Goal: Information Seeking & Learning: Learn about a topic

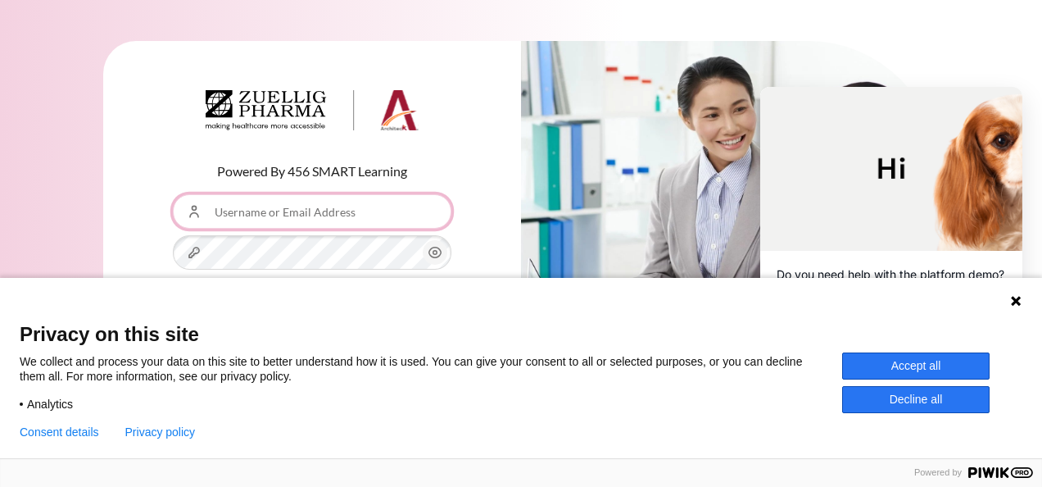
click at [360, 215] on input "Username or Email Address" at bounding box center [312, 211] width 279 height 34
type input "[EMAIL_ADDRESS][DOMAIN_NAME]"
click at [173, 306] on button "Log in" at bounding box center [312, 330] width 279 height 48
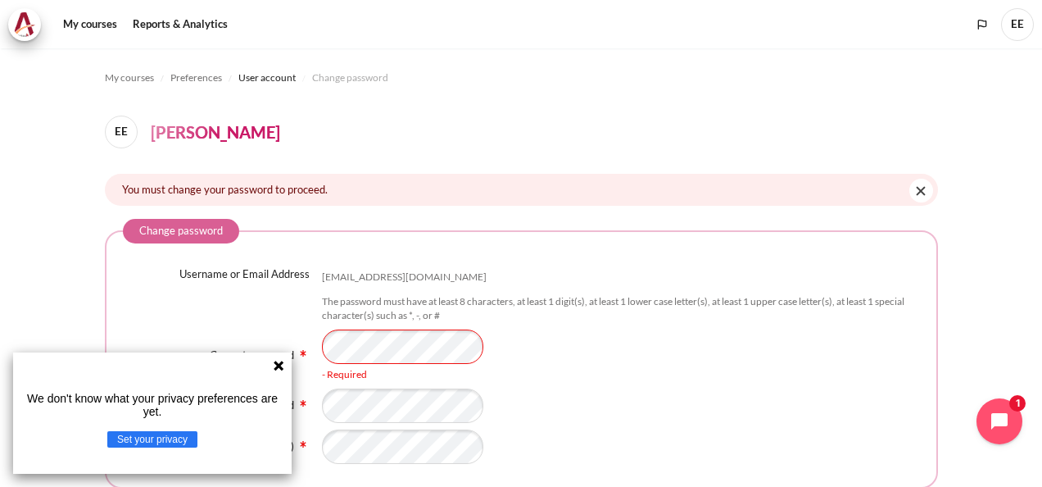
click at [283, 362] on icon at bounding box center [278, 365] width 13 height 13
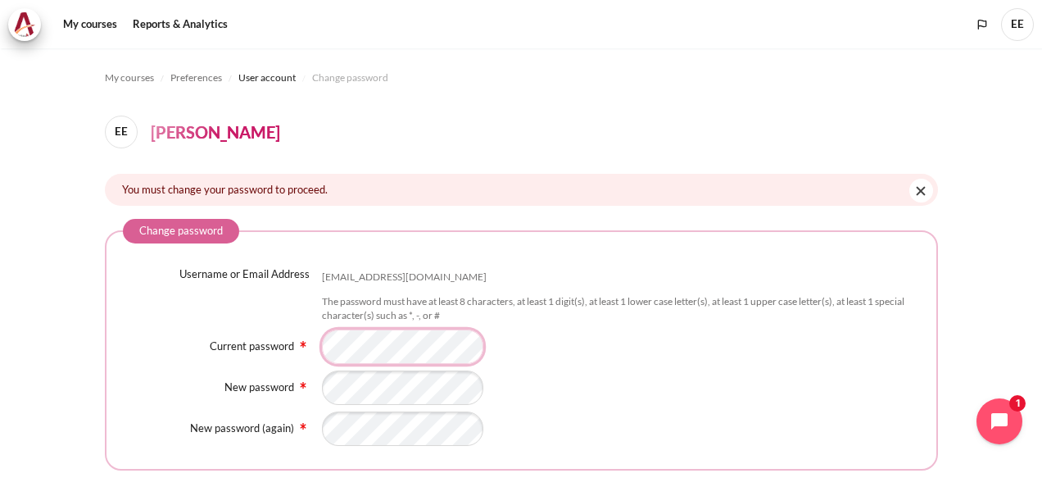
click at [279, 339] on div "Current password - Required" at bounding box center [521, 346] width 797 height 34
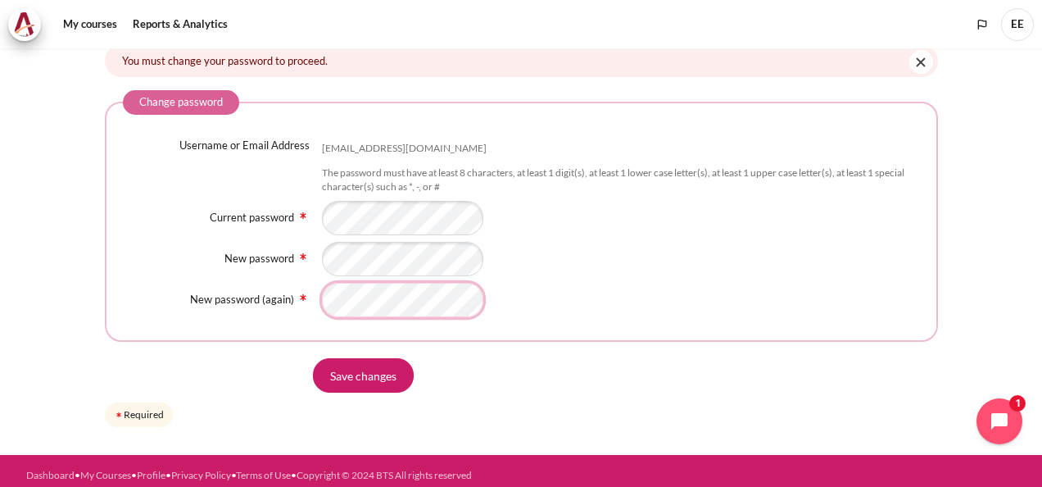
scroll to position [136, 0]
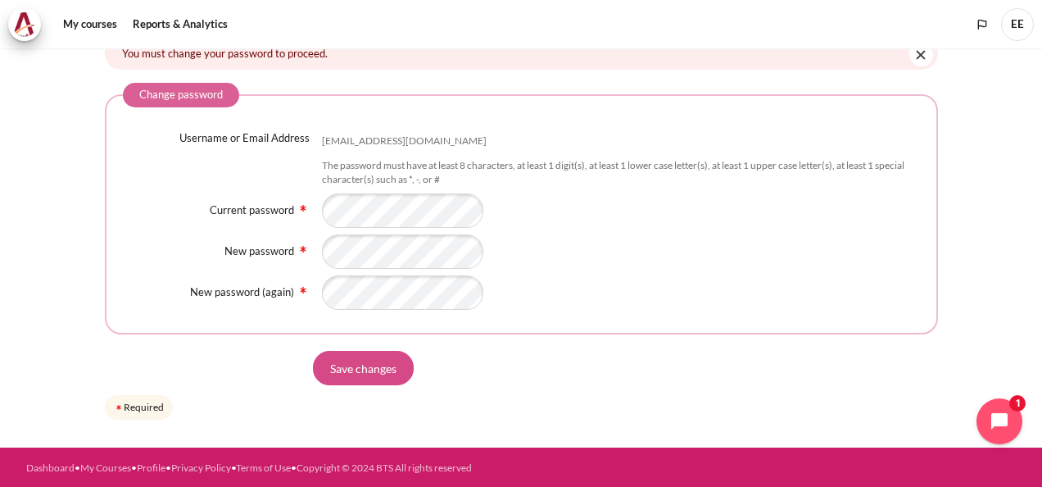
click at [356, 367] on input "Save changes" at bounding box center [363, 368] width 101 height 34
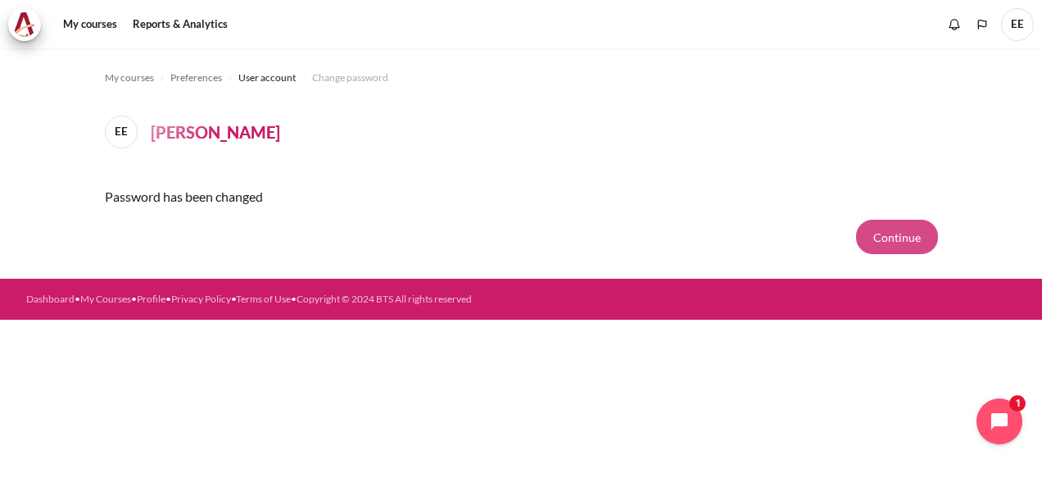
click at [918, 233] on button "Continue" at bounding box center [897, 237] width 82 height 34
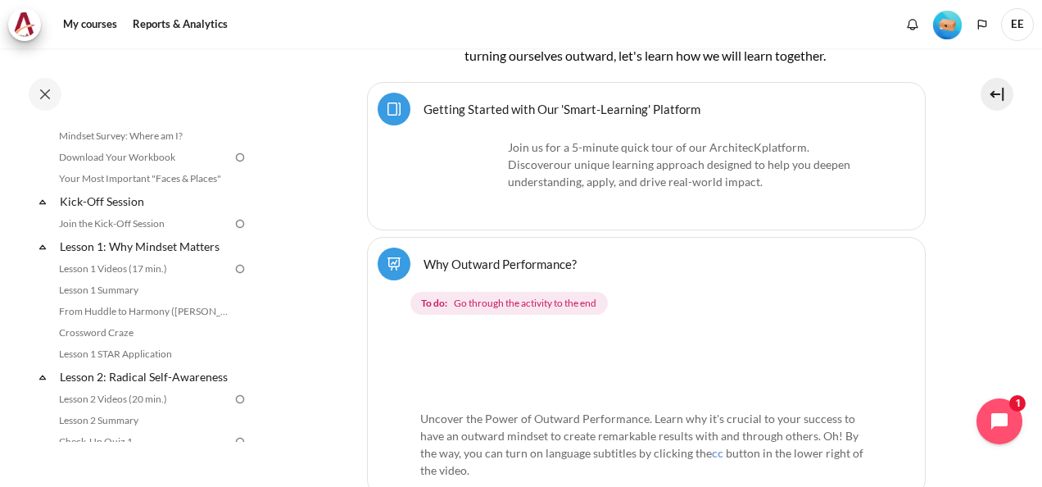
scroll to position [120, 0]
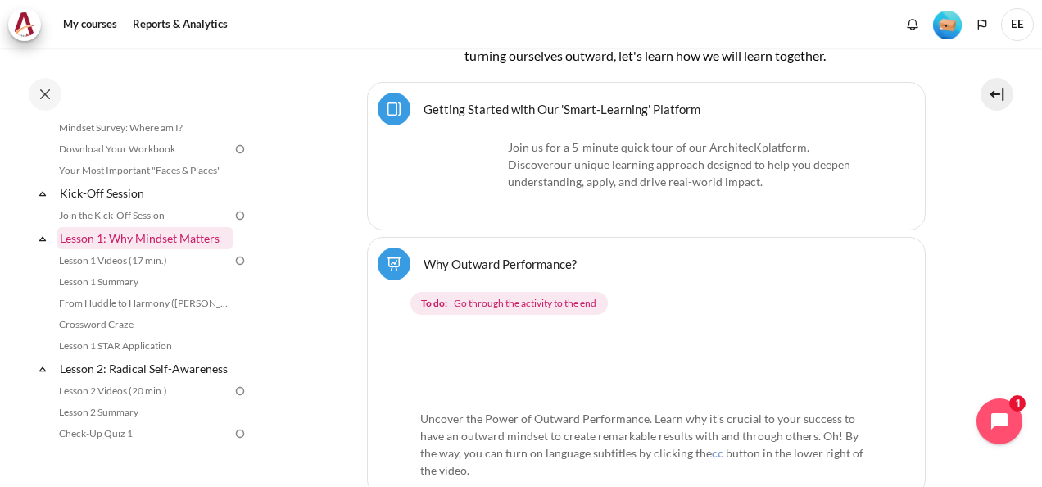
click at [179, 236] on link "Lesson 1: Why Mindset Matters" at bounding box center [144, 238] width 175 height 22
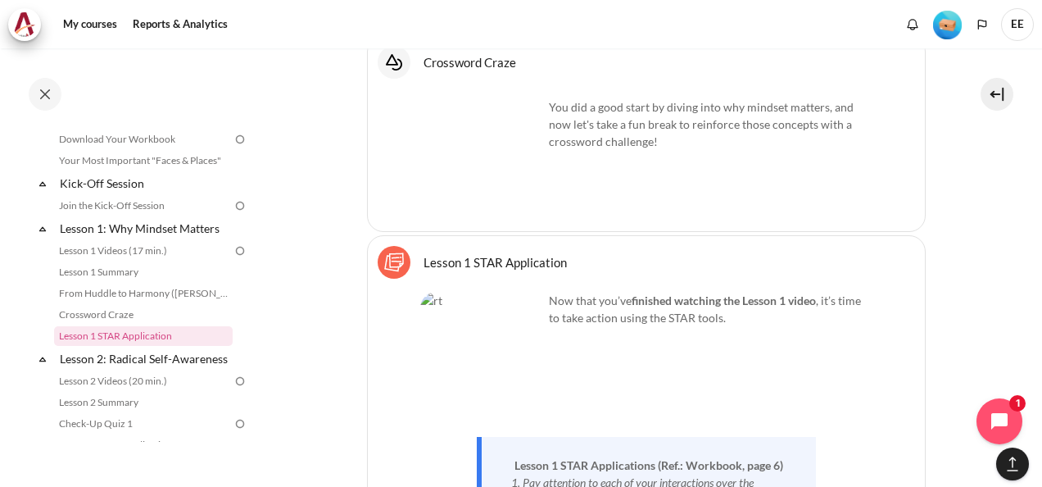
scroll to position [123, 0]
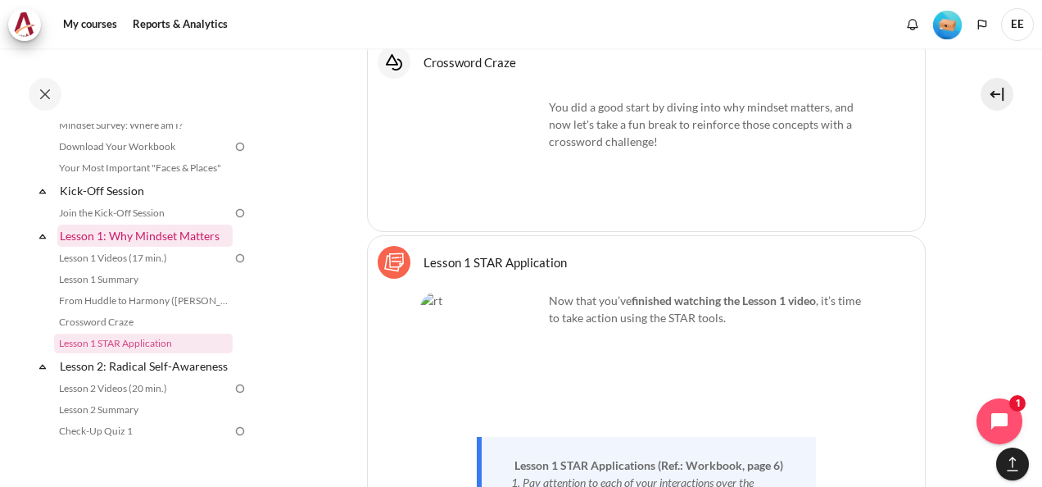
click at [157, 229] on link "Lesson 1: Why Mindset Matters" at bounding box center [144, 235] width 175 height 22
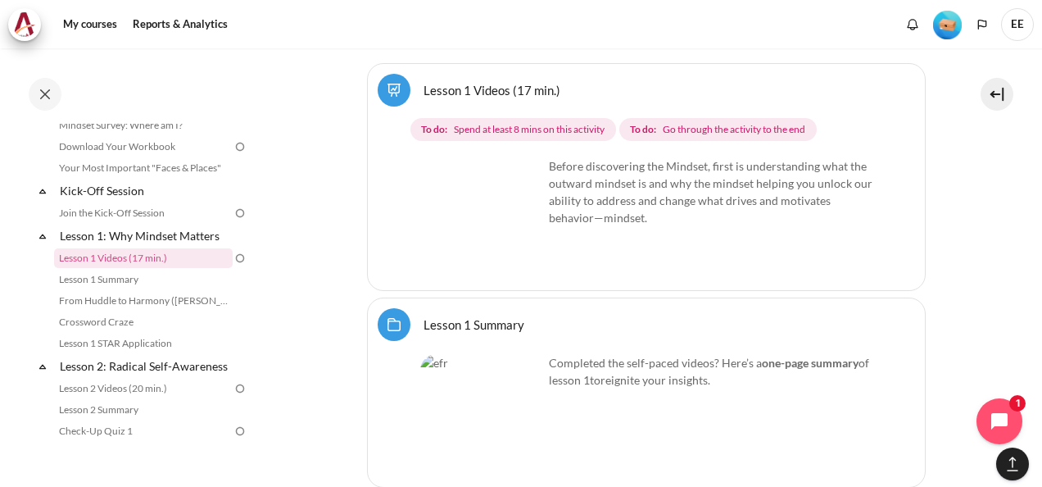
scroll to position [2140, 0]
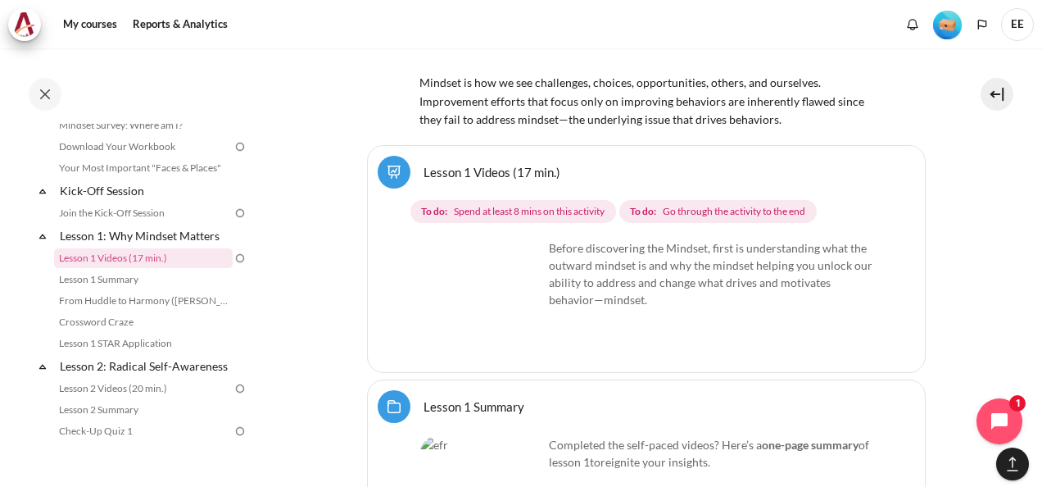
click at [510, 164] on link "Lesson 1 Videos (17 min.)" at bounding box center [492, 172] width 137 height 16
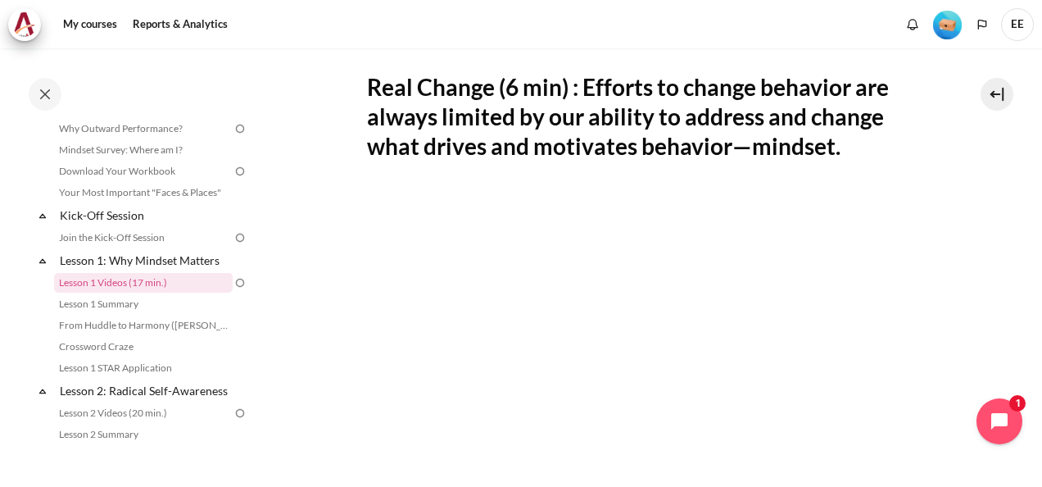
scroll to position [273, 0]
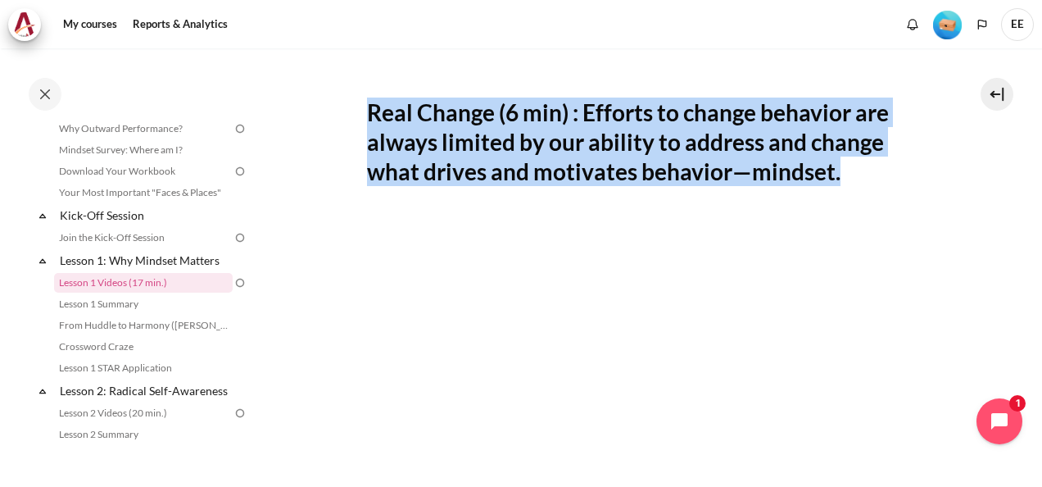
drag, startPoint x: 864, startPoint y: 172, endPoint x: 360, endPoint y: 111, distance: 507.6
click at [360, 111] on section "My courses ID B1 Lesson 1: Why Mindset Matters Lesson 1 Videos (17 min.) Lesson…" at bounding box center [646, 353] width 768 height 1155
copy h2 "Real Change (6 min) : Efforts to change behavior are always limited by our abil…"
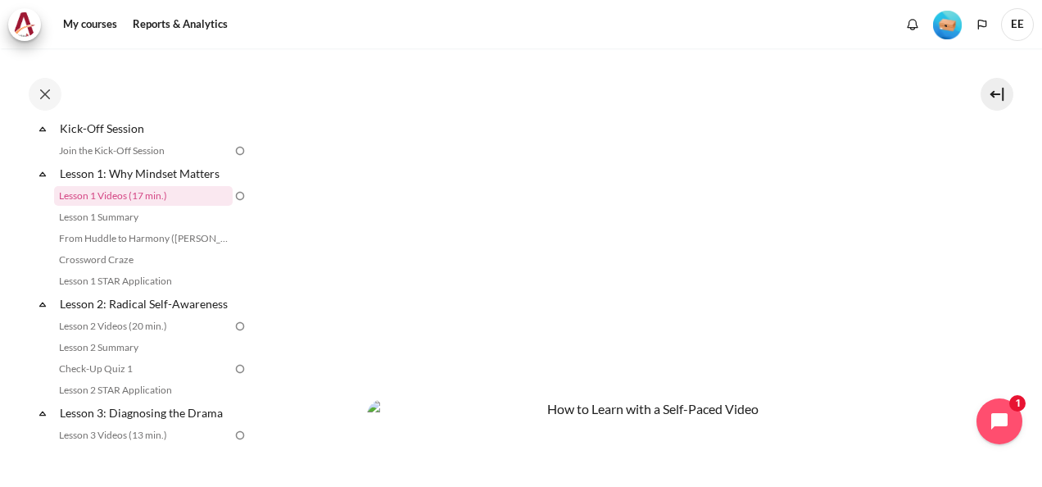
scroll to position [188, 0]
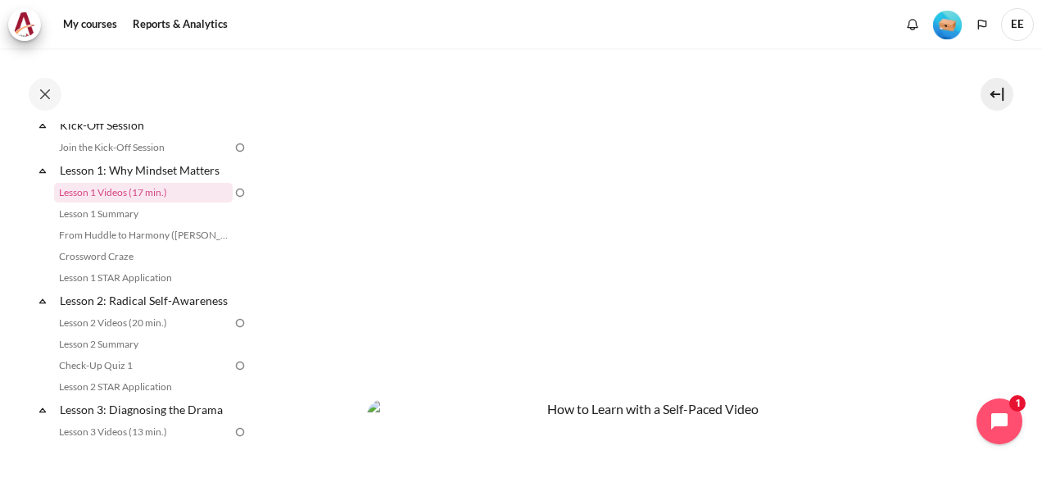
click at [924, 228] on section "My courses ID B1 Lesson 1: Why Mindset Matters Lesson 1 Videos (17 min.) Lesson…" at bounding box center [646, 189] width 768 height 1155
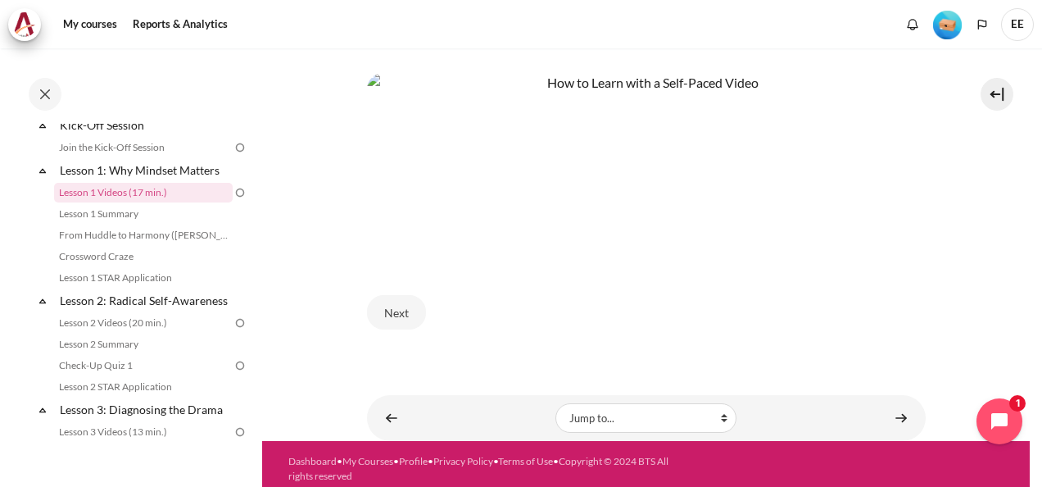
scroll to position [764, 0]
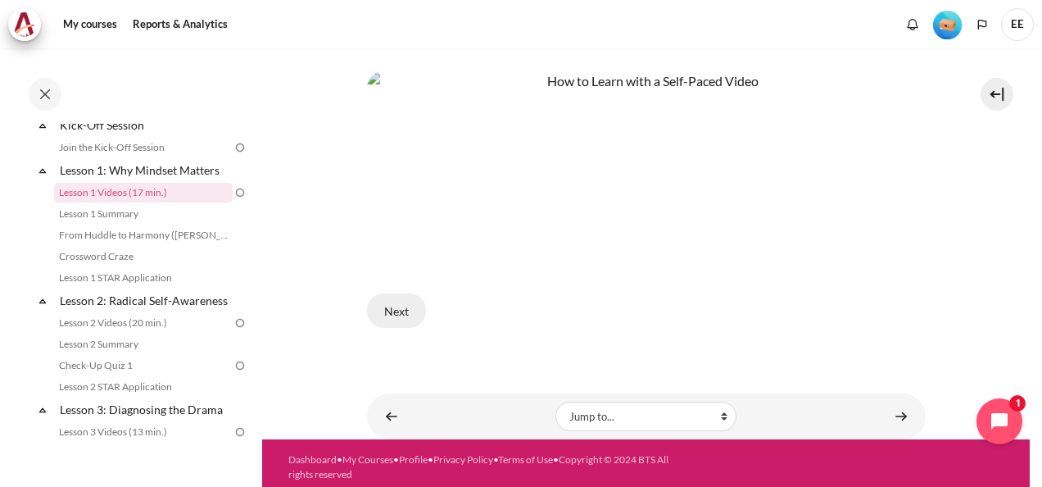
click at [395, 297] on button "Next" at bounding box center [396, 310] width 59 height 34
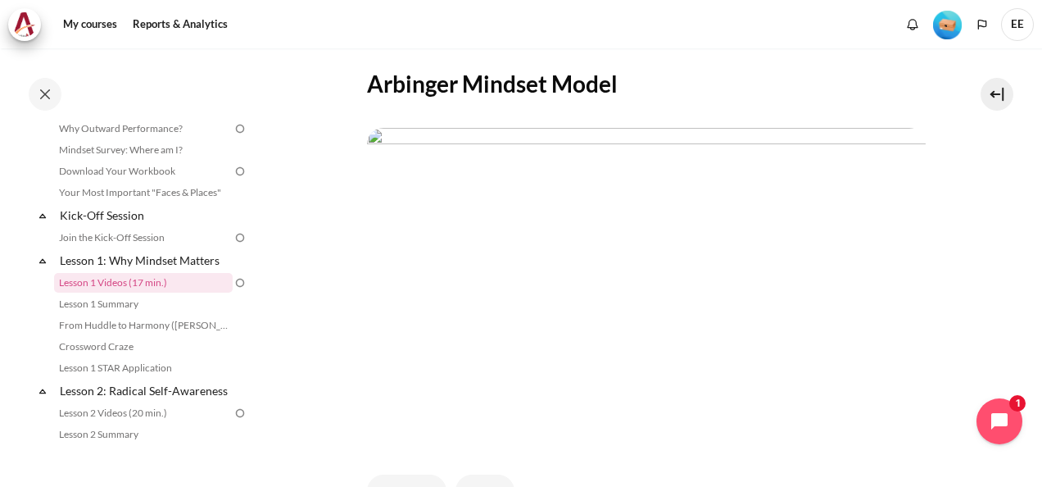
scroll to position [328, 0]
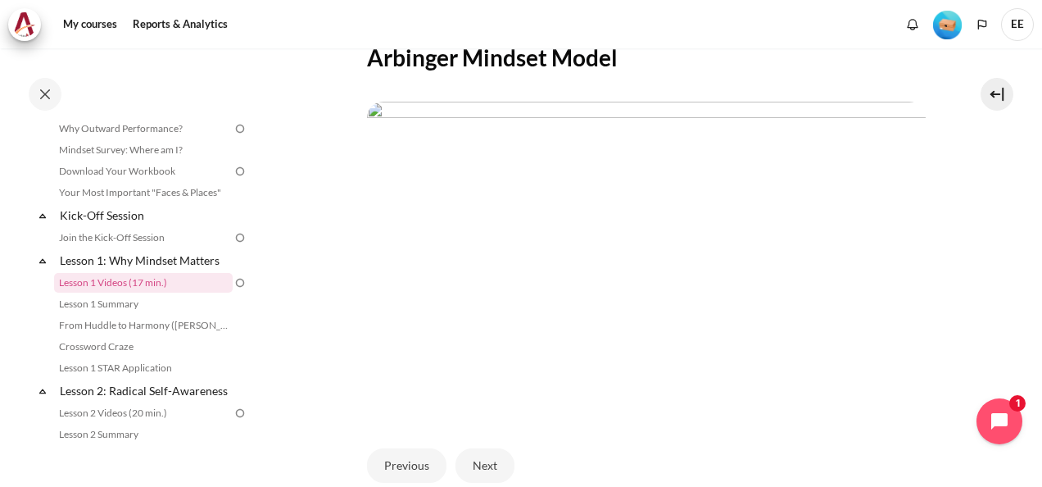
click at [963, 259] on section "My courses ID B1 Lesson 1: Why Mindset Matters Lesson 1 Videos (17 min.) Lesson…" at bounding box center [646, 157] width 768 height 873
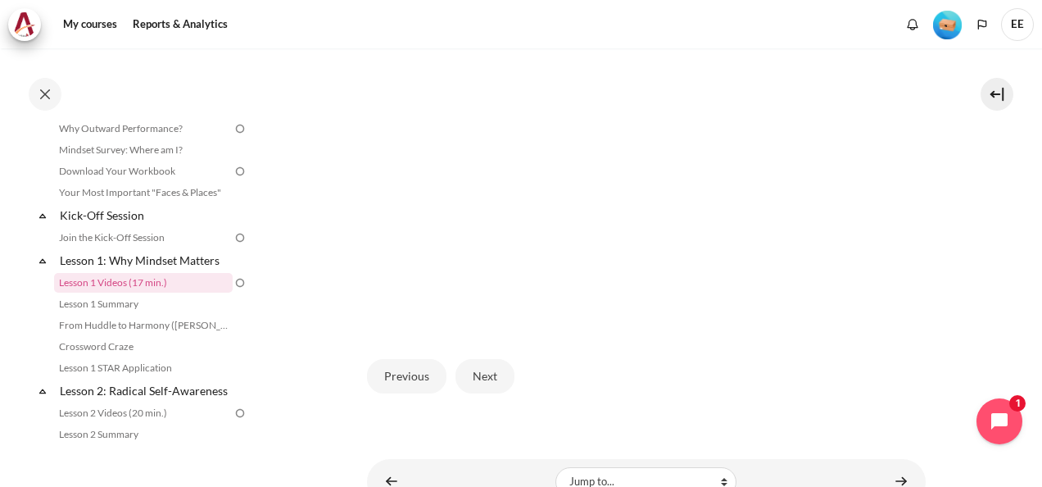
scroll to position [485, 0]
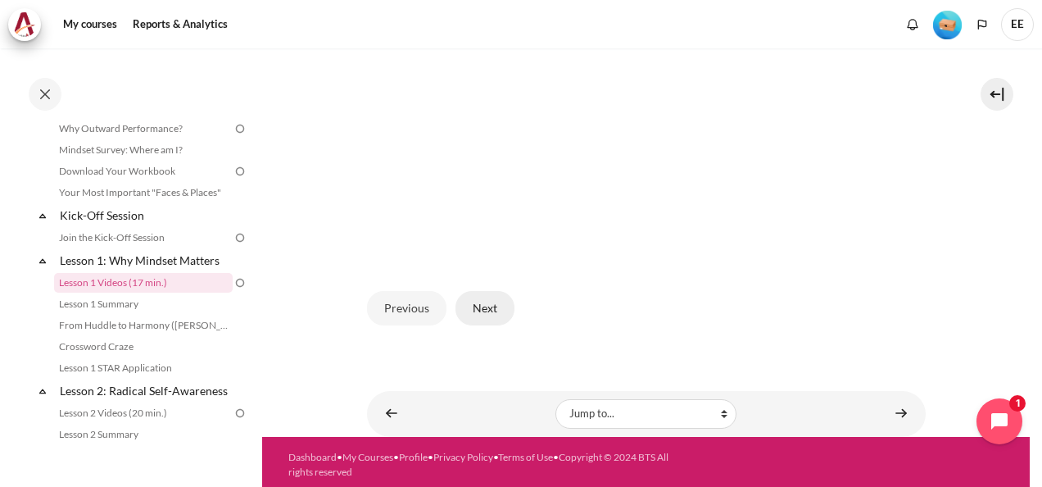
click at [491, 308] on button "Next" at bounding box center [485, 308] width 59 height 34
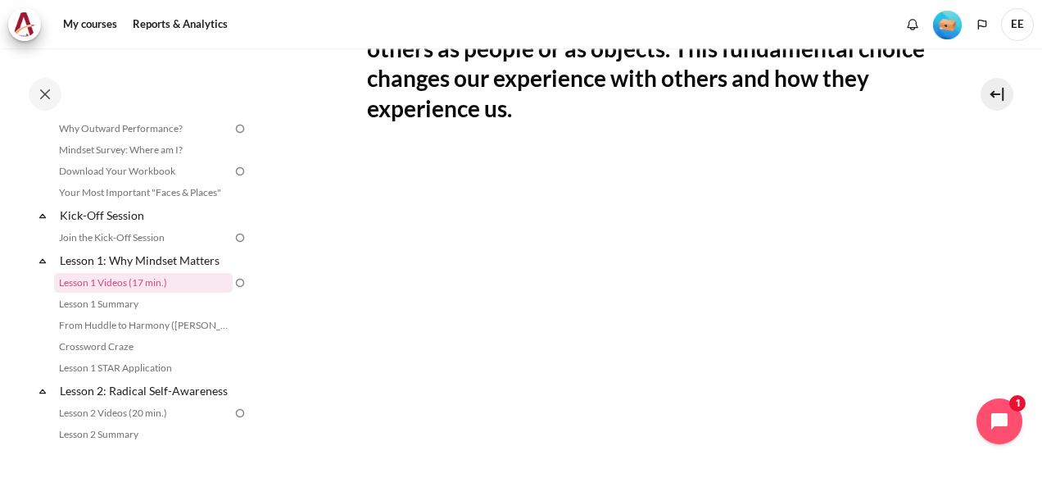
scroll to position [272, 0]
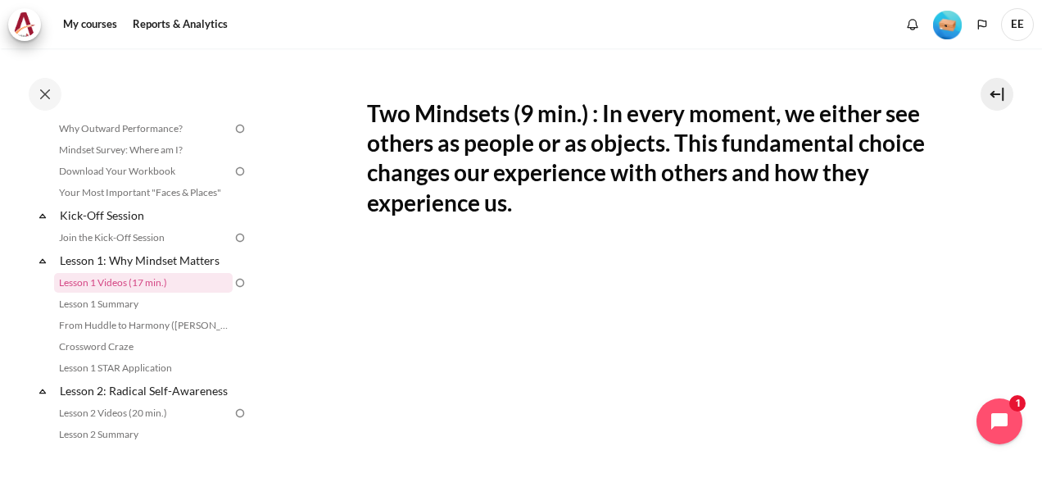
drag, startPoint x: 585, startPoint y: 240, endPoint x: 711, endPoint y: 180, distance: 139.6
click at [711, 180] on h2 "Two Mindsets (9 min.) : In every moment, we either see others as people or as o…" at bounding box center [646, 158] width 559 height 120
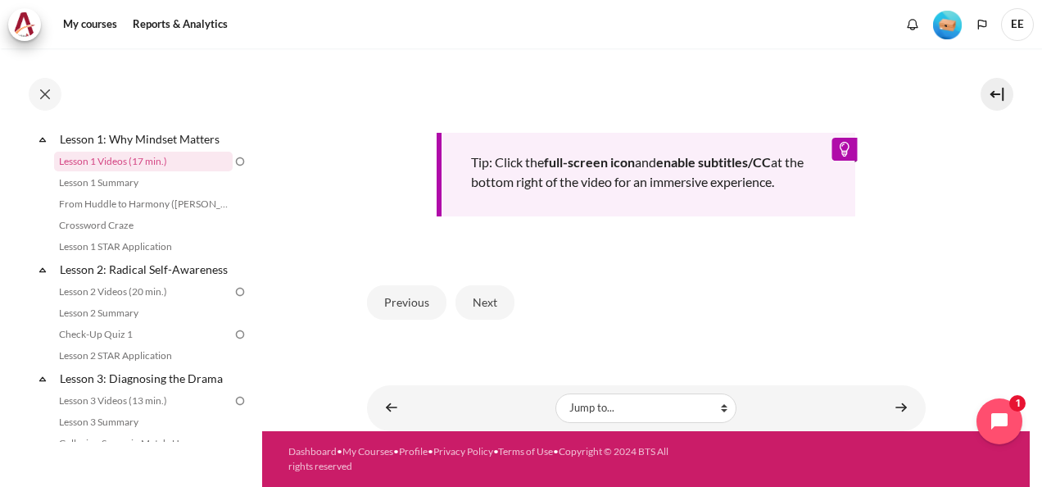
scroll to position [764, 0]
click at [495, 305] on button "Next" at bounding box center [485, 302] width 59 height 34
click at [488, 294] on button "Next" at bounding box center [485, 302] width 59 height 34
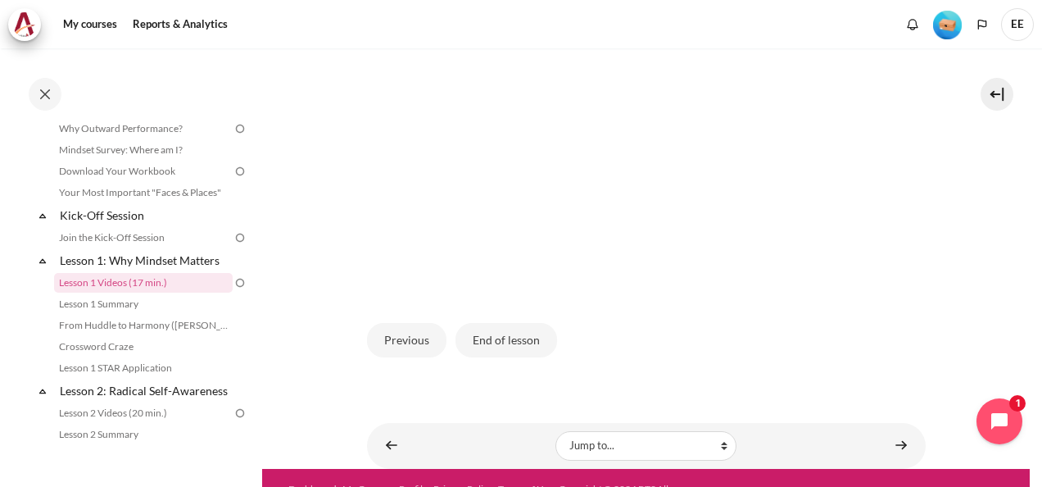
scroll to position [514, 0]
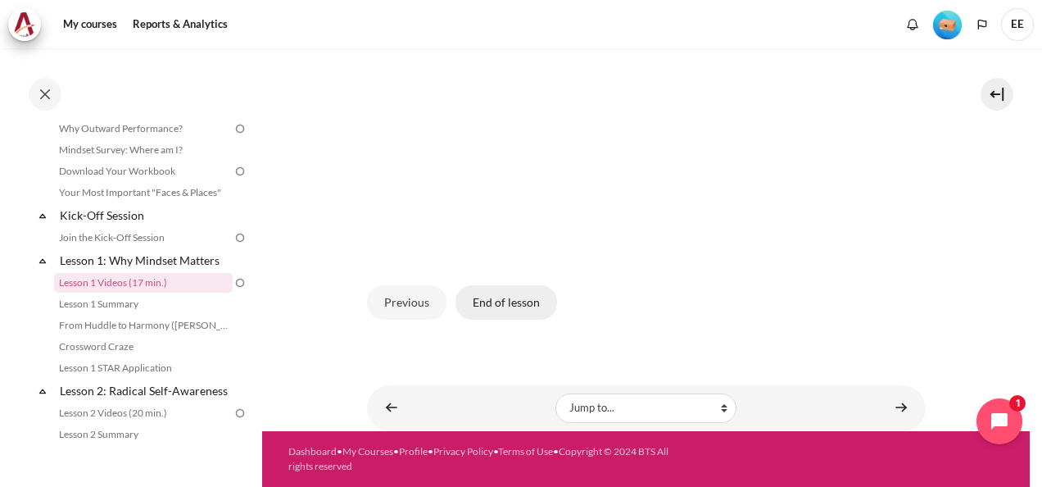
click at [500, 299] on button "End of lesson" at bounding box center [507, 302] width 102 height 34
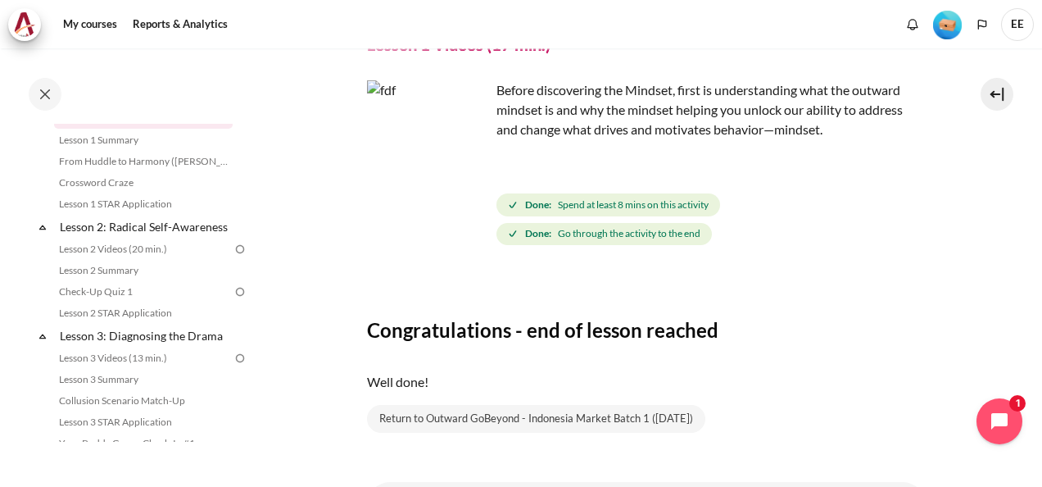
scroll to position [98, 0]
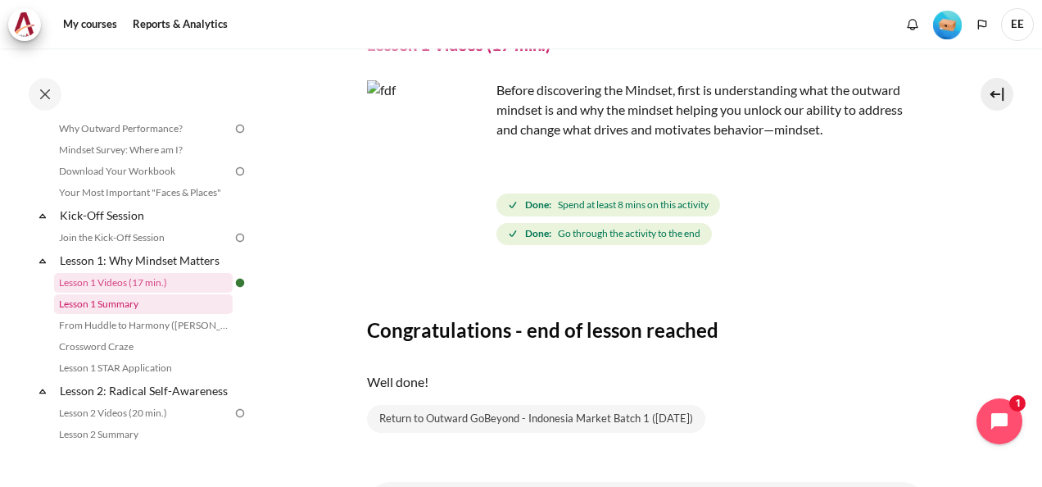
click at [121, 297] on link "Lesson 1 Summary" at bounding box center [143, 304] width 179 height 20
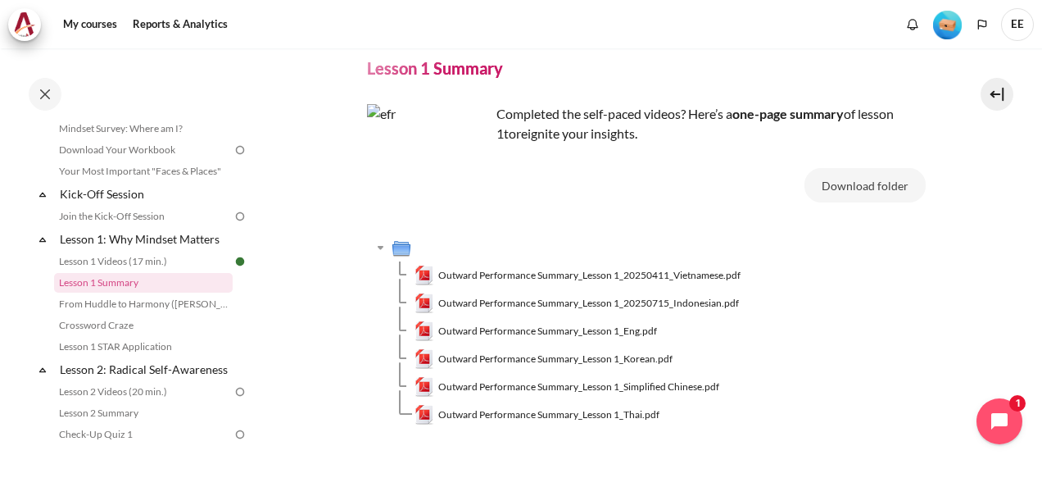
scroll to position [82, 0]
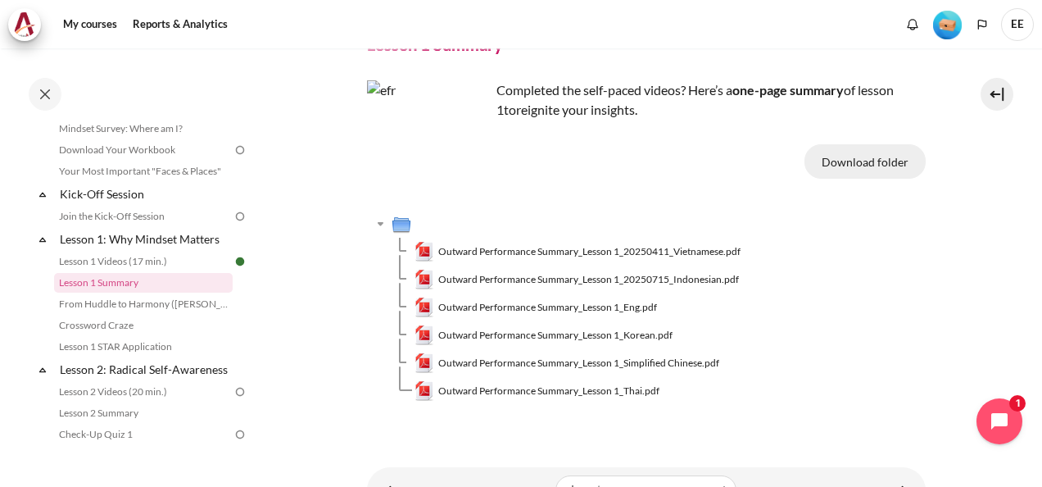
click at [849, 162] on button "Download folder" at bounding box center [865, 161] width 121 height 34
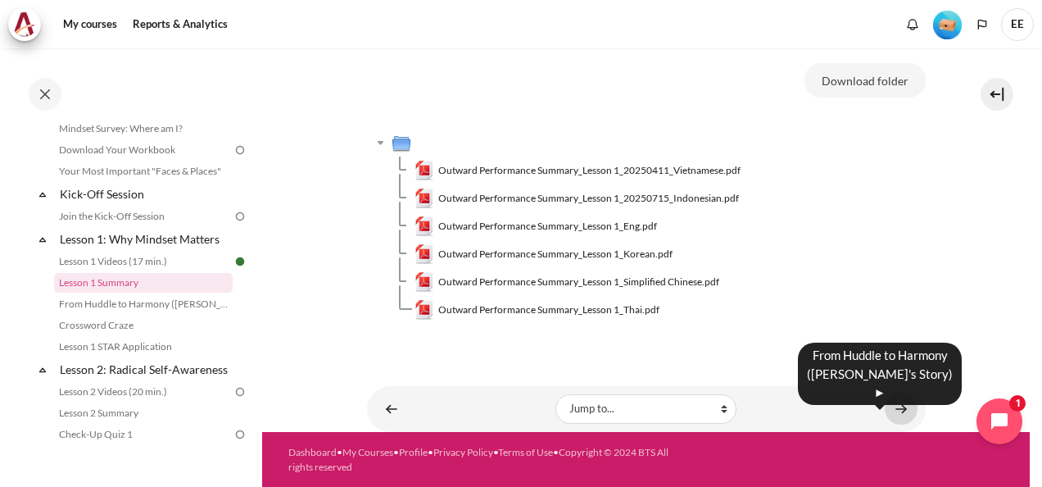
click at [894, 406] on link "Content" at bounding box center [901, 408] width 33 height 32
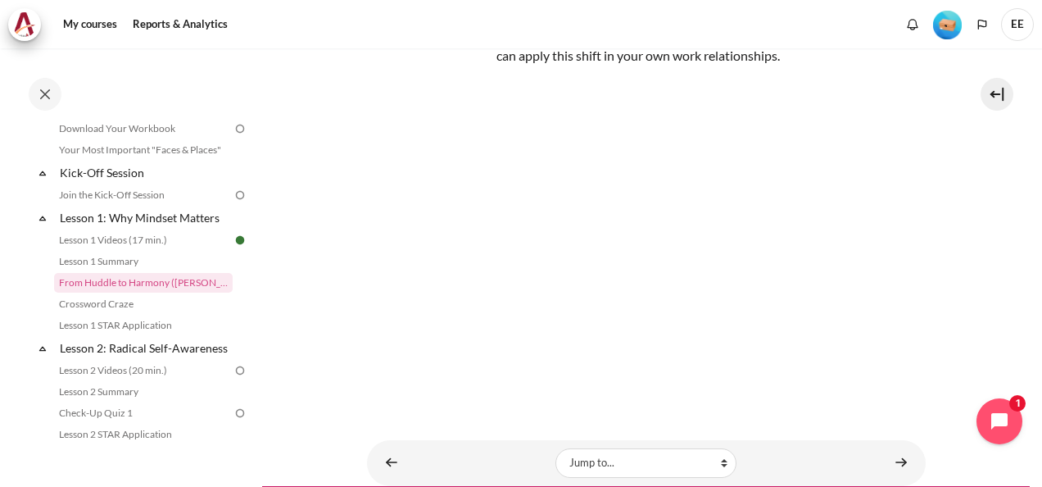
scroll to position [244, 0]
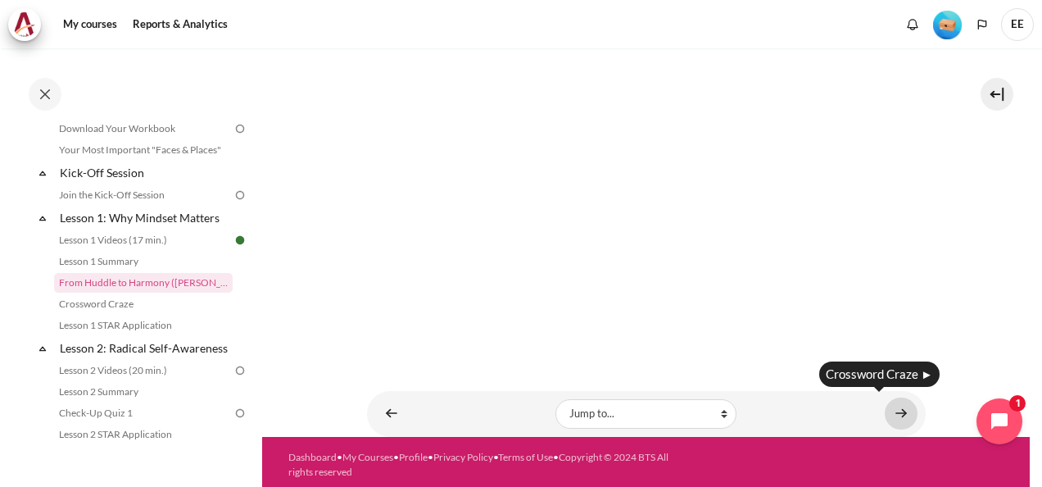
click at [890, 408] on link "Content" at bounding box center [901, 413] width 33 height 32
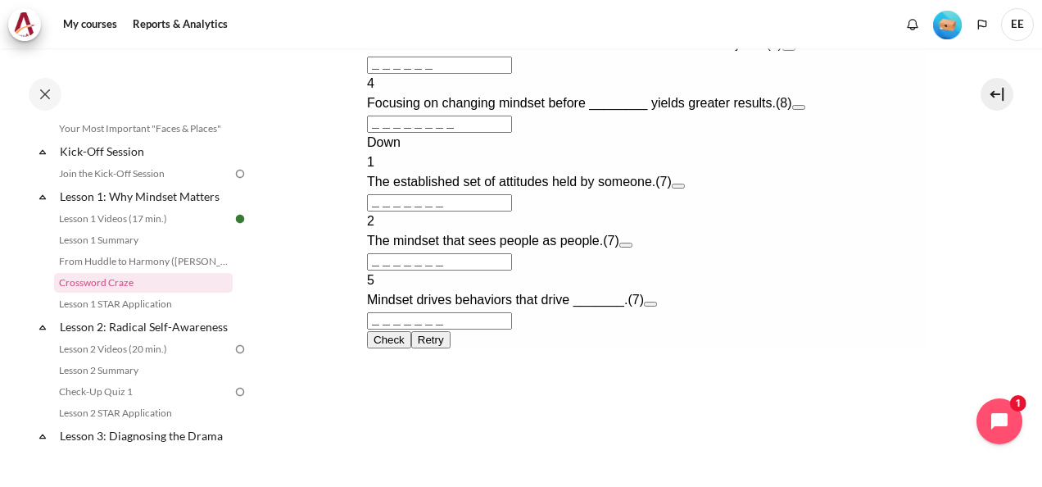
scroll to position [737, 0]
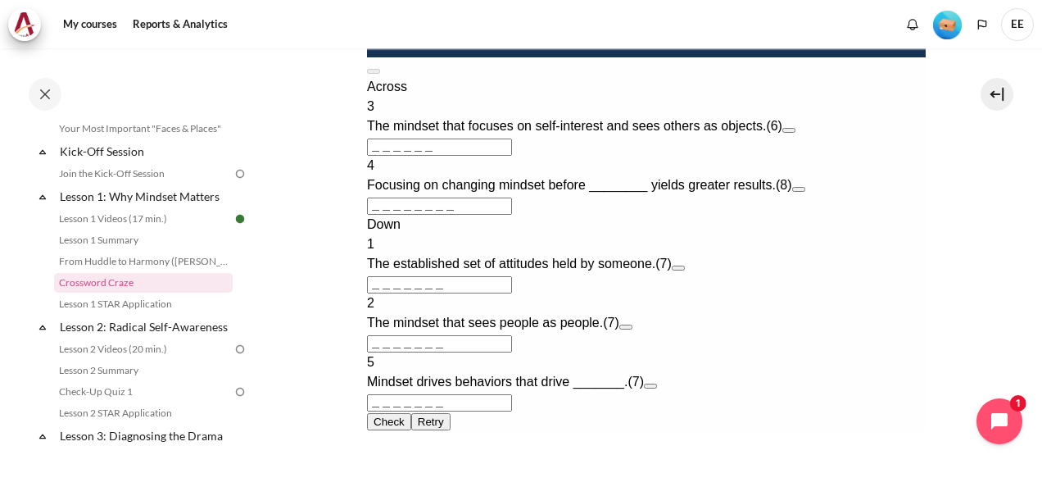
click at [511, 215] on input "＿＿＿＿＿＿＿＿" at bounding box center [438, 205] width 145 height 17
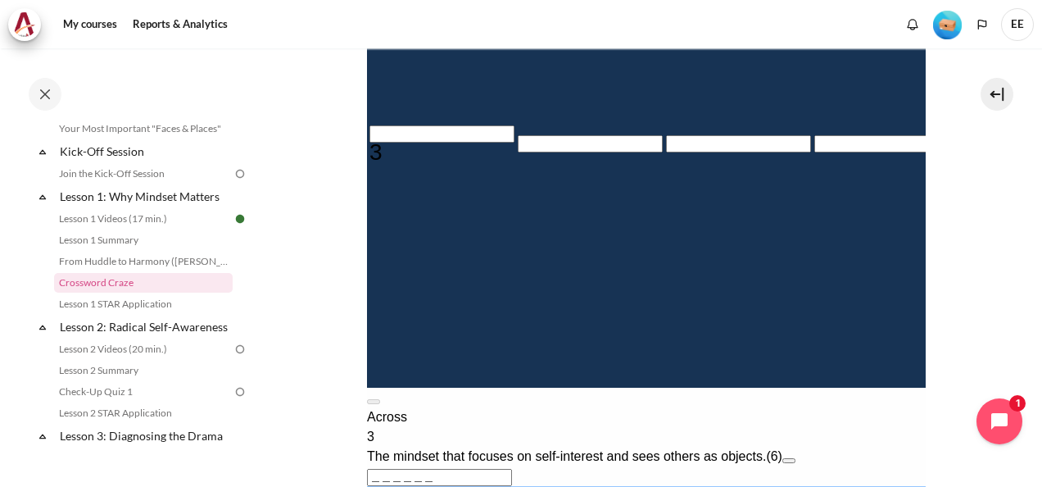
scroll to position [410, 0]
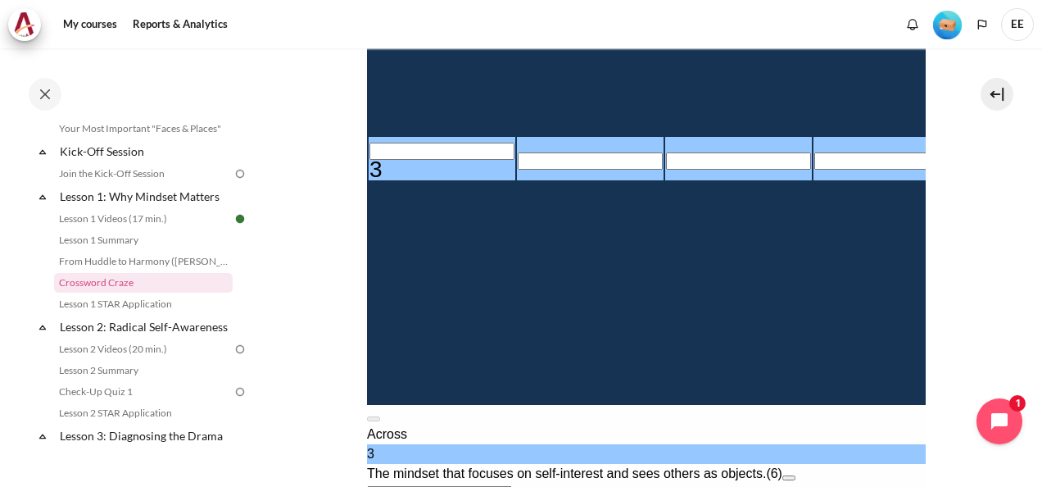
click at [401, 160] on input "Row 4, Column 1. 3 Across. The mindset that focuses on self-interest and sees o…" at bounding box center [441, 151] width 145 height 17
type input "I＿＿＿＿＿"
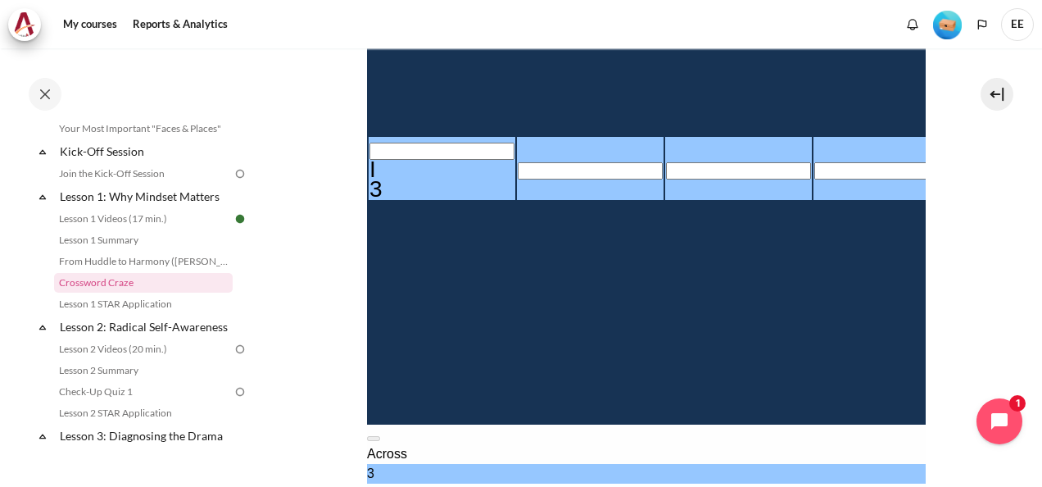
type input "IN＿＿＿＿"
type input "INW＿＿＿"
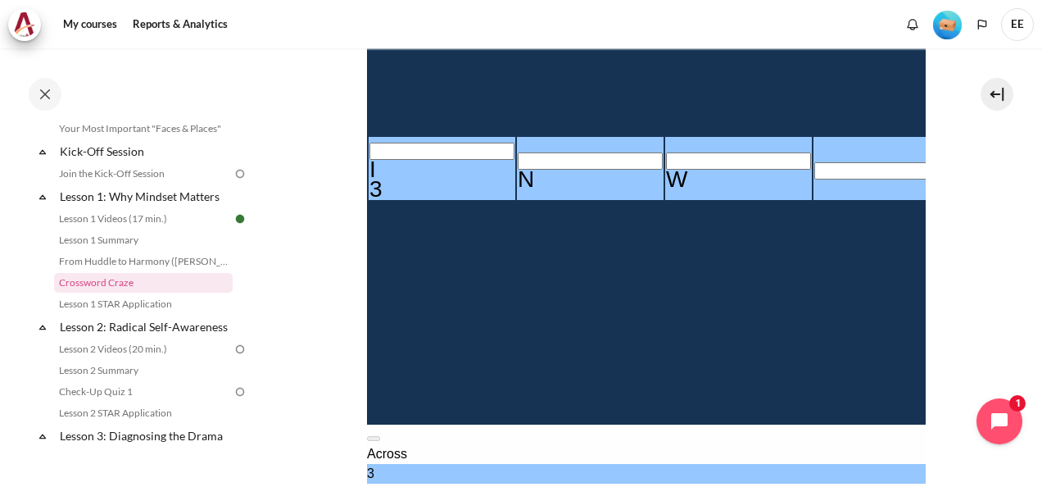
type input "INWA＿＿"
type input "INWAR＿"
type input "INWARD"
type input "＿＿＿D＿＿＿"
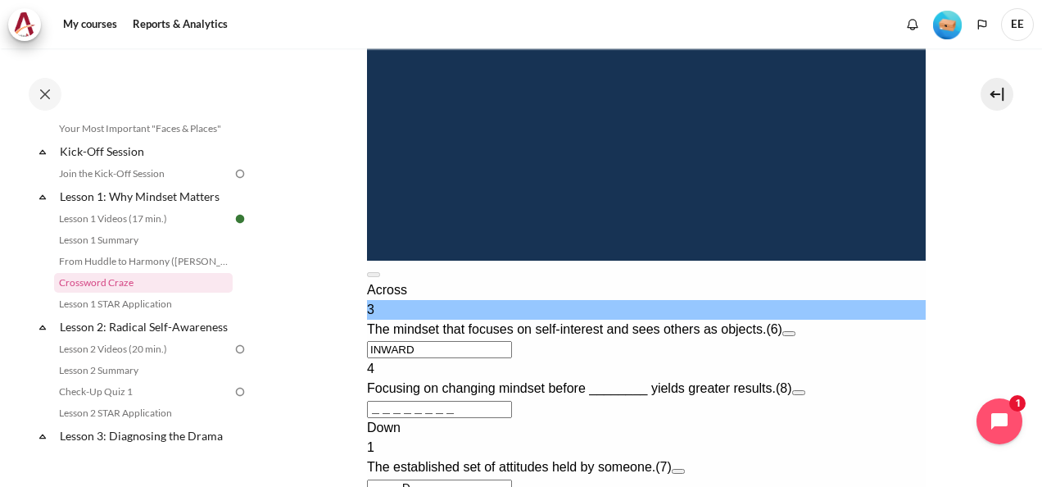
scroll to position [492, 0]
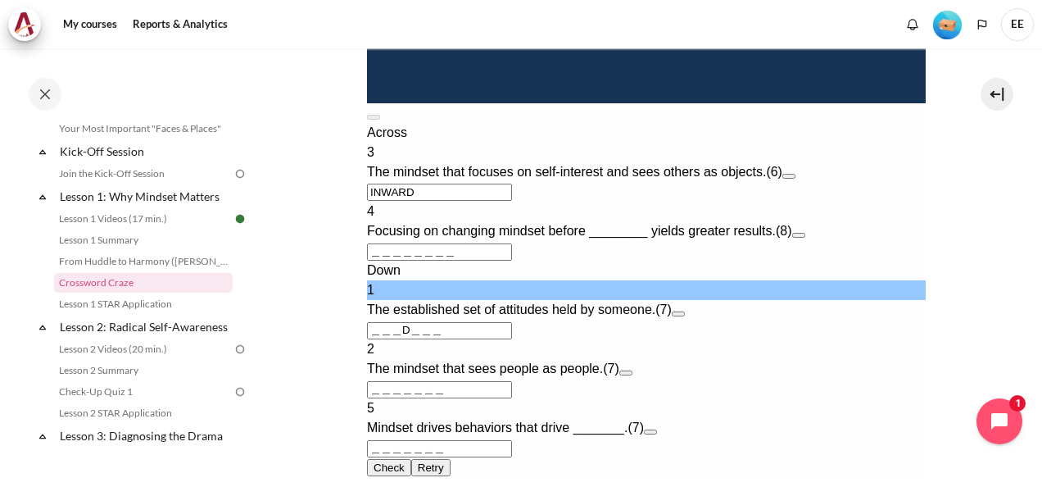
scroll to position [737, 0]
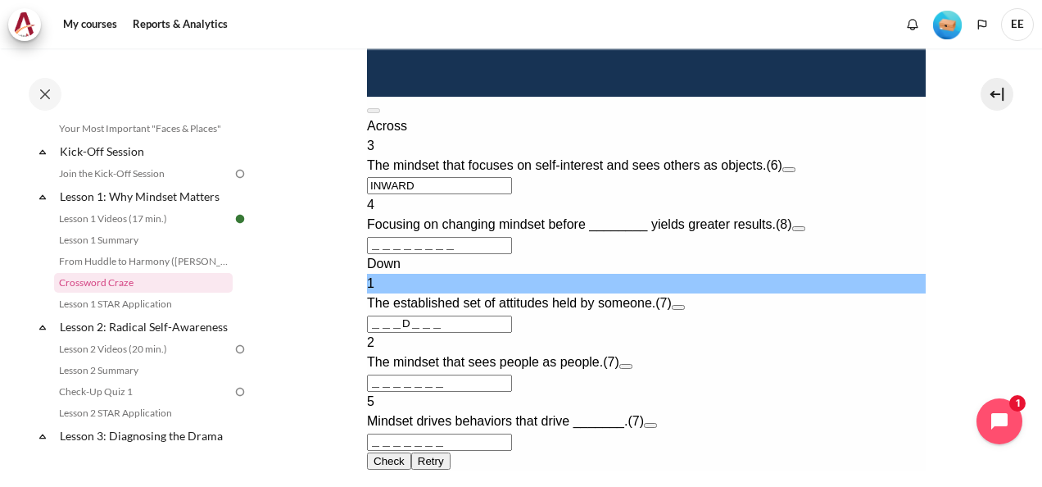
click at [805, 231] on button "Open extra clue for 4 Across. Focusing on changing mindset before ________ yiel…" at bounding box center [797, 228] width 13 height 5
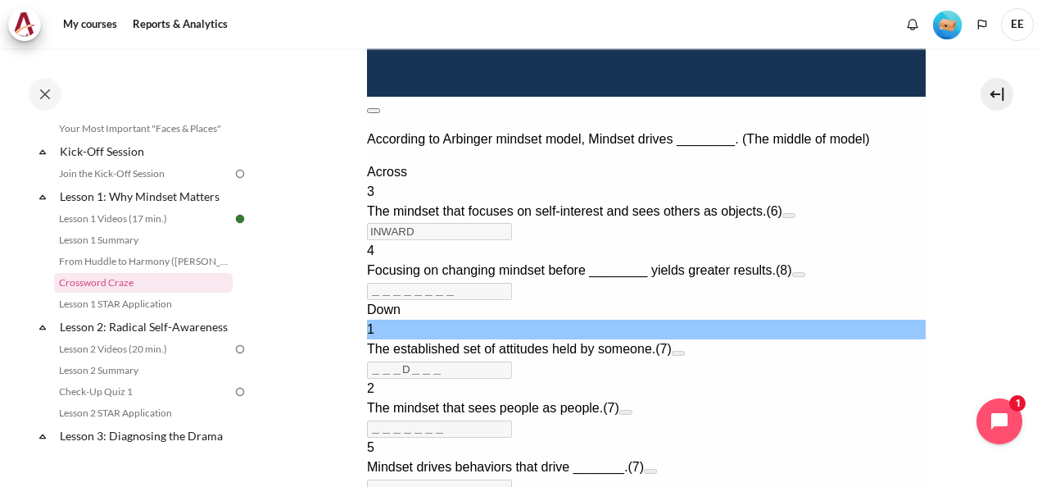
scroll to position [723, 0]
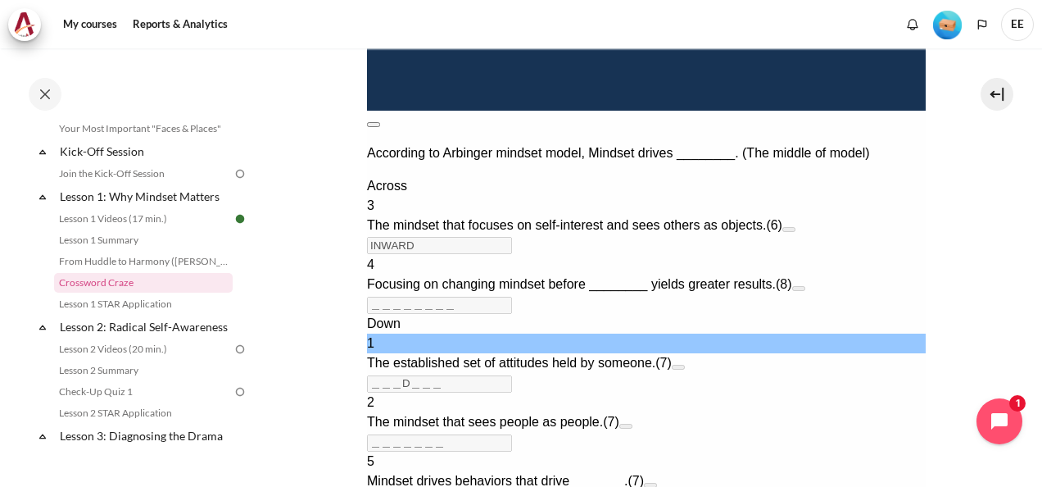
click at [379, 122] on button at bounding box center [372, 124] width 13 height 5
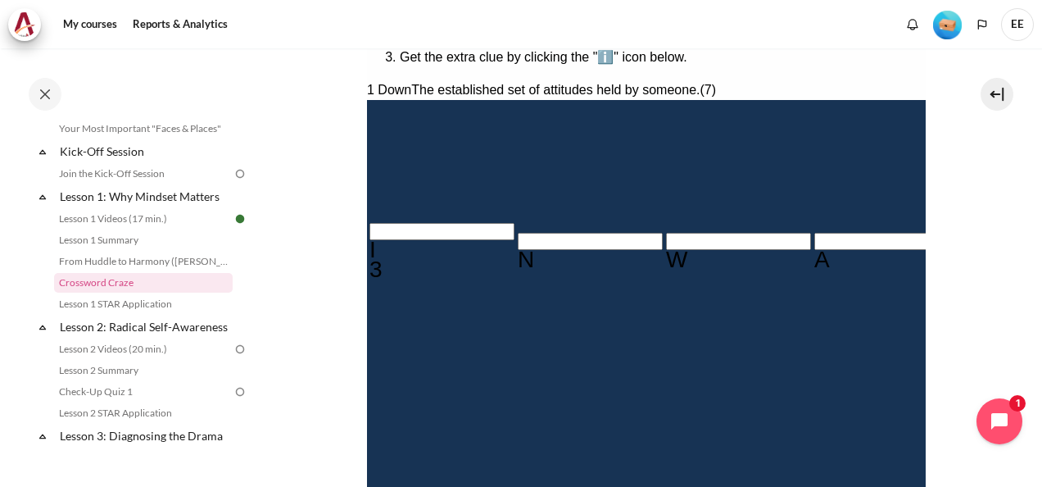
scroll to position [314, 0]
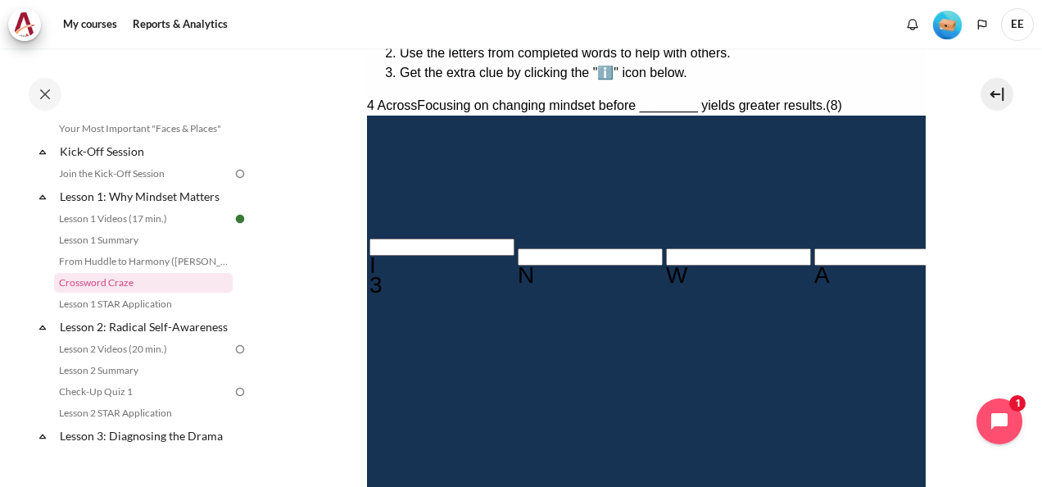
click at [962, 346] on input "Row 6, Column 5. 4 Across. Focusing on changing mindset before ________ yields …" at bounding box center [1034, 337] width 145 height 17
type input "B＿＿＿＿＿＿＿"
type input "BE＿＿＿＿＿＿"
type input "＿＿＿D＿E＿"
type input "BEH＿＿＿＿＿"
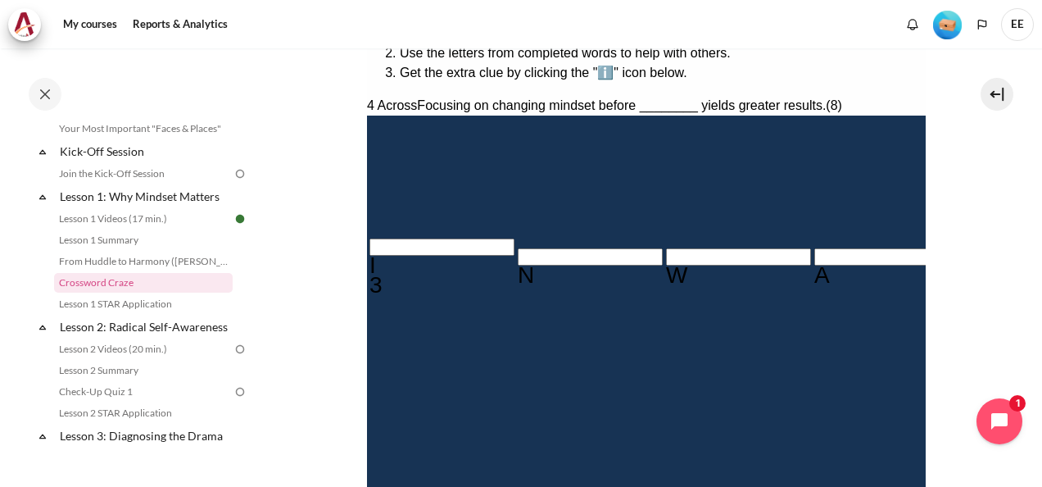
type input "BEHA＿＿＿＿"
type input "＿＿＿＿A＿＿"
type input "BEHAB＿＿＿"
type input "BEHAV＿＿＿"
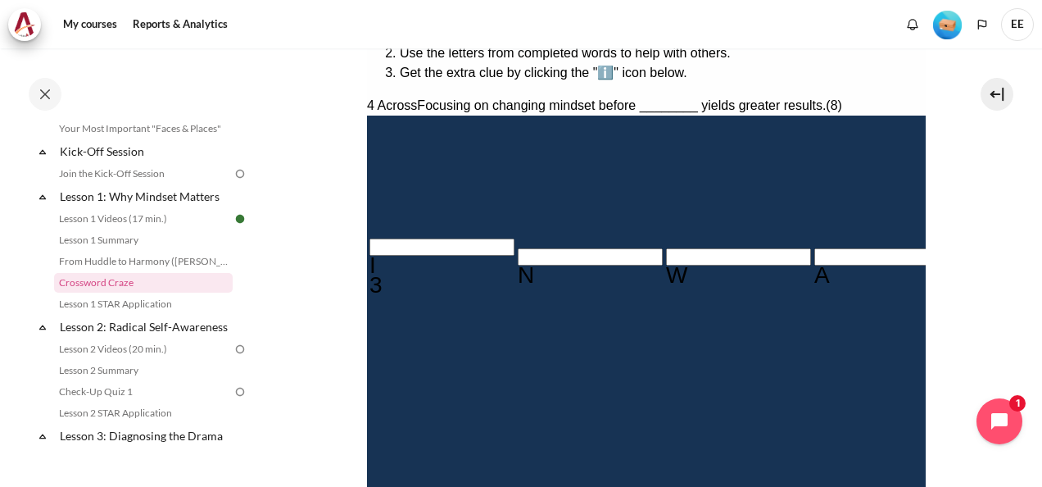
type input "BEHAVI＿＿"
type input "BEHAVIO＿"
type input "BEHAVIOR"
type input "R＿＿＿＿＿＿"
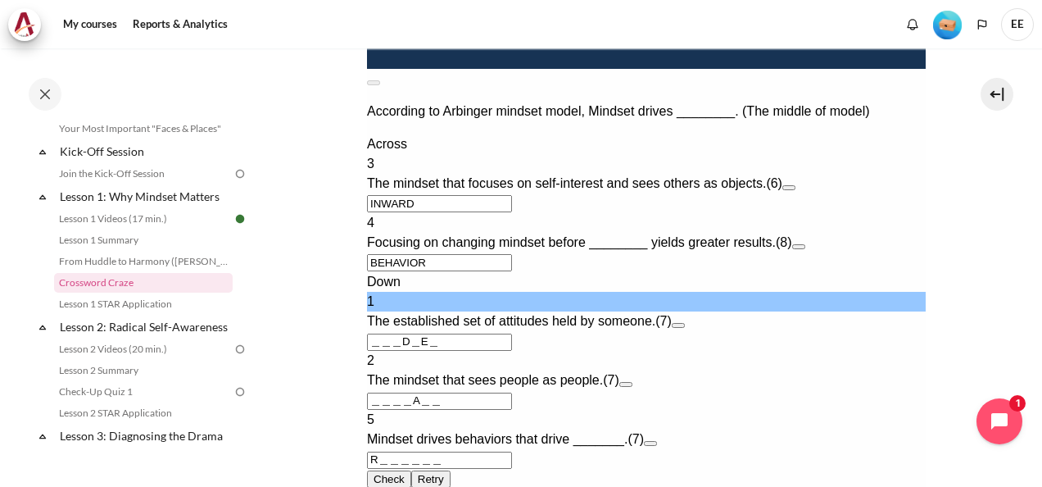
scroll to position [805, 0]
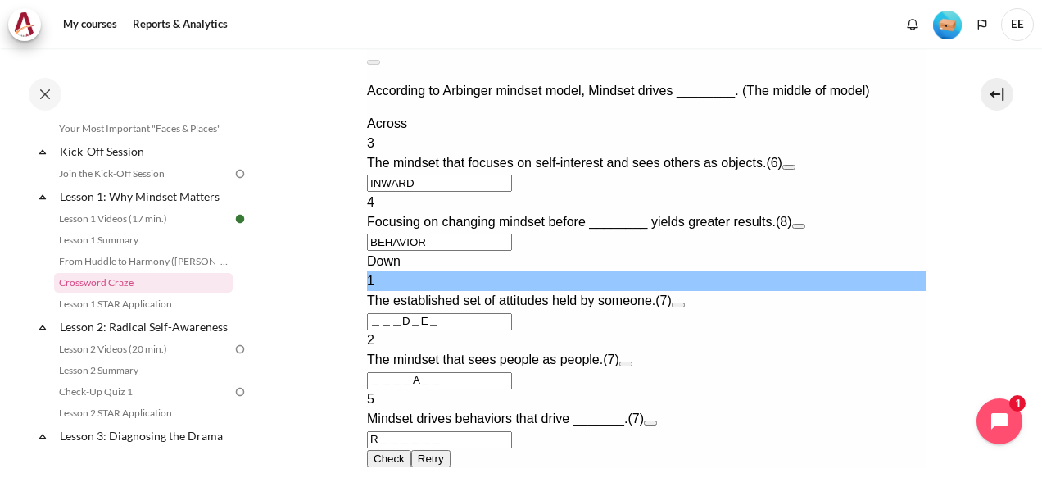
click at [684, 307] on button "Open extra clue for 1 Down. The established set of attitudes held by someone." at bounding box center [677, 304] width 13 height 5
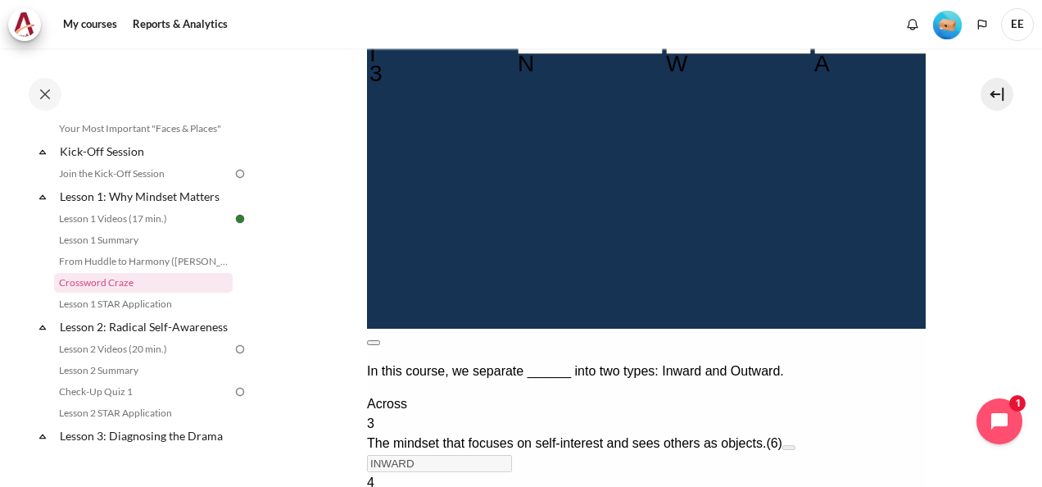
click at [379, 340] on button at bounding box center [372, 342] width 13 height 5
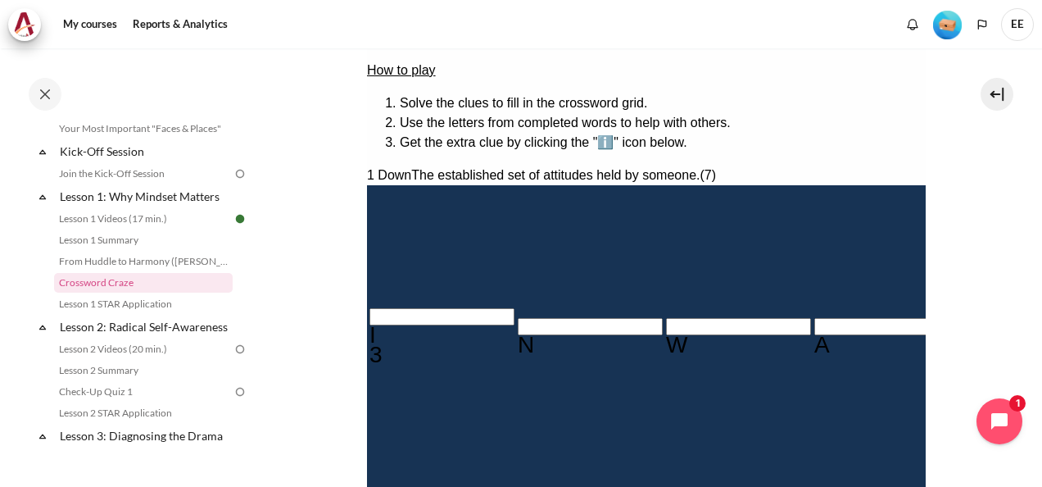
scroll to position [149, 0]
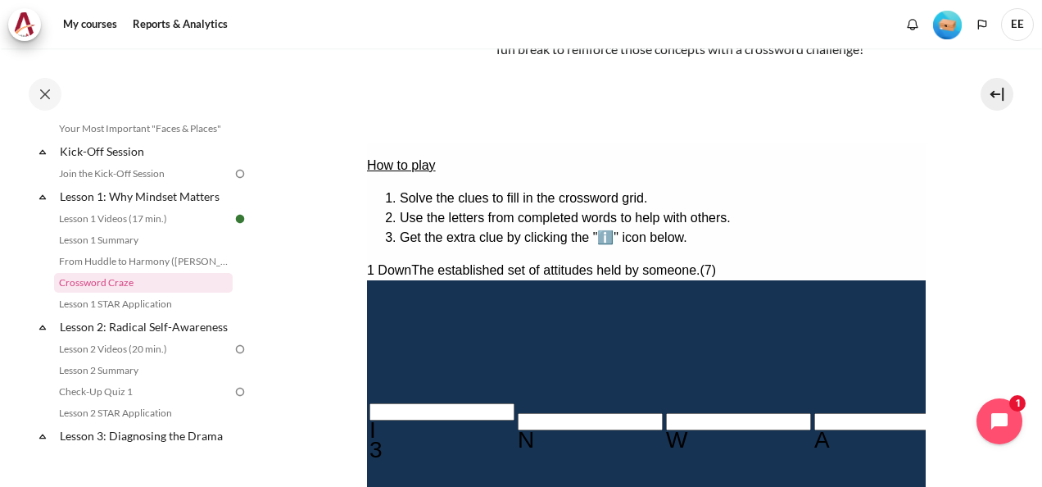
type input "M＿＿D＿E＿"
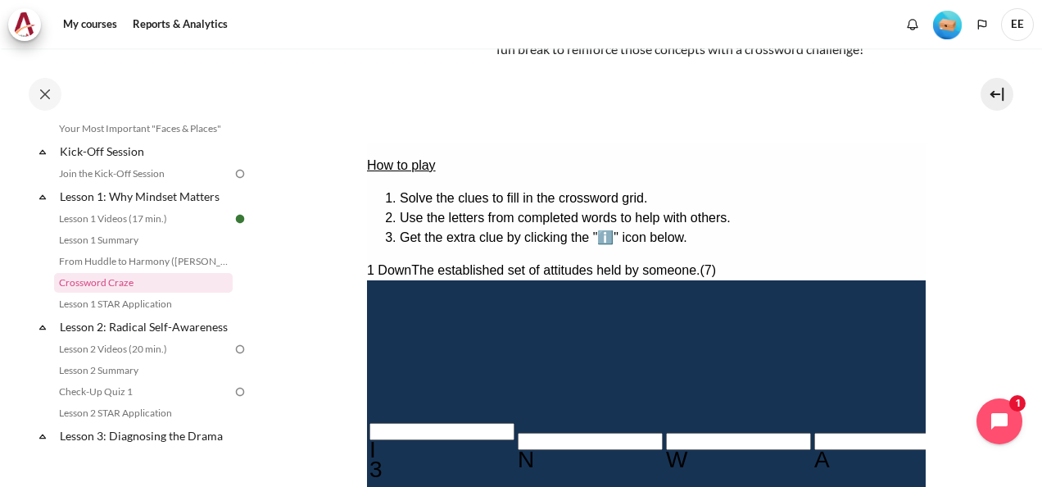
type input "MI＿D＿E＿"
type input "MIND＿E＿"
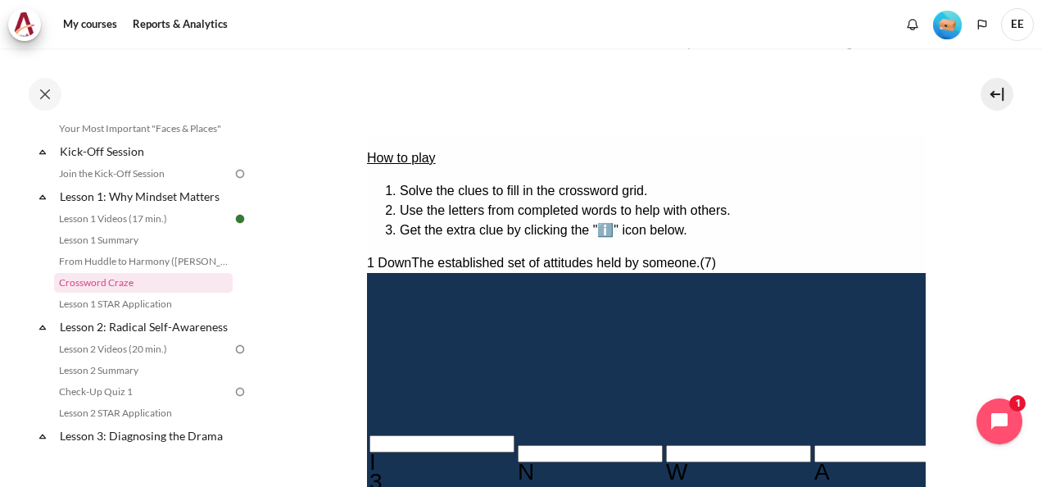
type input "MINDSE＿"
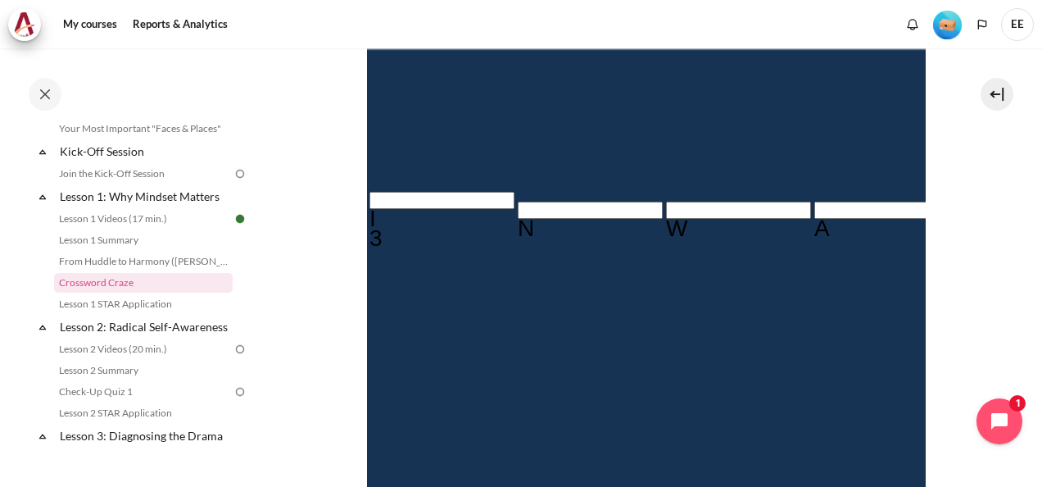
type input "MINDSET"
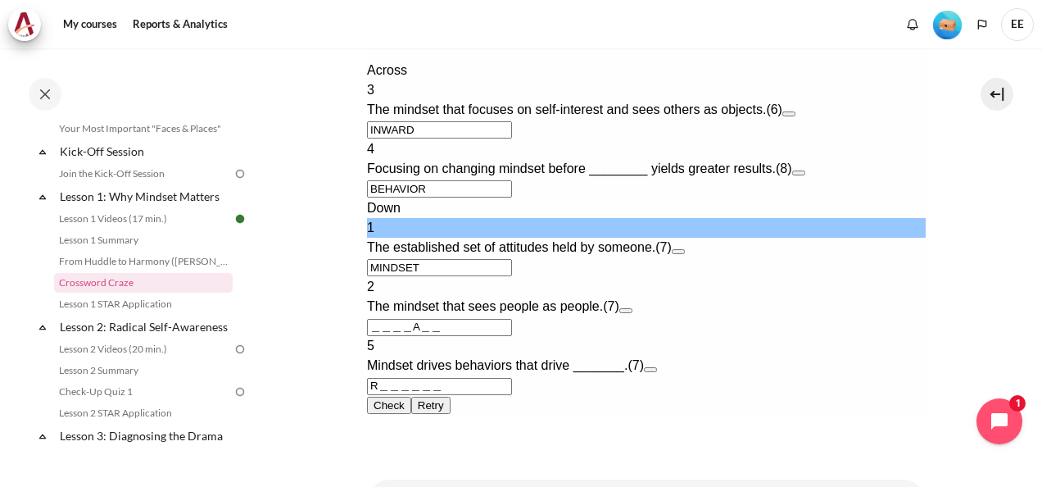
scroll to position [973, 0]
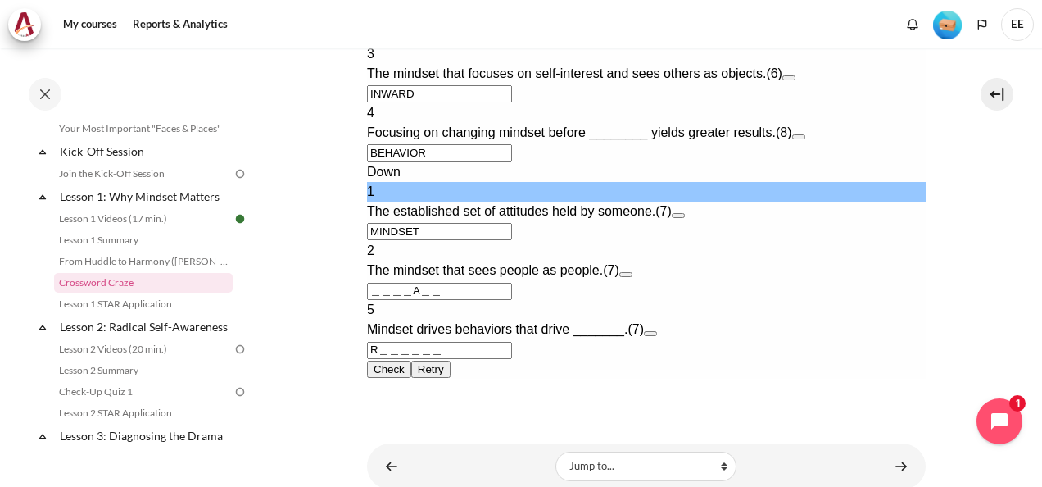
click at [632, 272] on button "Open extra clue for 2 Down. The mindset that sees people as people." at bounding box center [625, 274] width 13 height 5
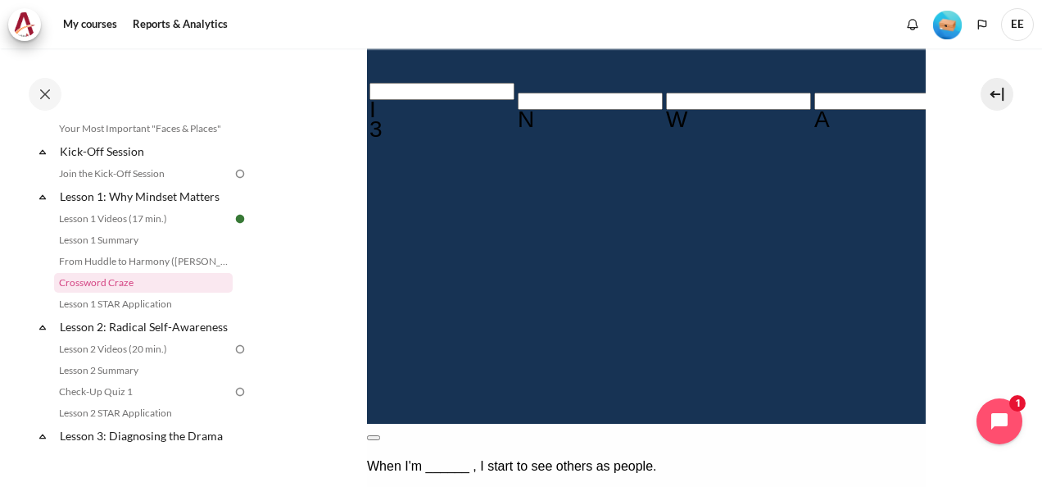
click at [379, 435] on button at bounding box center [372, 437] width 13 height 5
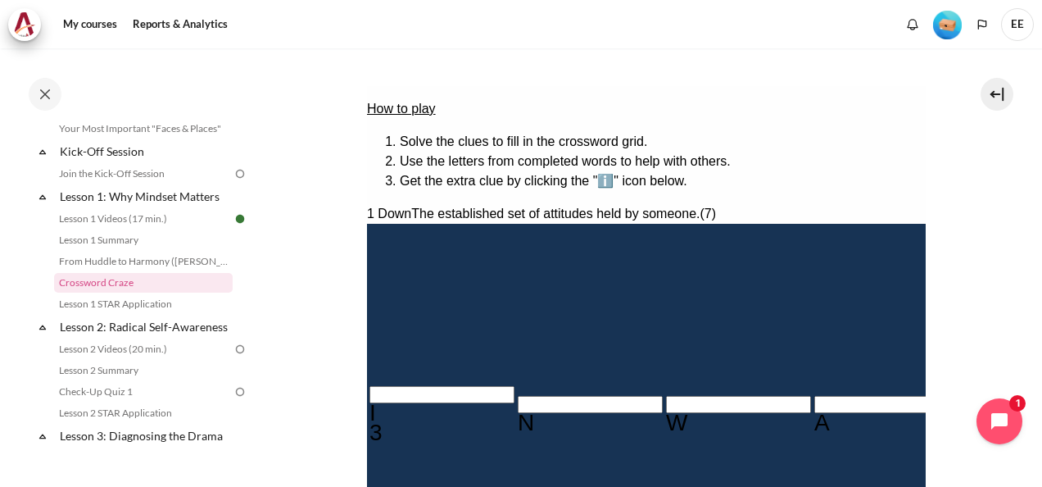
scroll to position [288, 0]
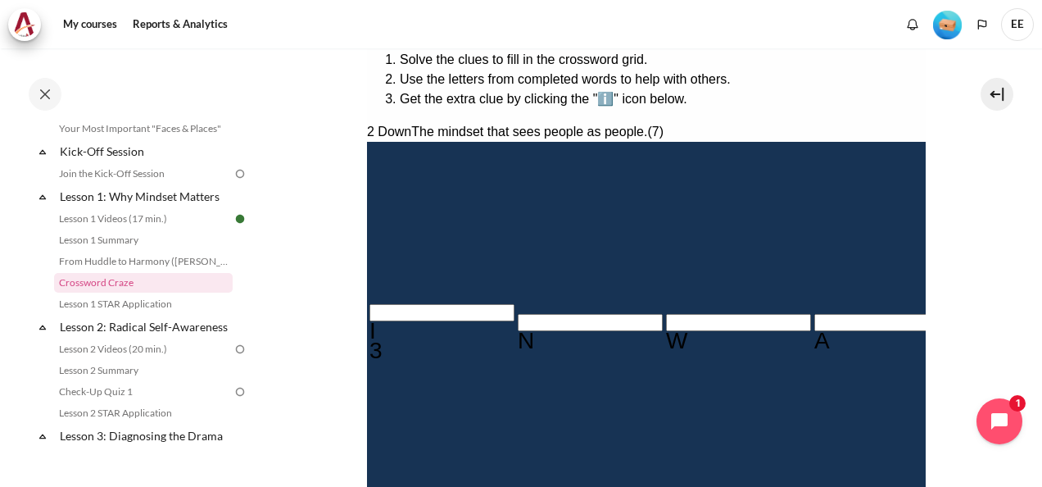
type input "A＿＿＿A＿＿"
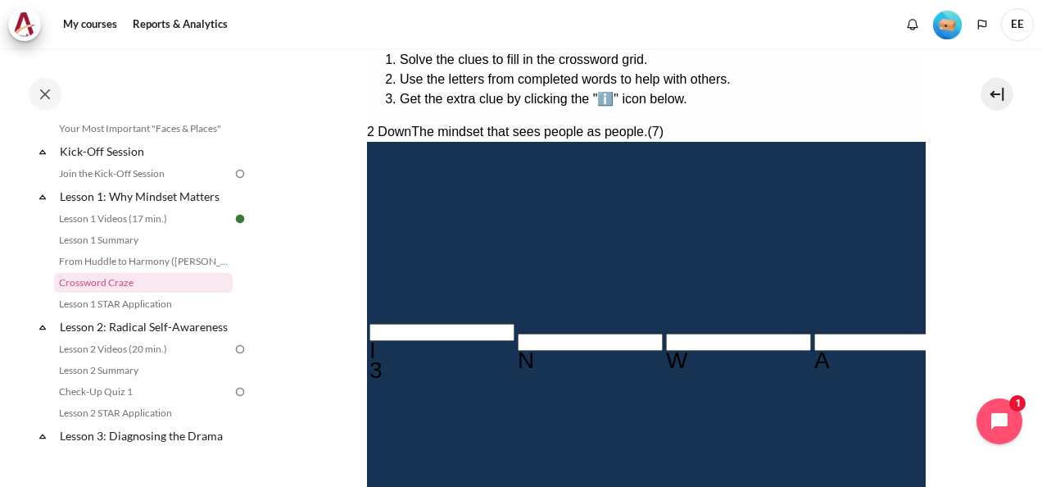
type input "AC＿＿A＿＿"
type input "ACK＿A＿＿"
type input "ACKWA＿＿"
type input "ACKWAR＿"
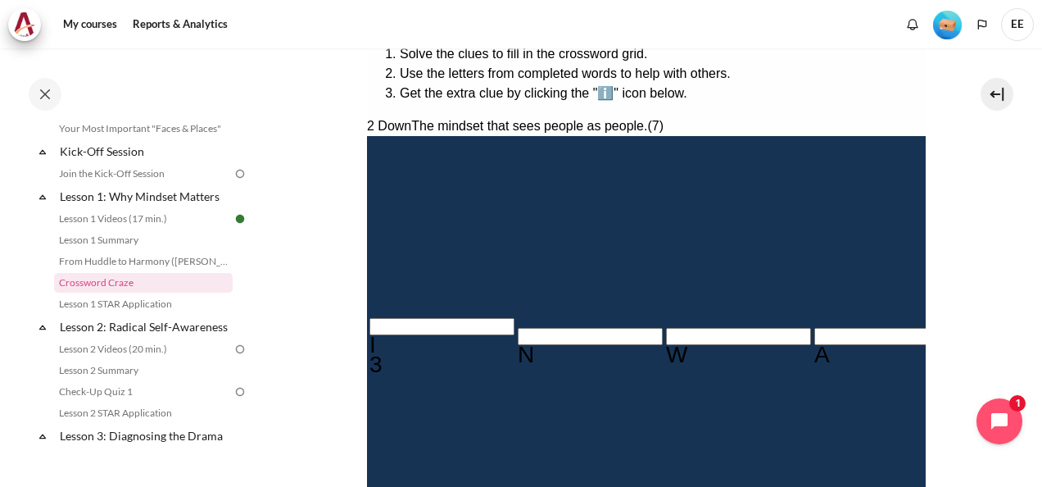
type input "ACKWARD"
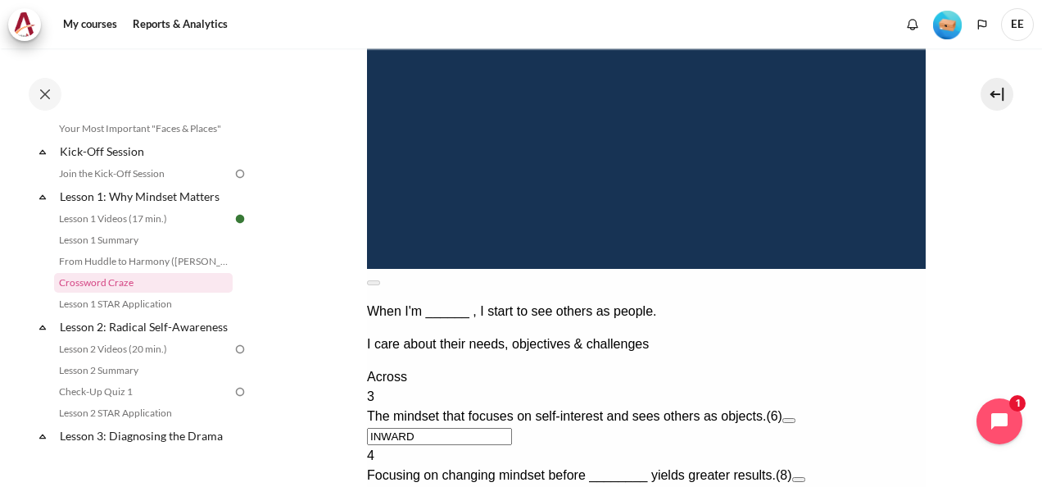
scroll to position [1031, 0]
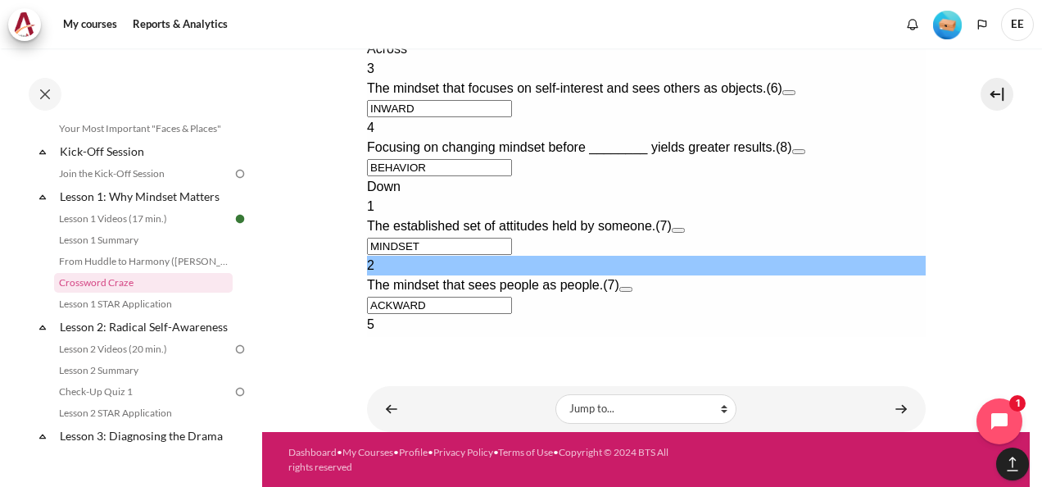
click at [719, 271] on div "Down 1 The established set of attitudes held by someone. (7) MINDSET 2 The mind…" at bounding box center [645, 275] width 559 height 197
click at [656, 346] on button "Open extra clue for 5 Down. Mindset drives behaviors that drive _______." at bounding box center [649, 348] width 13 height 5
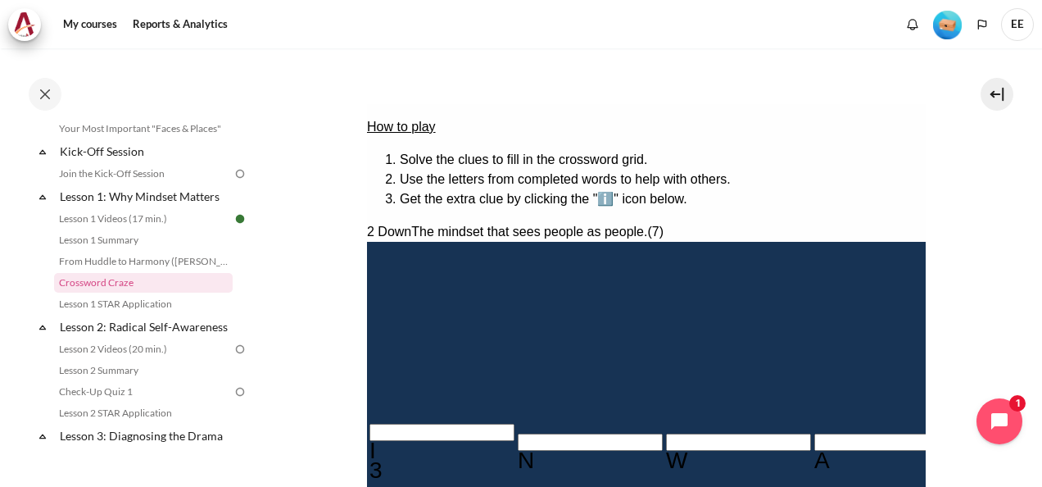
scroll to position [0, 0]
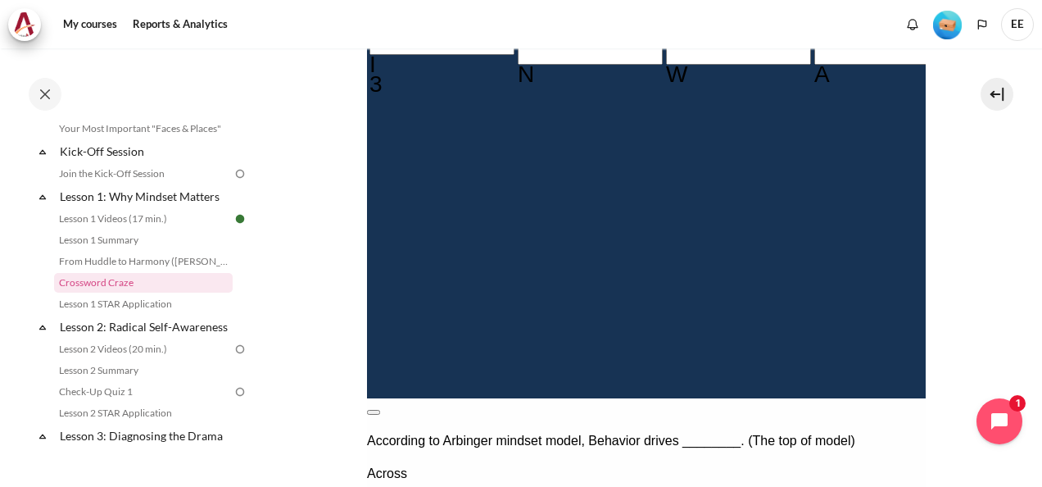
click at [379, 410] on button at bounding box center [372, 412] width 13 height 5
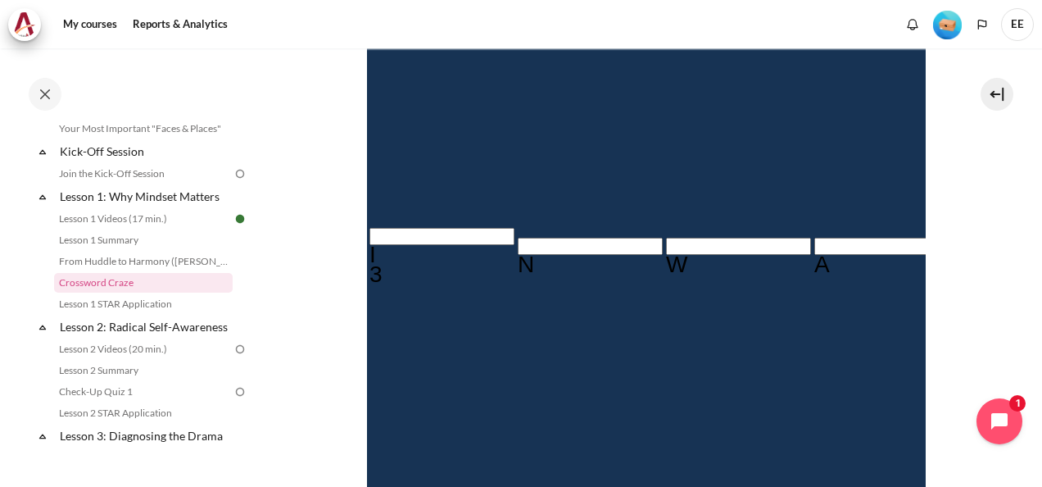
scroll to position [426, 0]
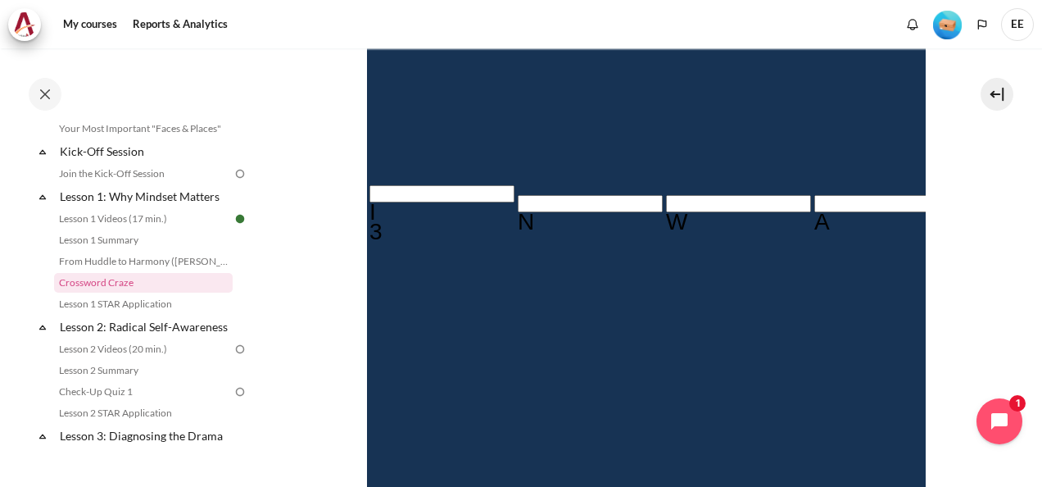
type input "BEHAVIOE"
type input "E＿＿＿＿＿＿"
type input "BEHAVIOS"
type input "S＿＿＿＿＿＿"
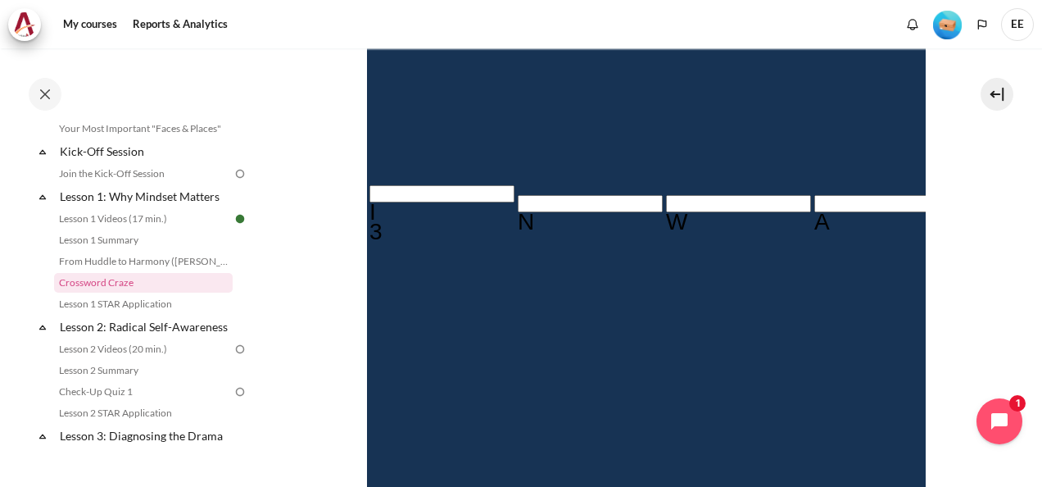
type input "BEHAVIOU"
type input "U＿＿＿＿＿＿"
type input "BEHAVIOT"
type input "T＿＿＿＿＿＿"
type input "BEHAVIOR"
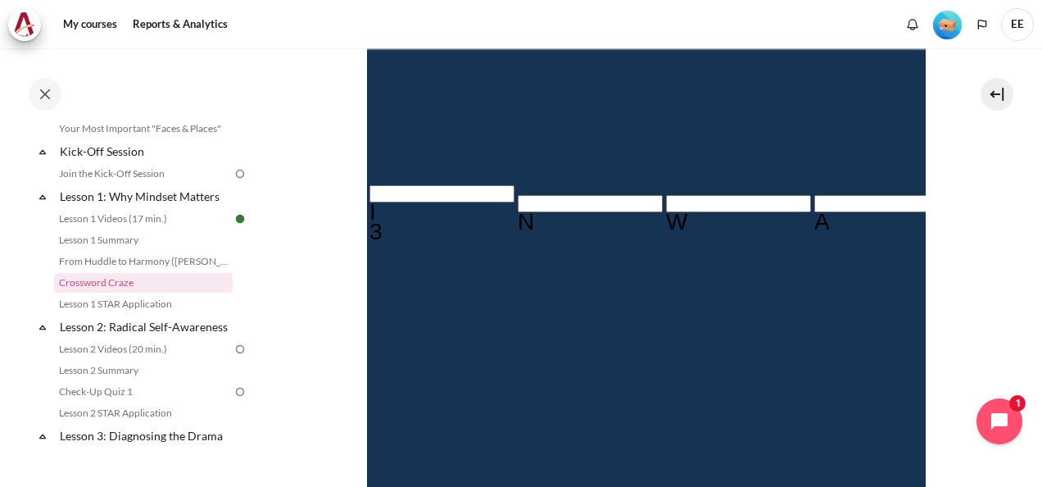
type input "R＿＿＿＿＿＿"
type input "RE＿＿＿＿＿"
type input "RES＿＿＿＿"
type input "RESU＿＿＿"
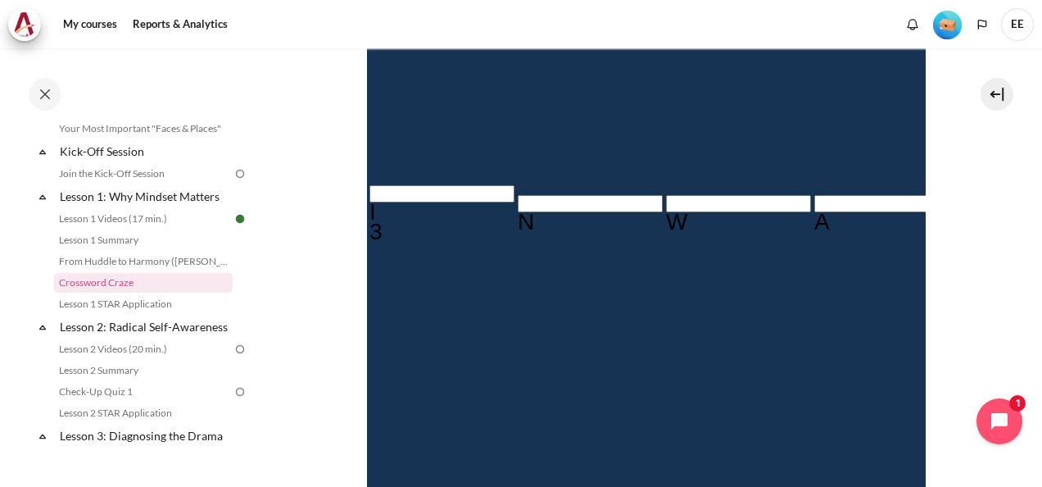
type input "RESUL＿＿"
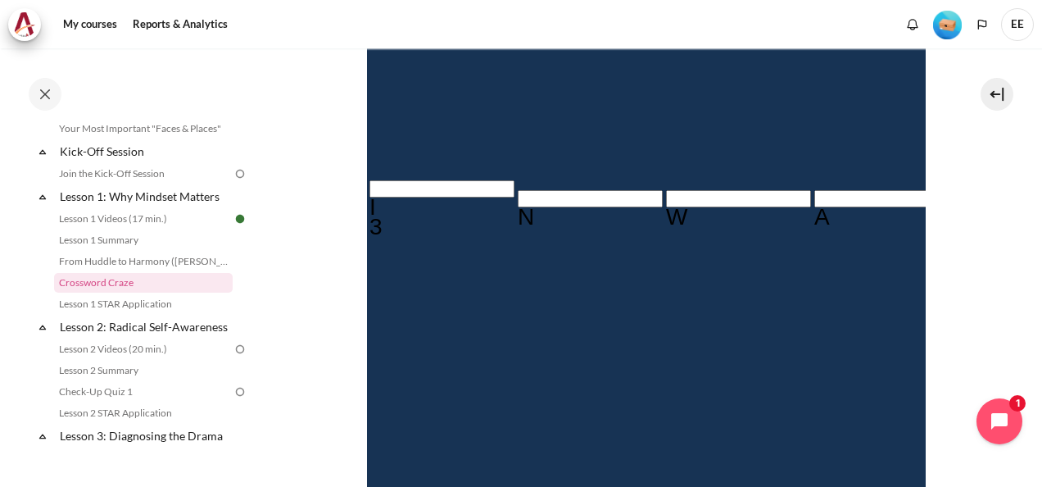
type input "RESULT＿"
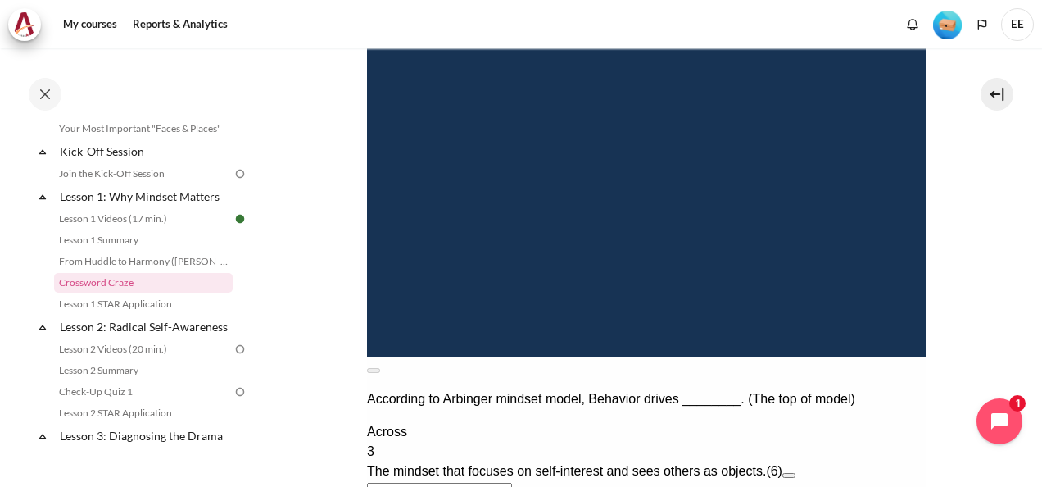
type input "RESULTS"
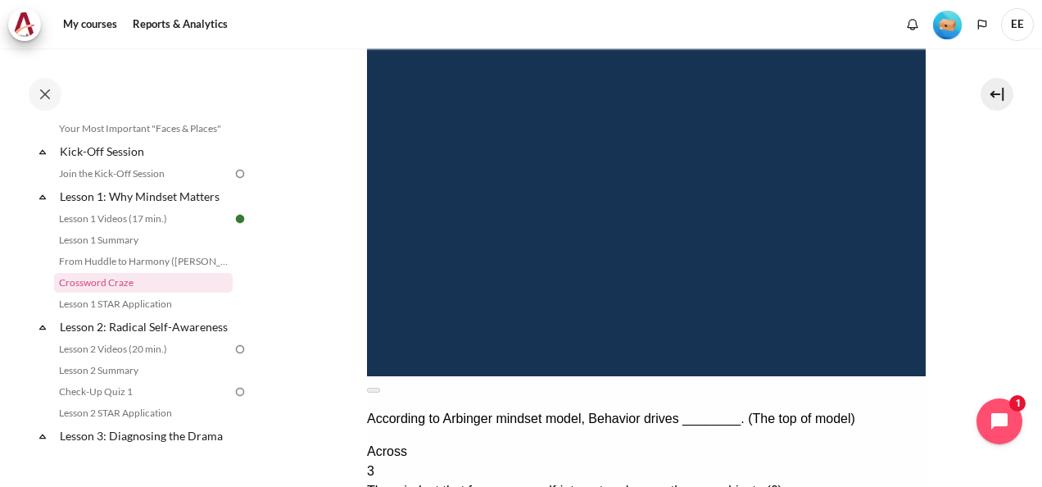
click at [913, 442] on div "Across" at bounding box center [645, 452] width 559 height 20
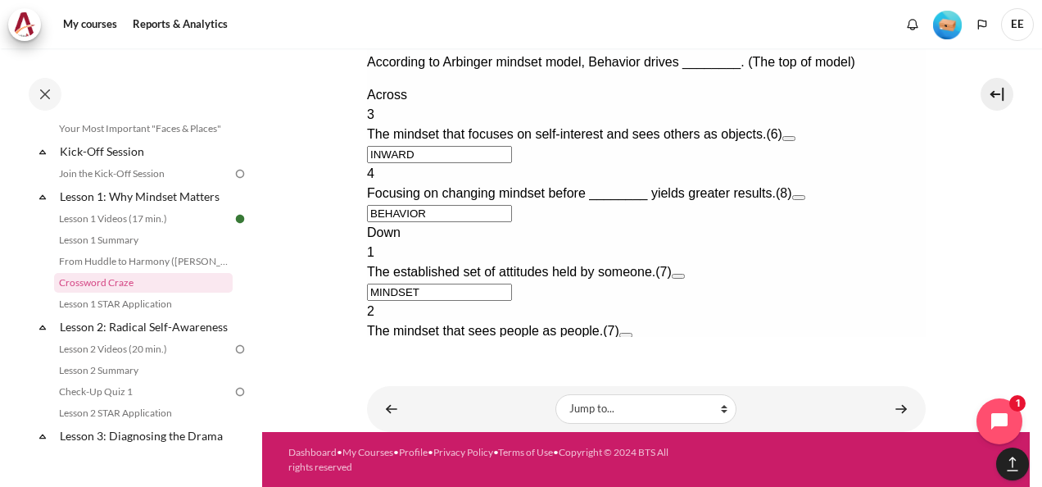
click at [410, 421] on button "Check Check the characters. The responses will be marked as correct, incorrect,…" at bounding box center [388, 429] width 44 height 17
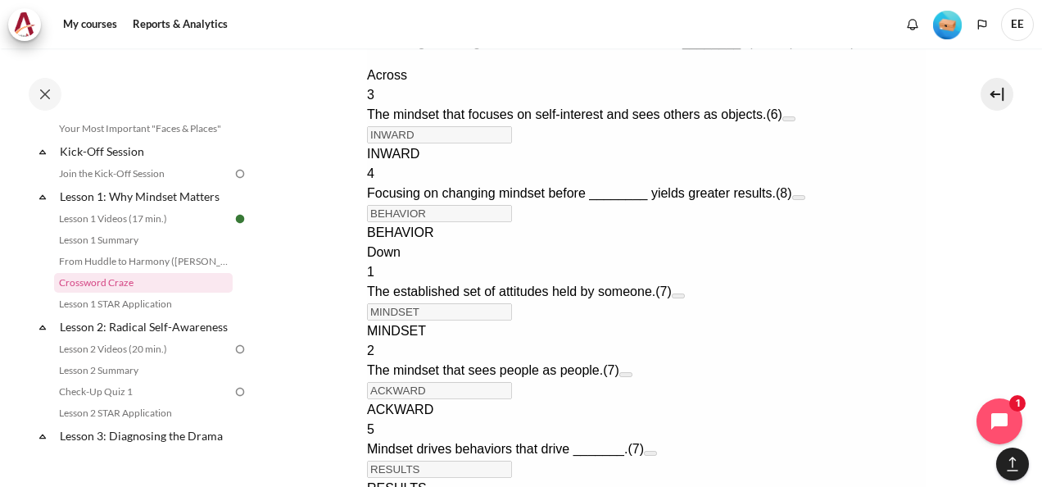
click at [446, 400] on div "ACKWARD" at bounding box center [645, 410] width 559 height 20
click at [379, 402] on span "ACKWARD" at bounding box center [399, 409] width 66 height 14
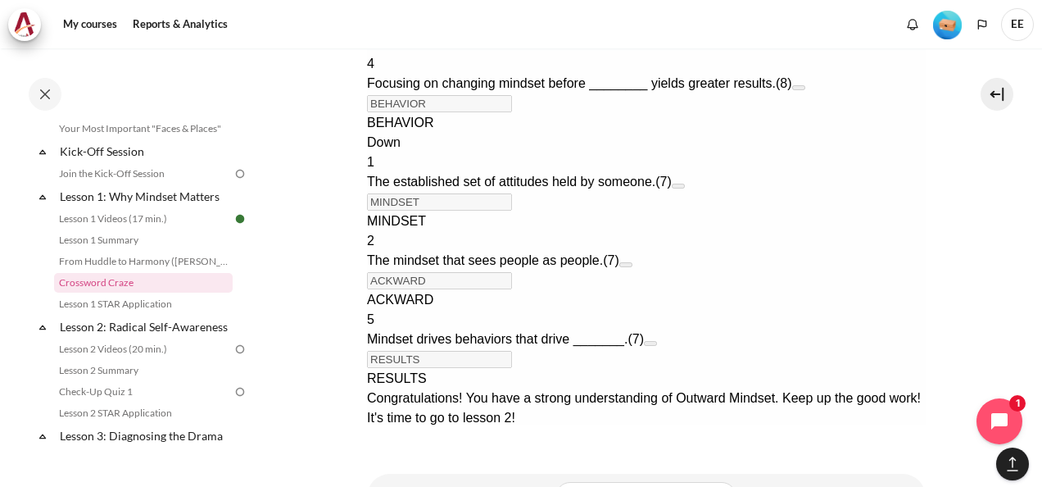
scroll to position [1195, 0]
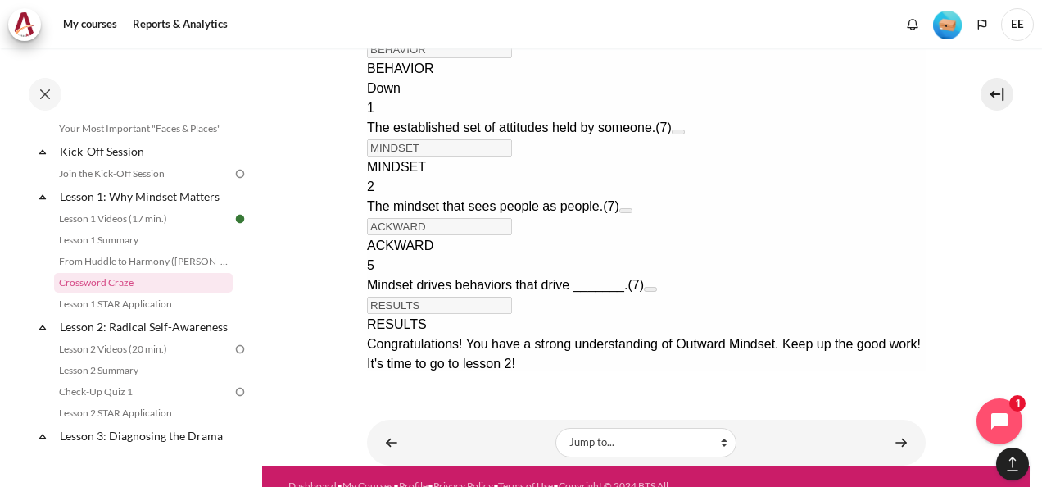
click at [406, 405] on button "Retry Retry the task. Reset all responses and start the task over again." at bounding box center [385, 413] width 39 height 17
type input "＿＿＿＿＿＿"
type input "＿＿＿＿＿＿＿＿"
type input "＿＿＿＿＿＿＿"
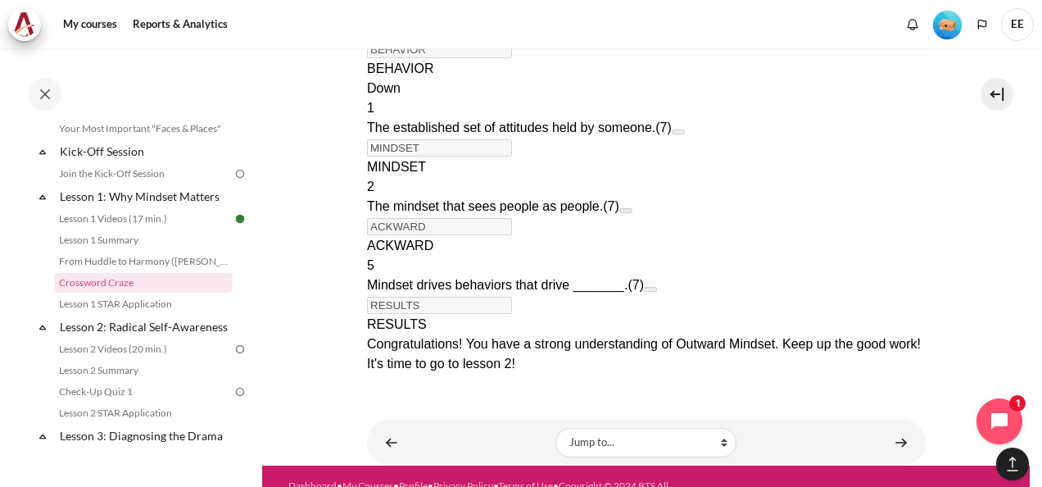
type input "＿＿＿＿＿＿＿"
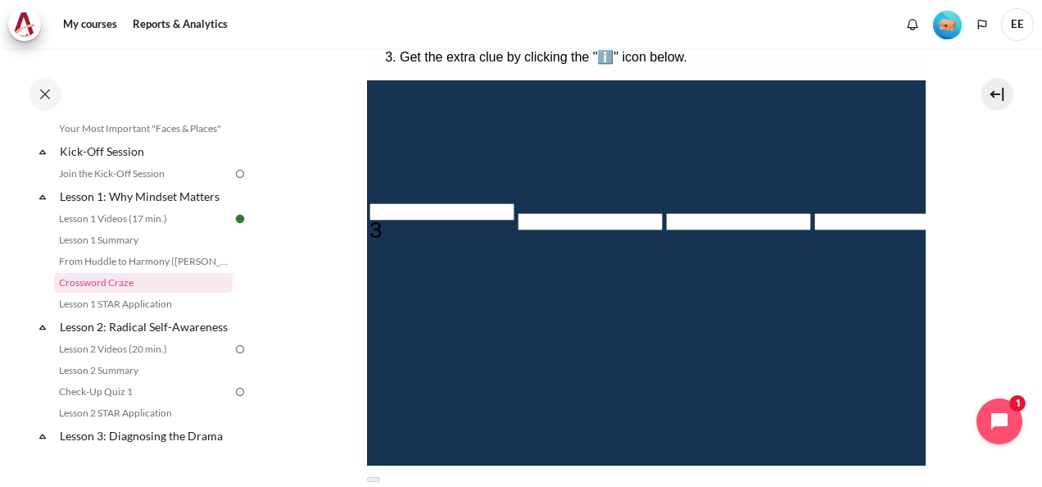
scroll to position [293, 0]
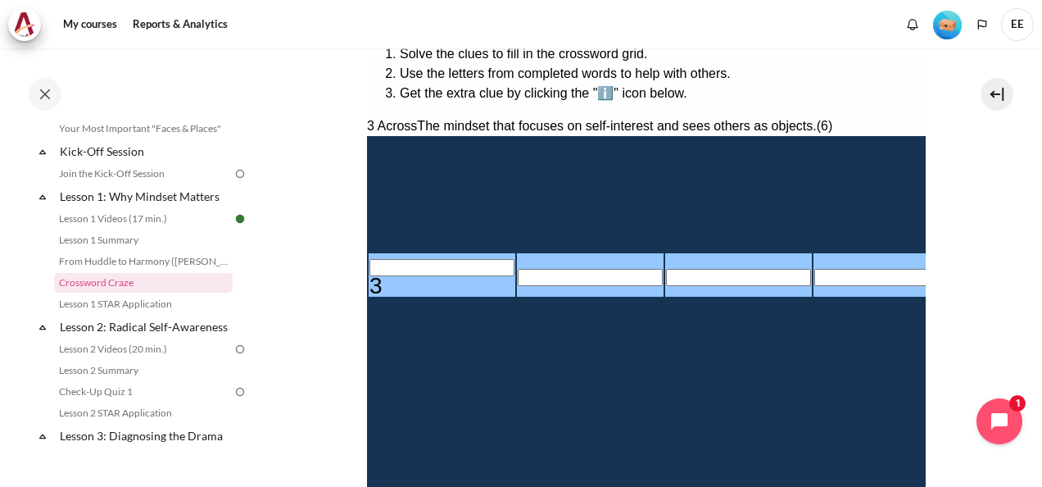
click at [374, 276] on input "Row 4, Column 1. 3 Across. The mindset that focuses on self-interest and sees o…" at bounding box center [441, 267] width 145 height 17
type input "I＿＿＿＿＿"
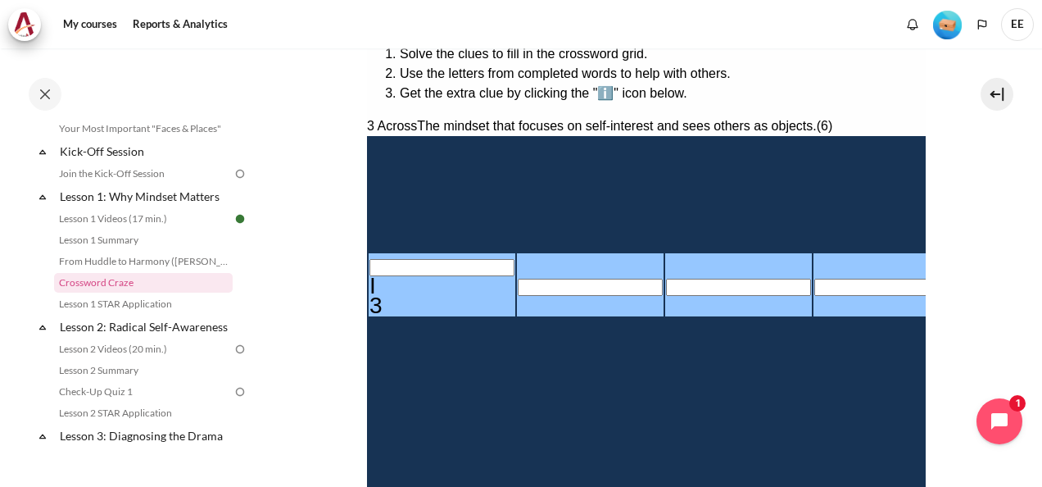
type input "IN＿＿＿＿"
type input "INW＿＿＿"
type input "INWA＿＿"
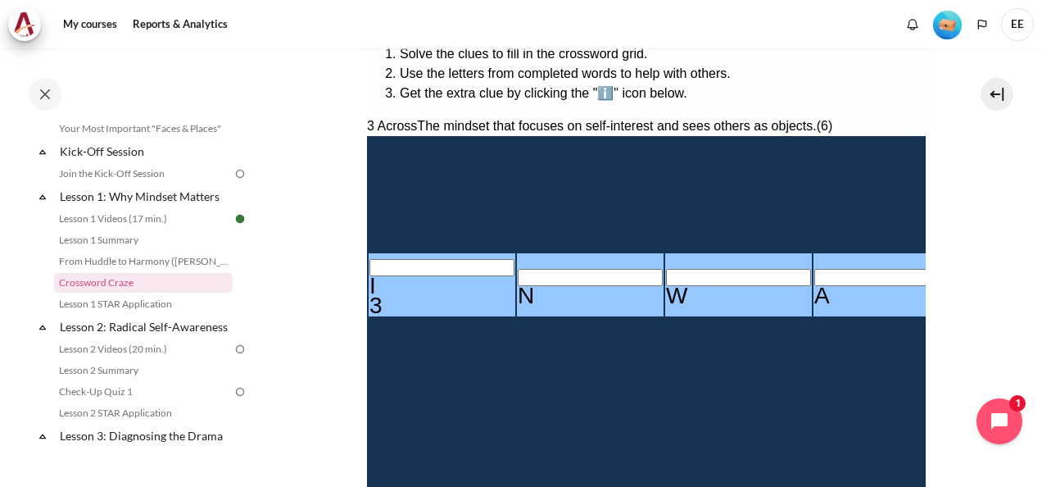
type input "INWAR＿"
type input "INWARD"
type input "＿＿＿D＿＿＿"
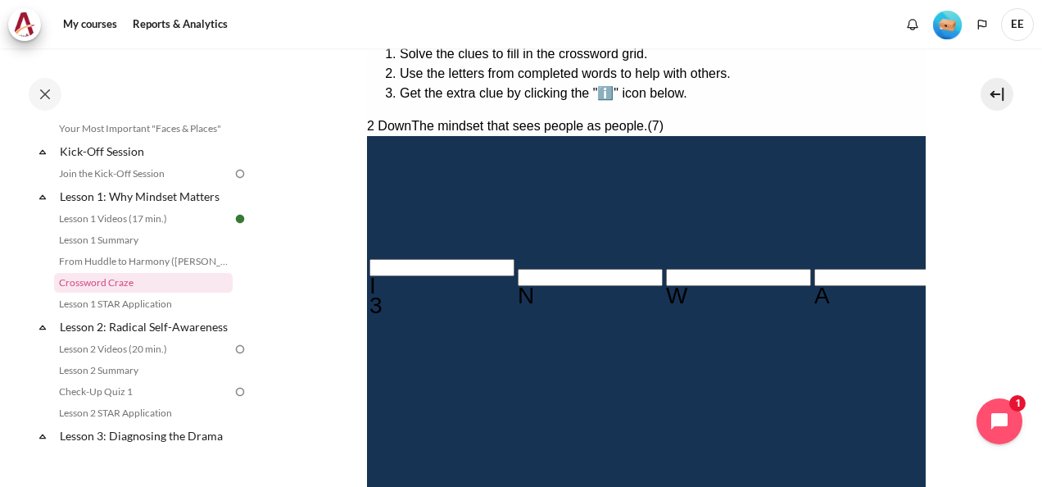
click at [962, 366] on input "Row 6, Column 5. 4 Across. Focusing on changing mindset before ________ yields …" at bounding box center [1034, 357] width 145 height 17
type input "B＿＿＿＿＿＿＿"
type input "BE＿＿＿＿＿＿"
type input "＿＿＿D＿E＿"
type input "BEH＿＿＿＿＿"
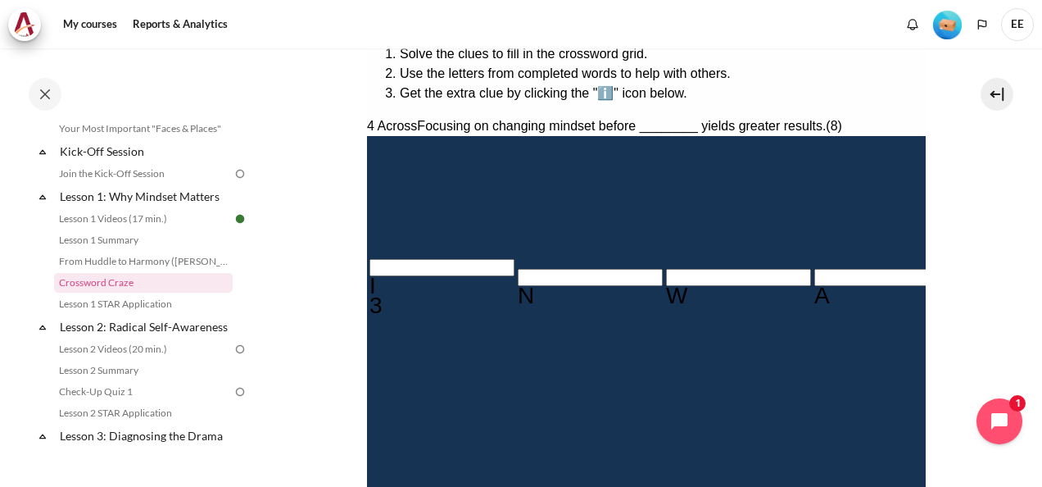
type input "BEHA＿＿＿＿"
type input "＿＿＿＿A＿＿"
type input "BEHAV＿＿＿"
type input "BEHAVI＿＿"
type input "BEHAVIO＿"
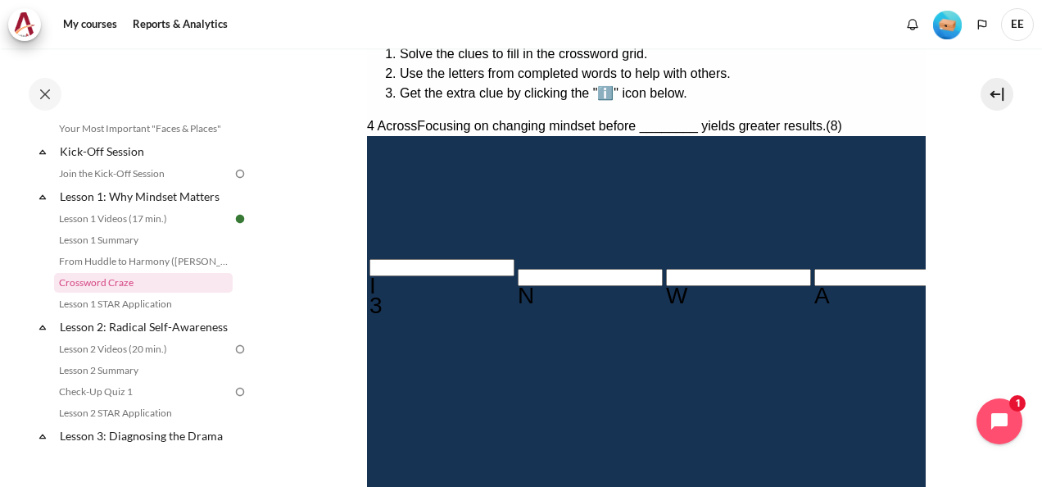
type input "BEHAVIOR"
type input "R＿＿＿＿＿＿"
type input "M＿＿D＿E＿"
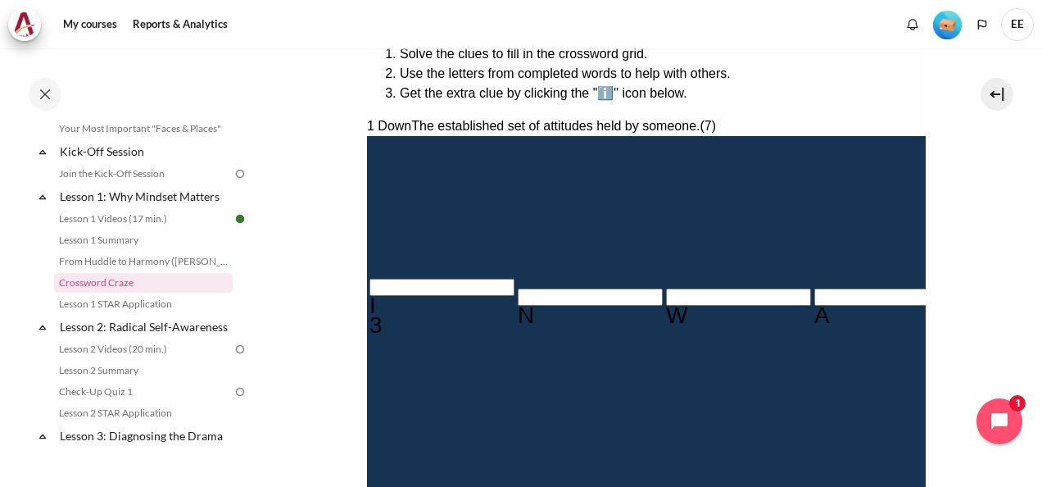
type input "MI＿D＿E＿"
type input "MIND＿E＿"
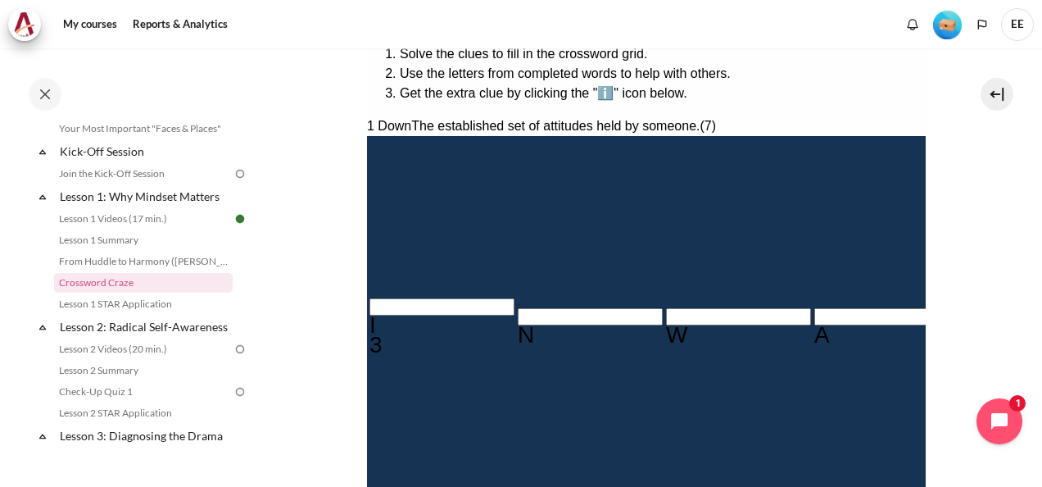
type input "MINDSE＿"
type input "MINDSET"
type input "O＿＿＿A＿＿"
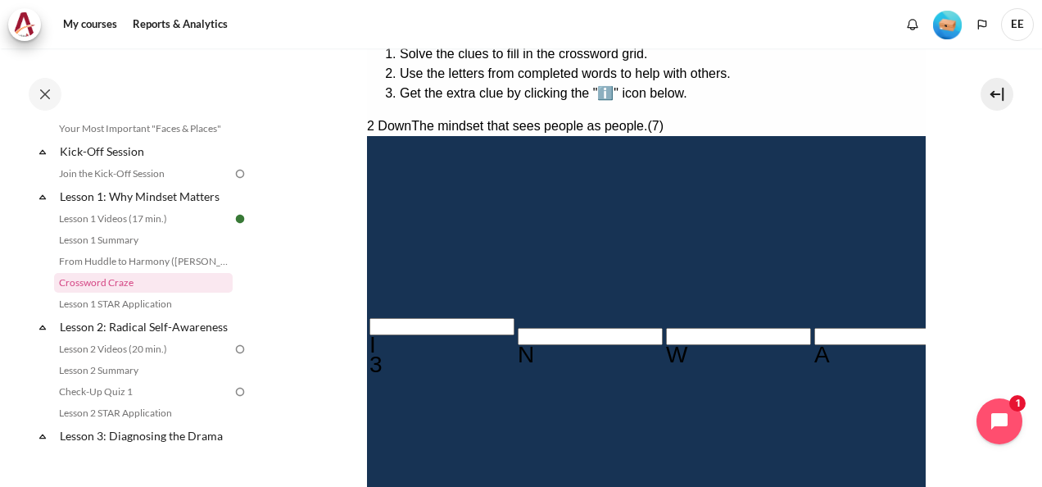
type input "OU＿＿A＿＿"
type input "OUT＿A＿＿"
type input "OUTWA＿＿"
type input "OUTWAR＿"
type input "OUTWARD"
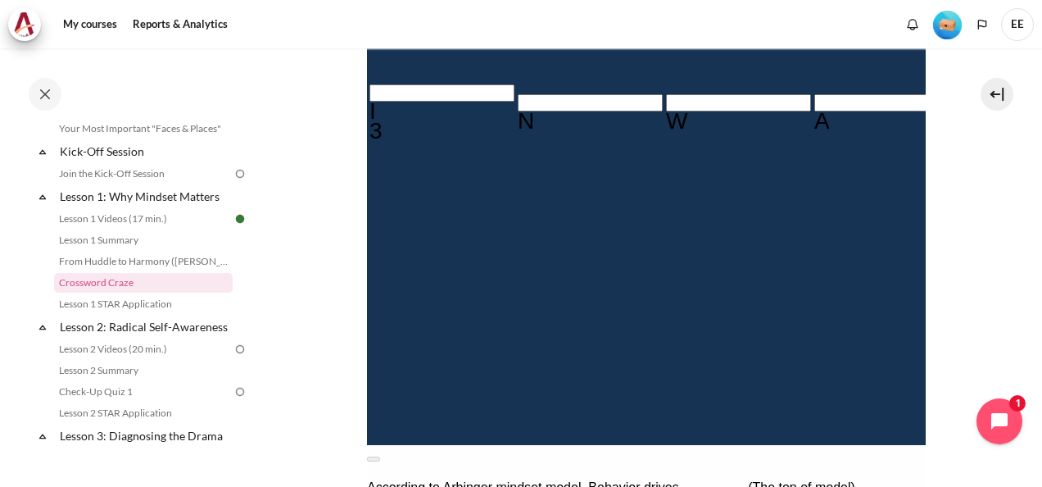
scroll to position [539, 0]
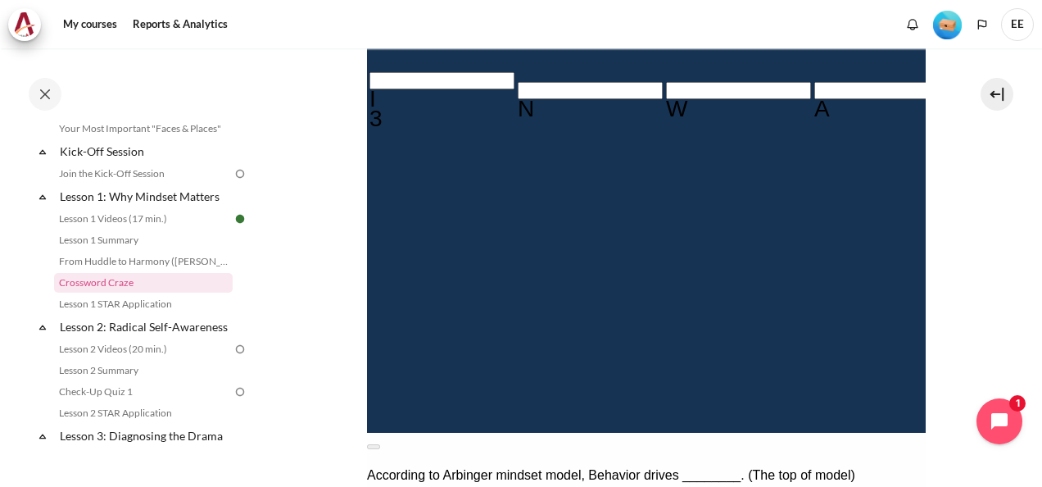
type input "RE＿＿＿＿＿"
type input "RES＿＿＿＿"
type input "RESU＿＿＿"
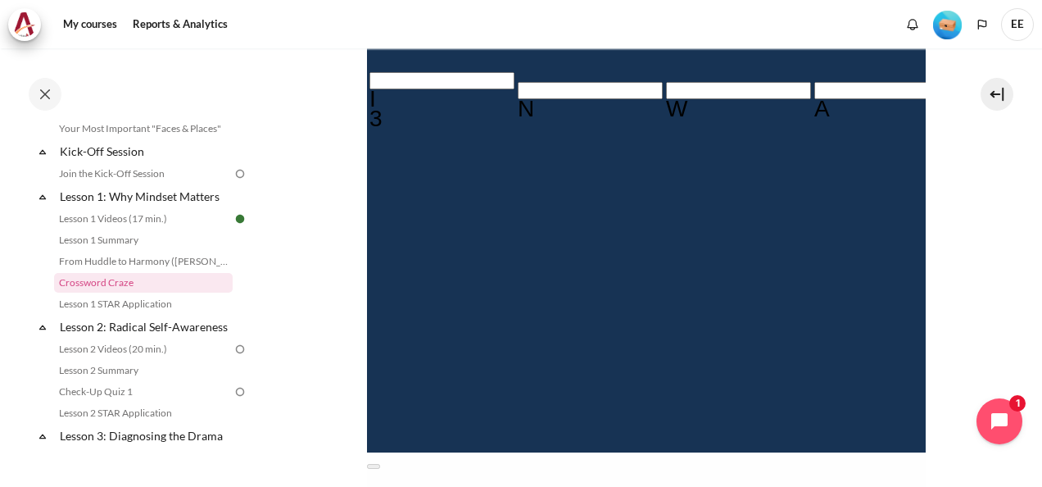
type input "RESUL＿＿"
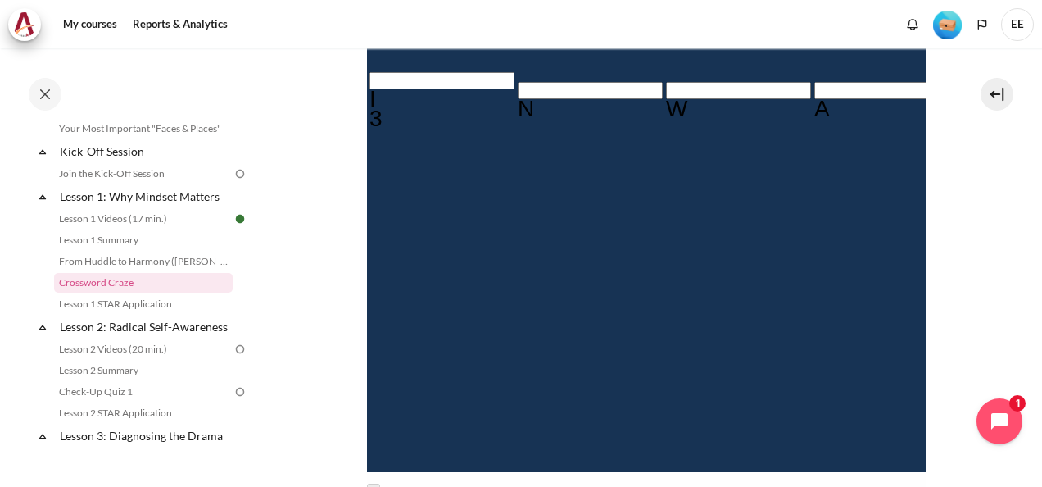
type input "RESULT＿"
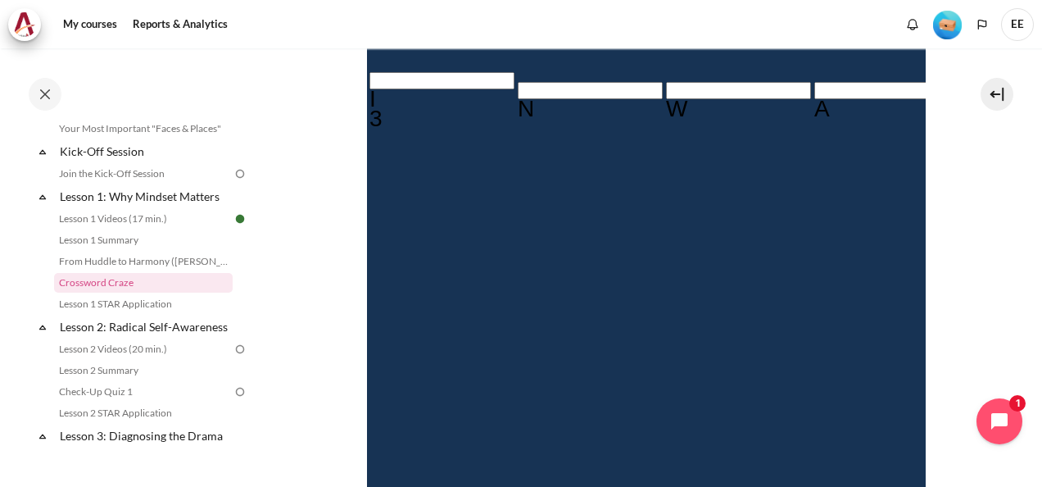
type input "RESULTS"
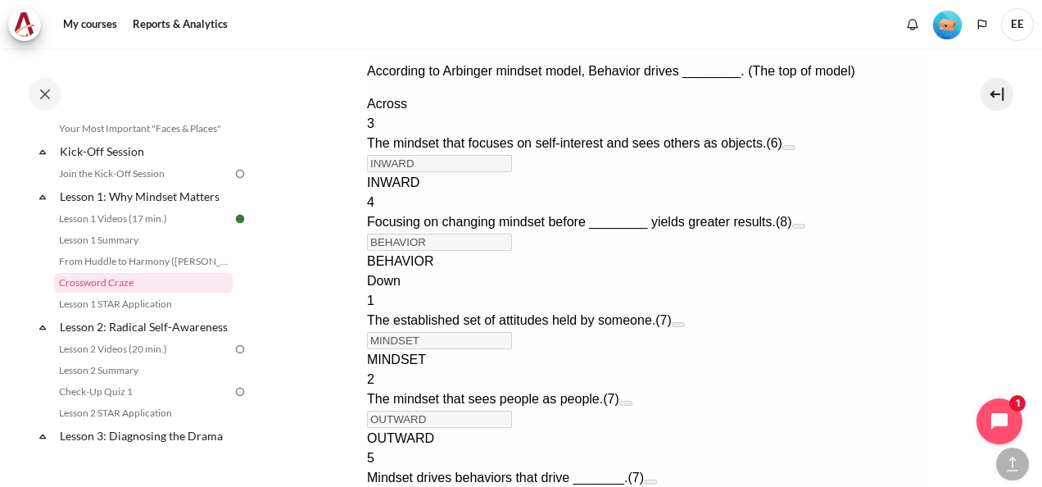
scroll to position [1229, 0]
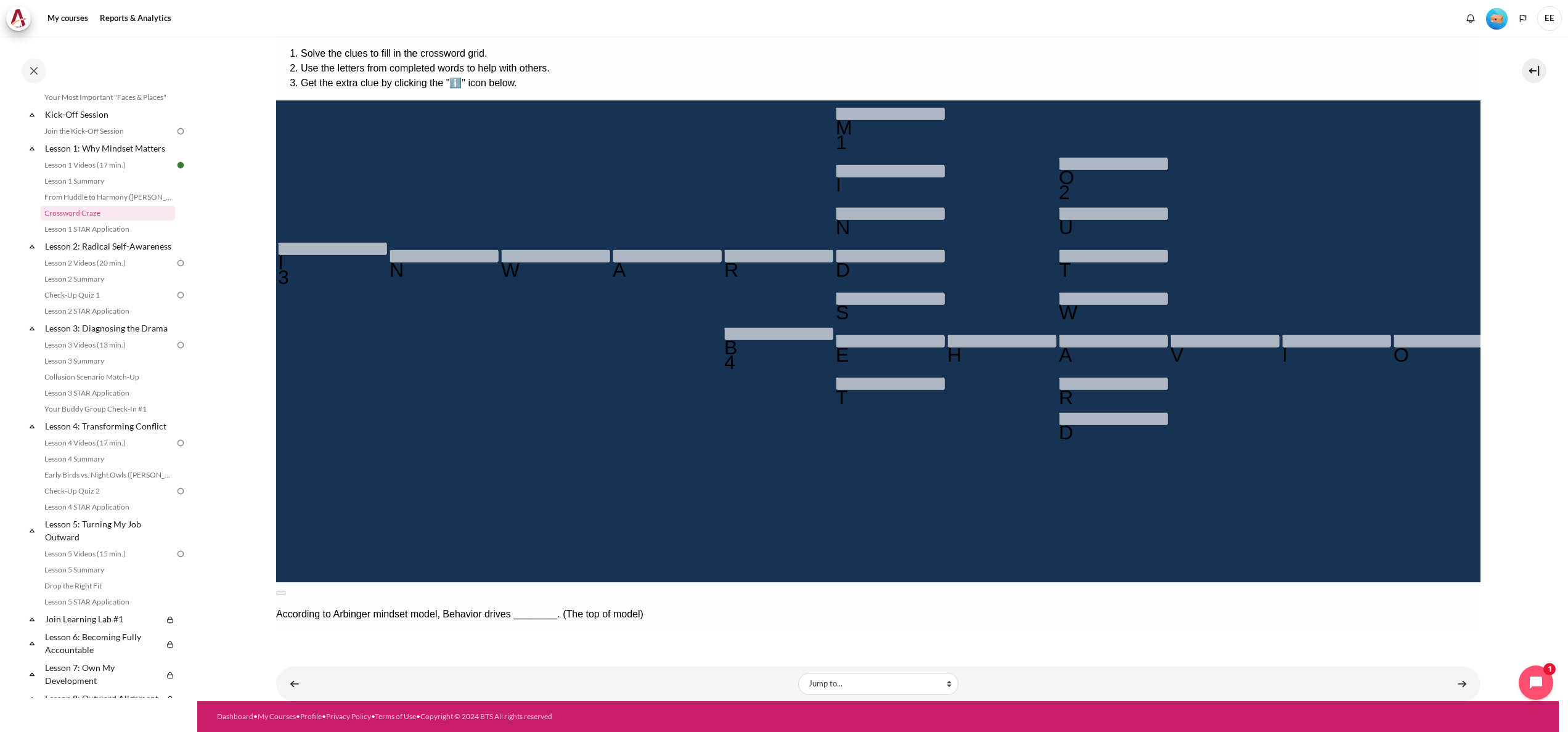
scroll to position [208, 0]
click at [783, 366] on link "Content" at bounding box center [1462, 684] width 25 height 24
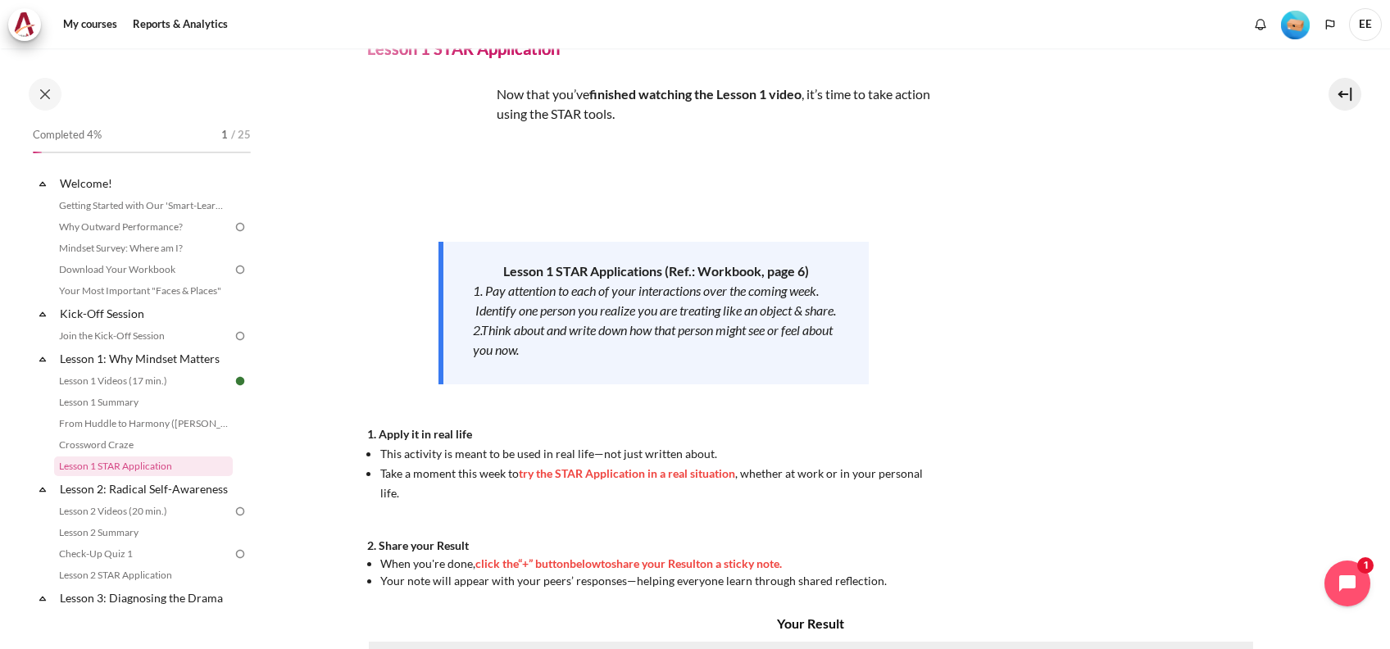
scroll to position [109, 0]
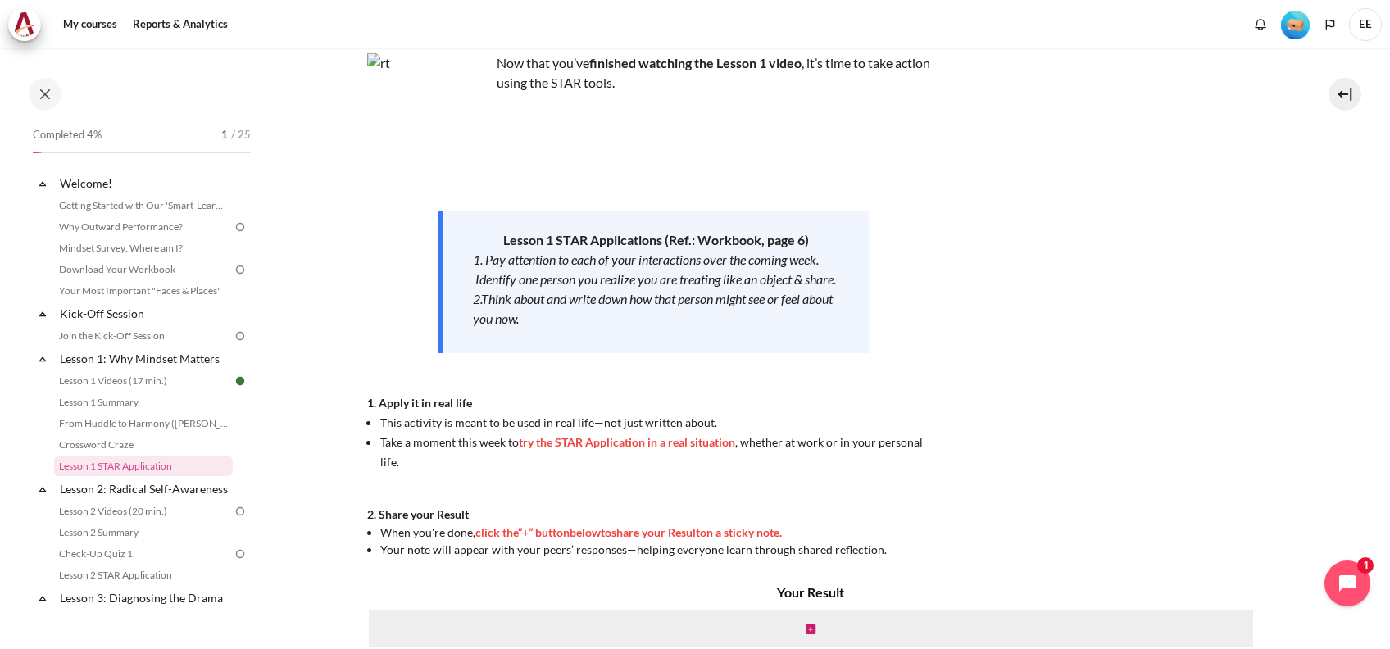
click at [589, 449] on span "try the STAR Application in a real situation" at bounding box center [627, 442] width 216 height 14
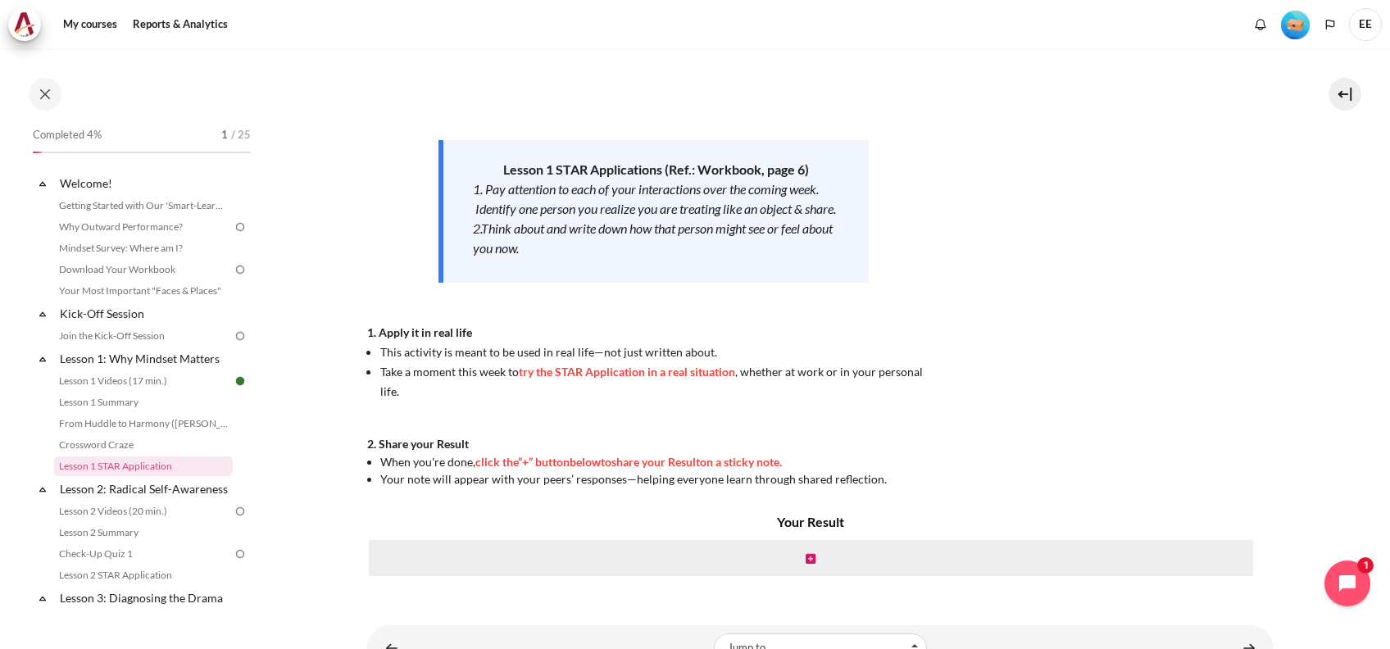
scroll to position [242, 0]
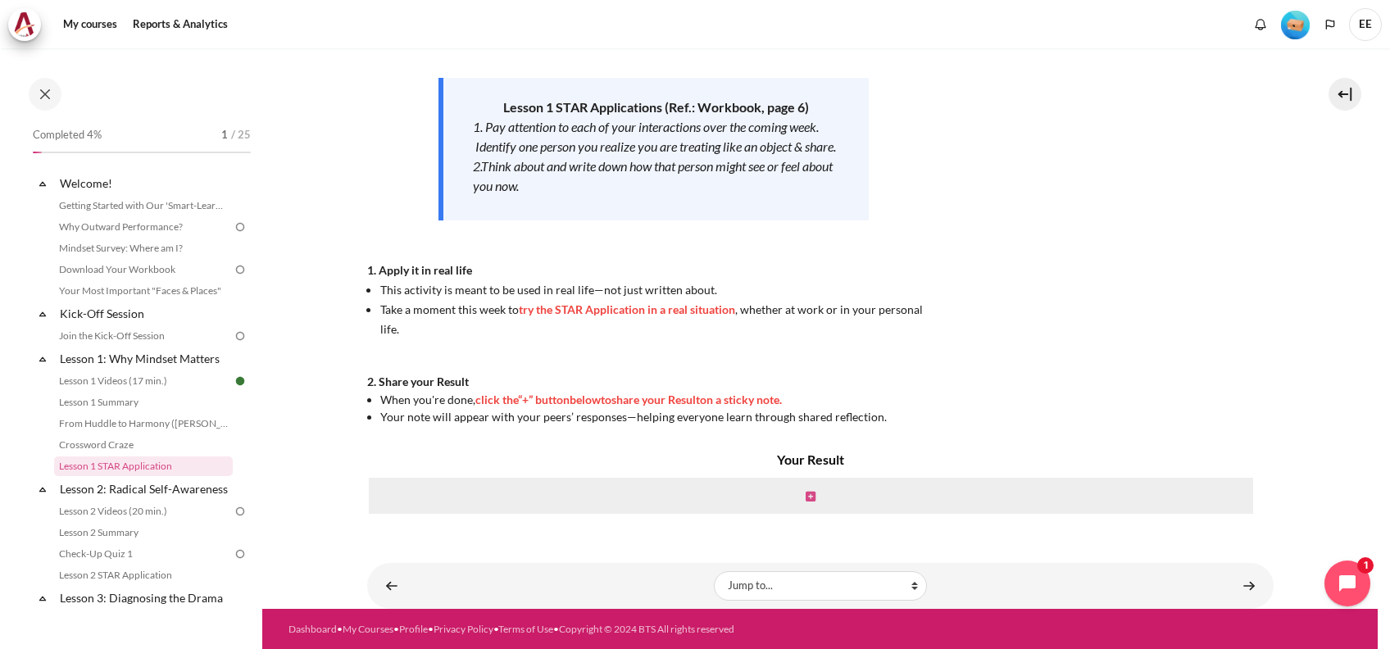
click at [808, 491] on icon "Content" at bounding box center [810, 496] width 10 height 11
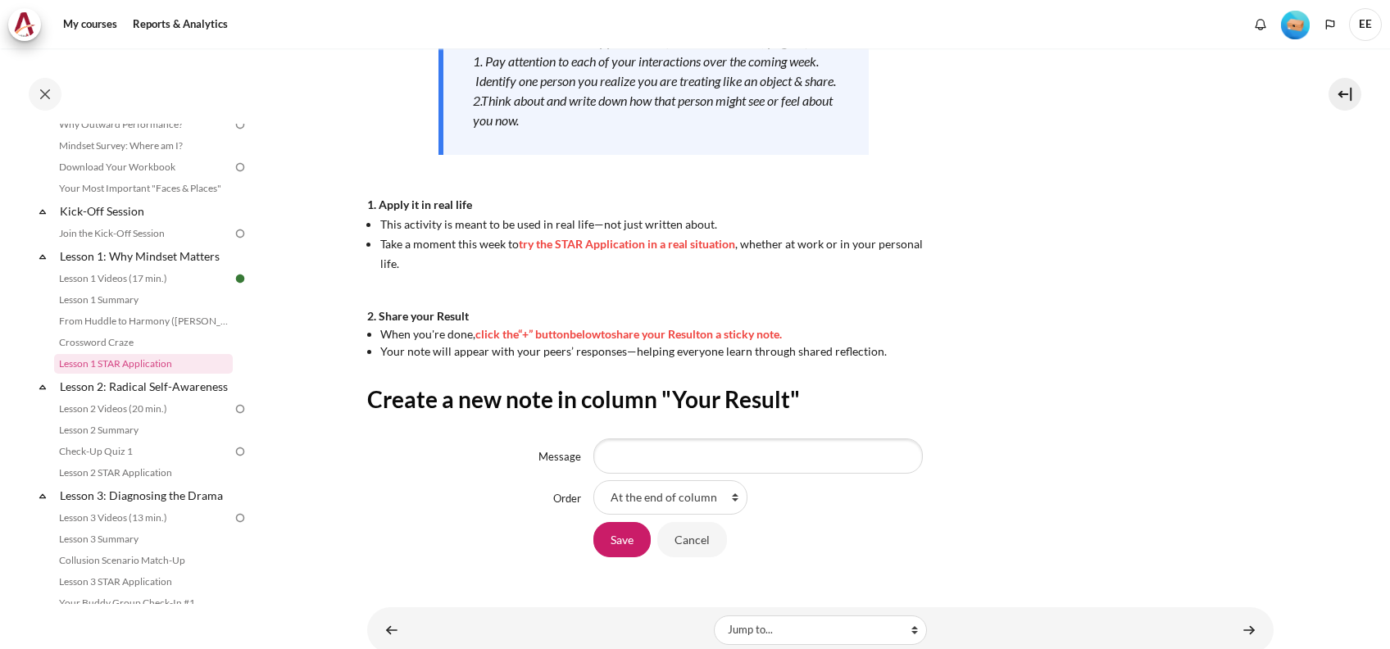
scroll to position [328, 0]
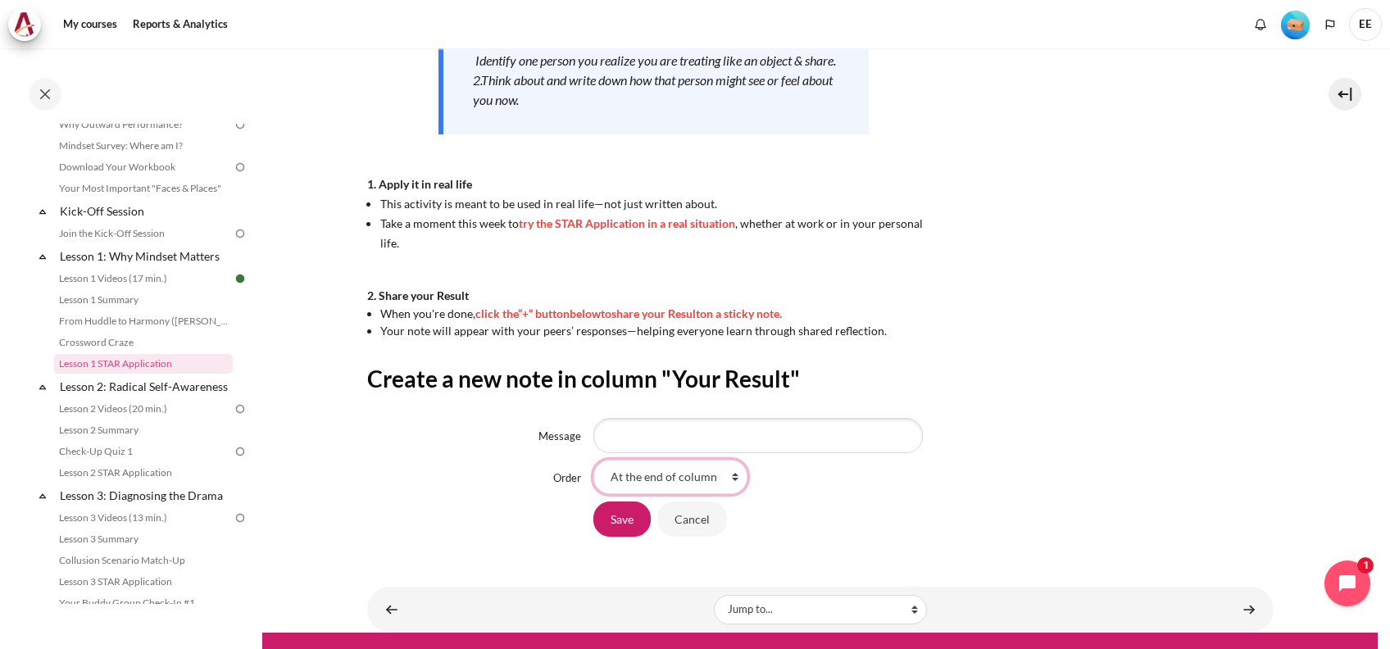
click at [707, 476] on select "At the end of column First place in column" at bounding box center [670, 477] width 154 height 34
click at [820, 482] on div "At the end of column First place in column" at bounding box center [933, 477] width 680 height 34
click at [801, 435] on input "Message" at bounding box center [757, 435] width 329 height 34
click at [731, 468] on select "At the end of column First place in column" at bounding box center [670, 477] width 154 height 34
click at [729, 471] on select "At the end of column First place in column" at bounding box center [670, 477] width 154 height 34
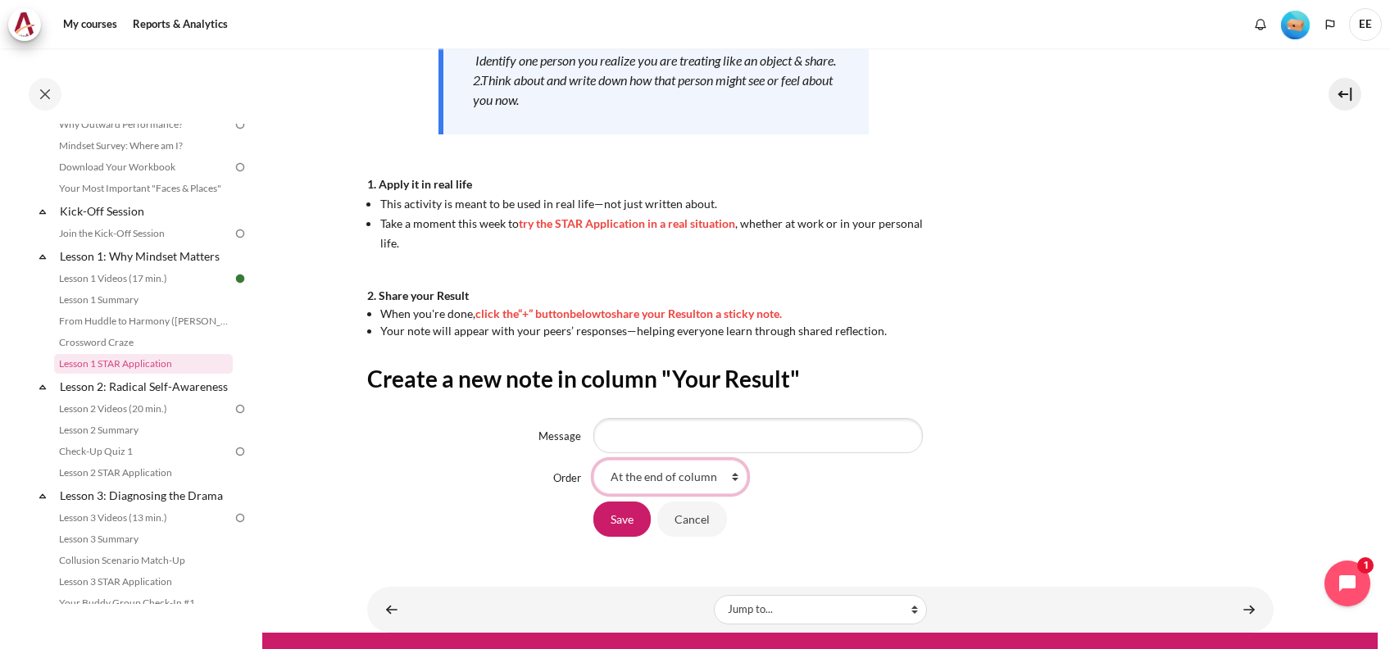
click at [728, 475] on select "At the end of column First place in column" at bounding box center [670, 477] width 154 height 34
select select "1"
click at [593, 460] on select "At the end of column First place in column" at bounding box center [670, 477] width 154 height 34
click at [660, 438] on input "Message" at bounding box center [757, 435] width 329 height 34
type input "treat people as people"
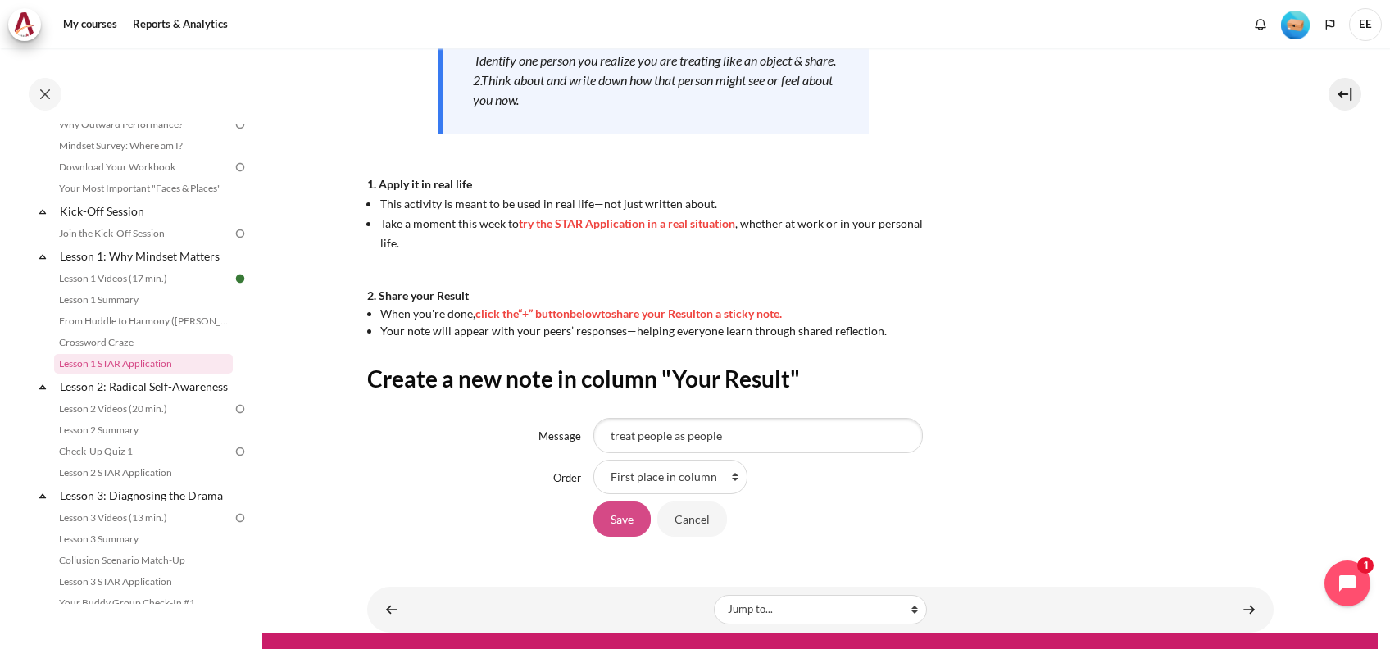
click at [605, 519] on input "Save" at bounding box center [621, 518] width 57 height 34
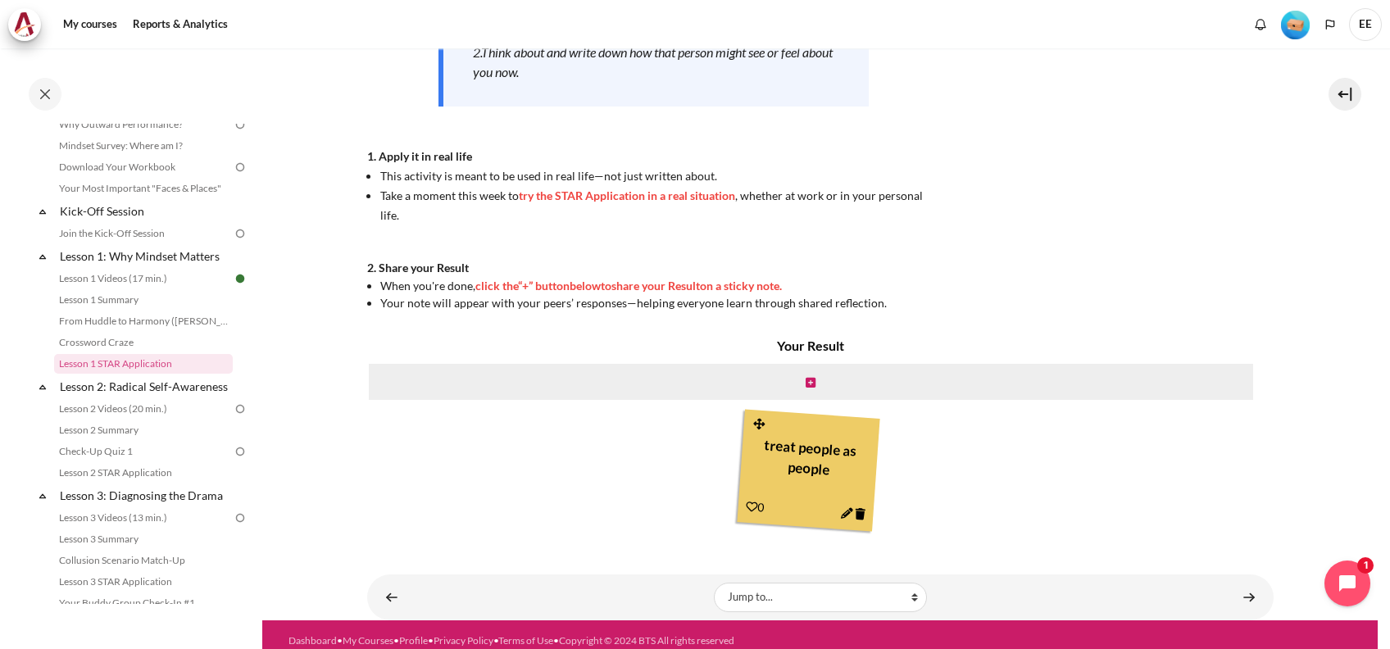
scroll to position [367, 0]
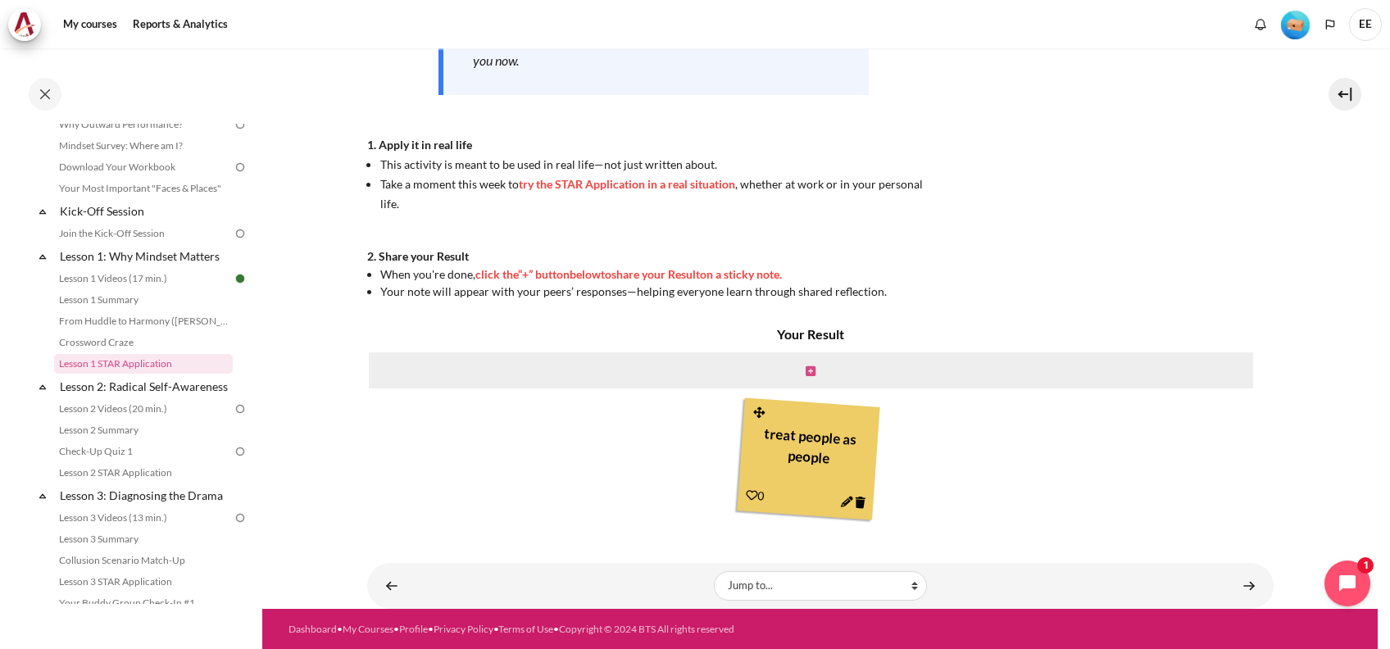
click at [805, 369] on icon "Content" at bounding box center [810, 370] width 10 height 11
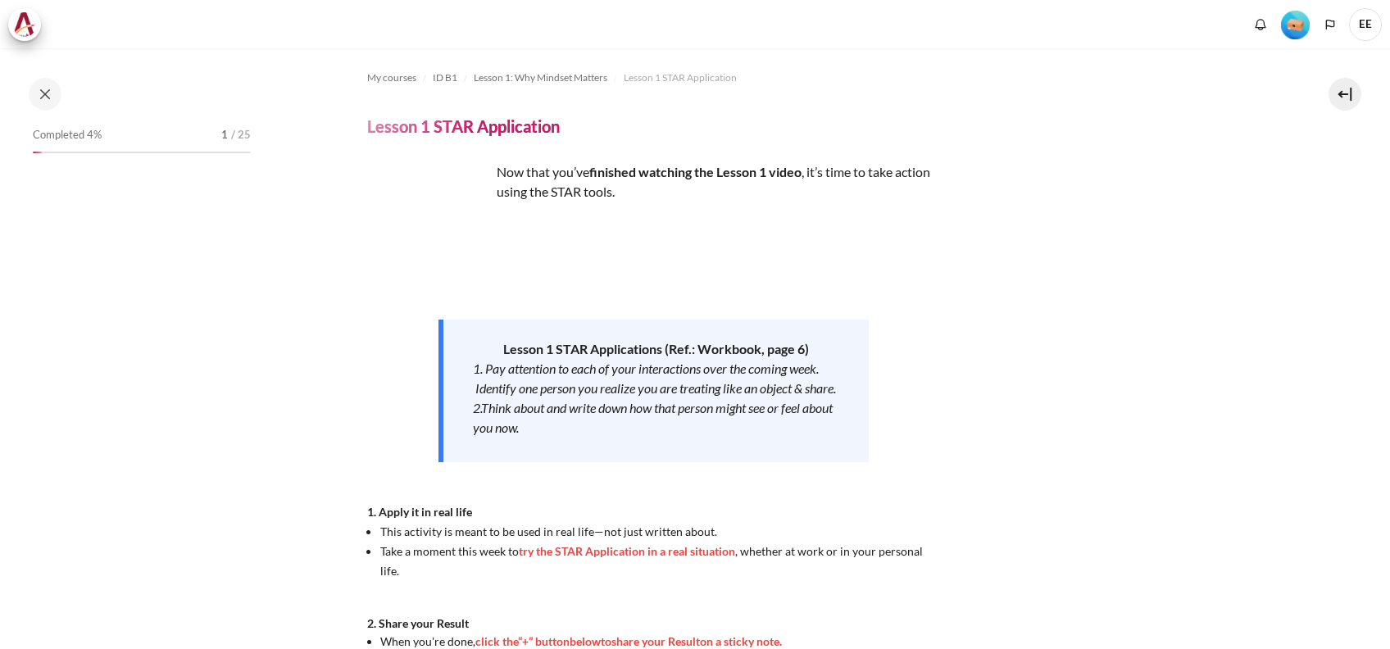
scroll to position [102, 0]
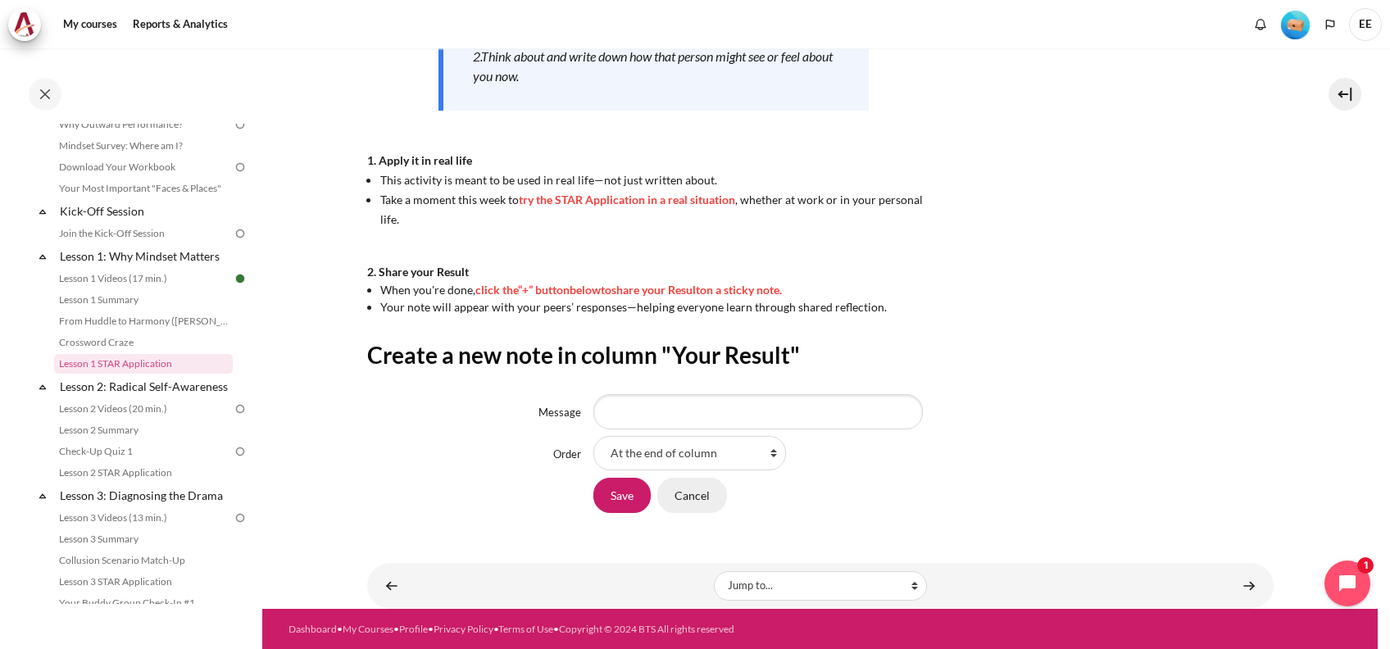
click at [682, 492] on input "Cancel" at bounding box center [692, 495] width 70 height 34
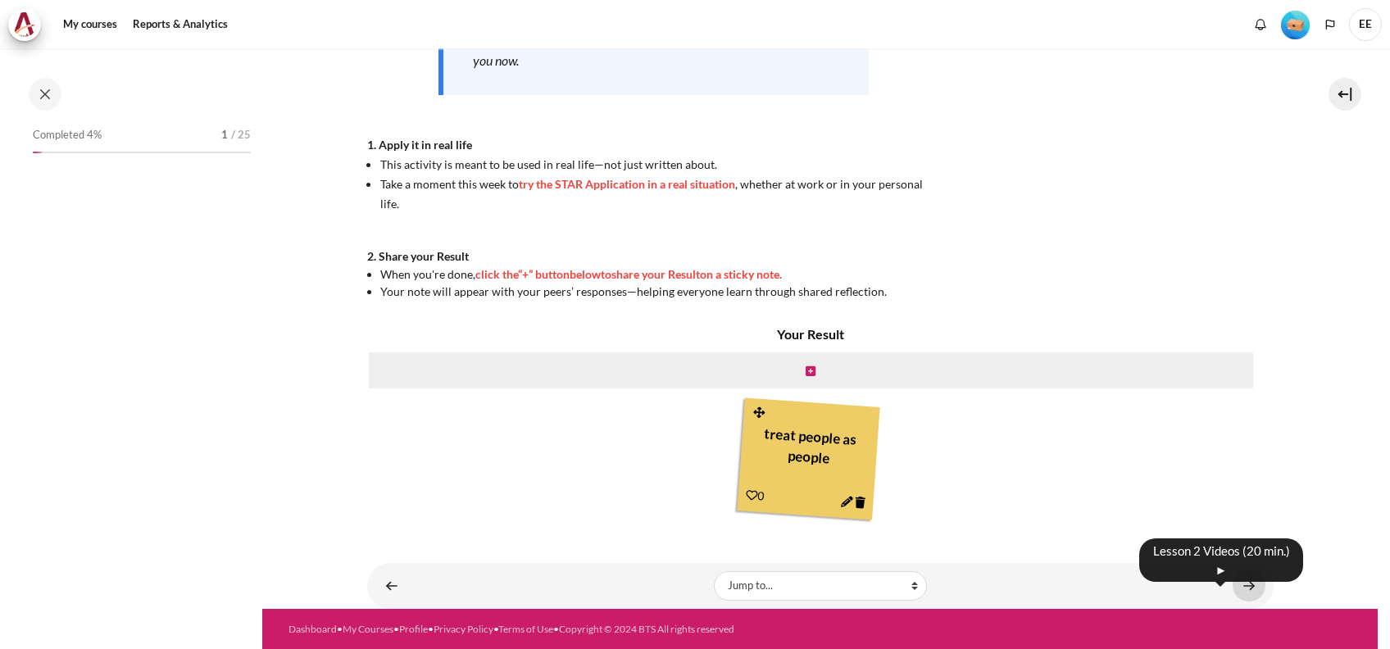
scroll to position [102, 0]
click at [1244, 587] on link "Content" at bounding box center [1248, 585] width 33 height 32
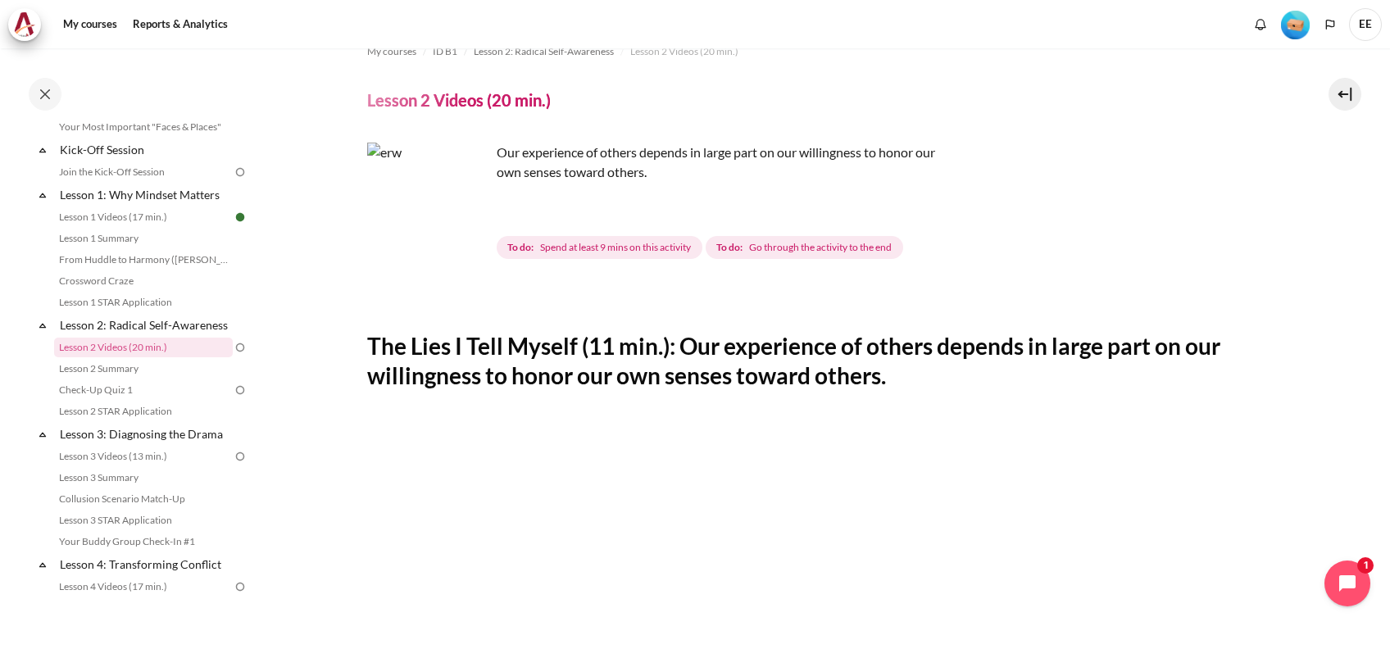
scroll to position [23, 0]
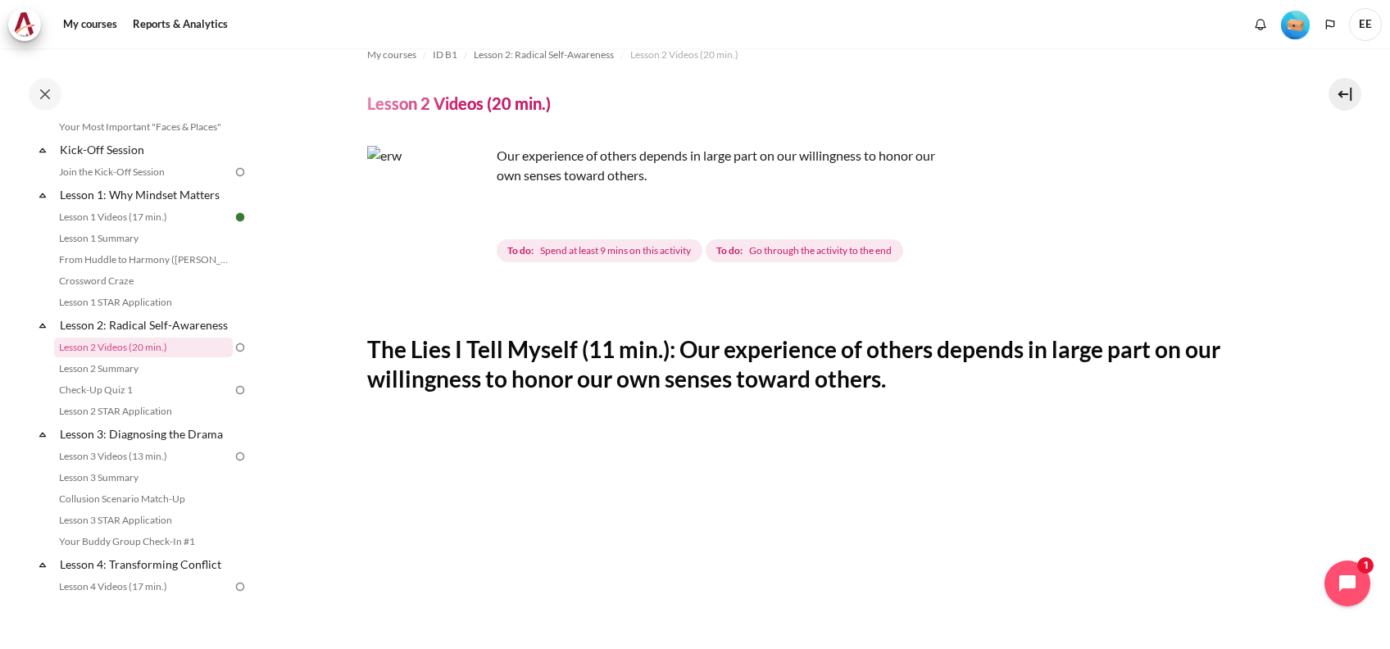
drag, startPoint x: 915, startPoint y: 389, endPoint x: 350, endPoint y: 352, distance: 566.5
click at [350, 352] on section "My courses ID B1 Lesson 2: Radical Self-Awareness Lesson 2 Videos (20 min.) Les…" at bounding box center [819, 647] width 1115 height 1245
copy h2 "The Lies I Tell Myself (11 min.): Our experience of others depends in large par…"
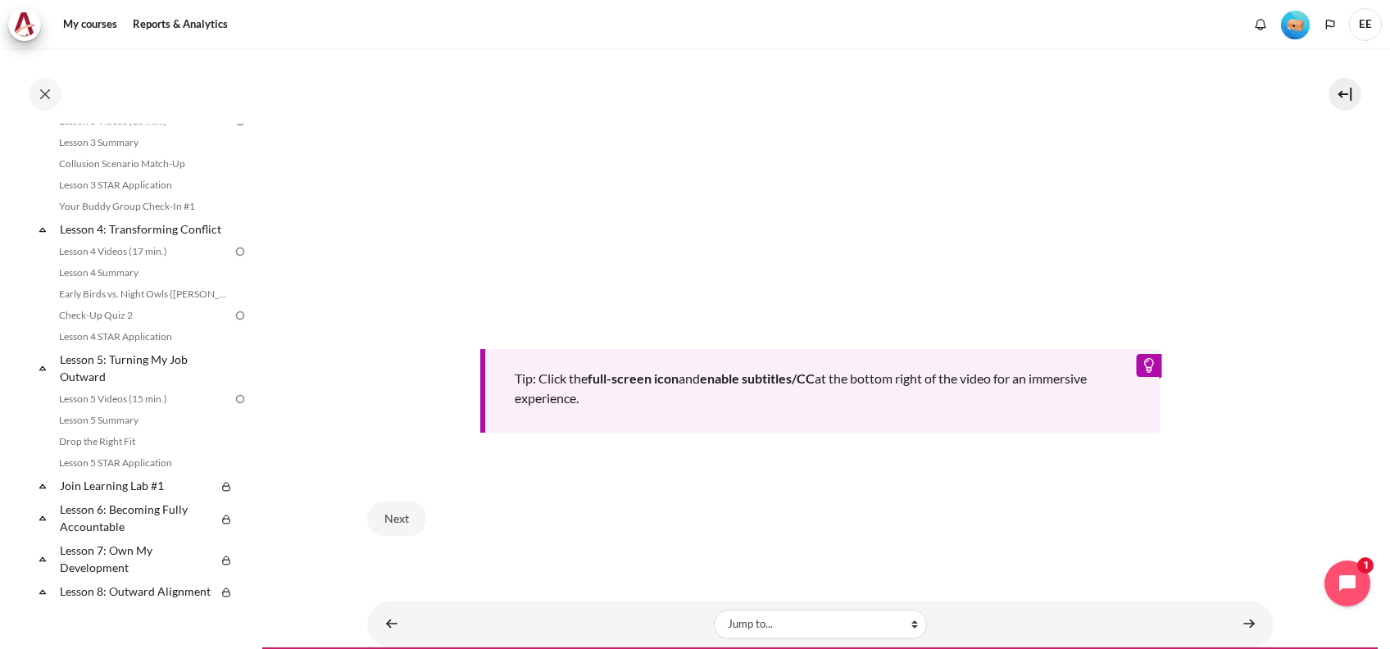
scroll to position [678, 0]
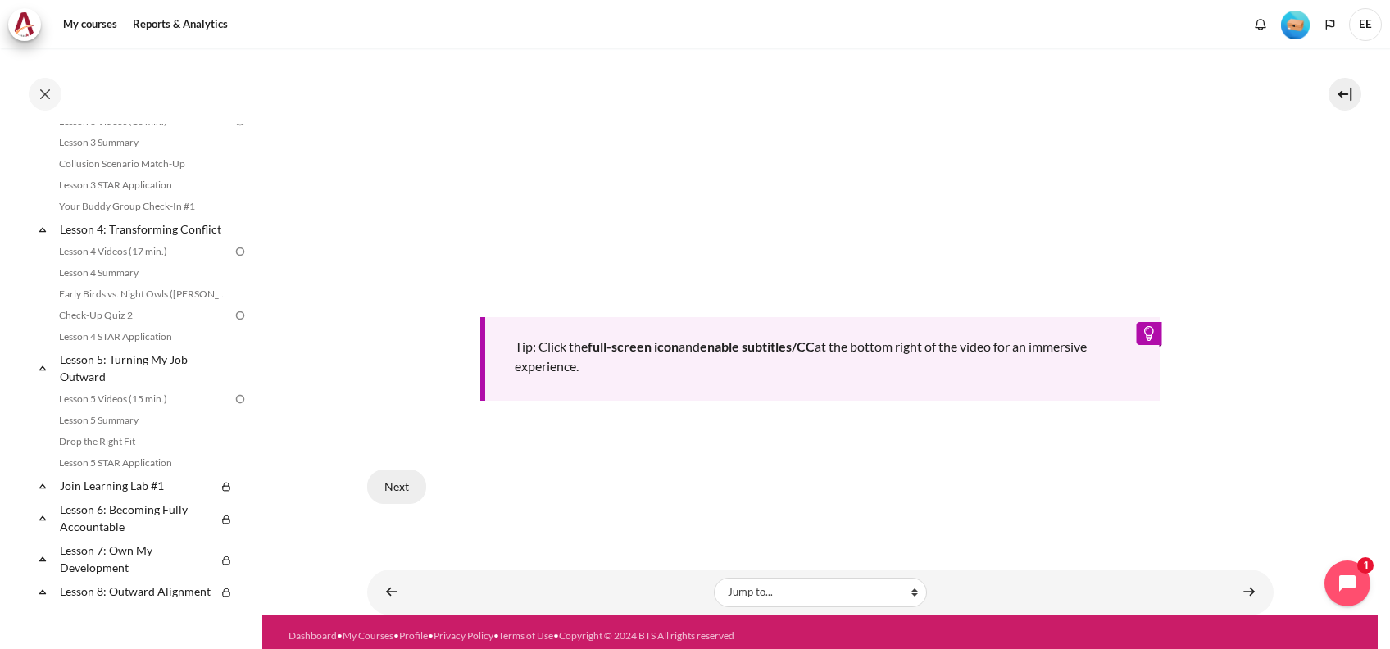
click at [390, 484] on button "Next" at bounding box center [396, 486] width 59 height 34
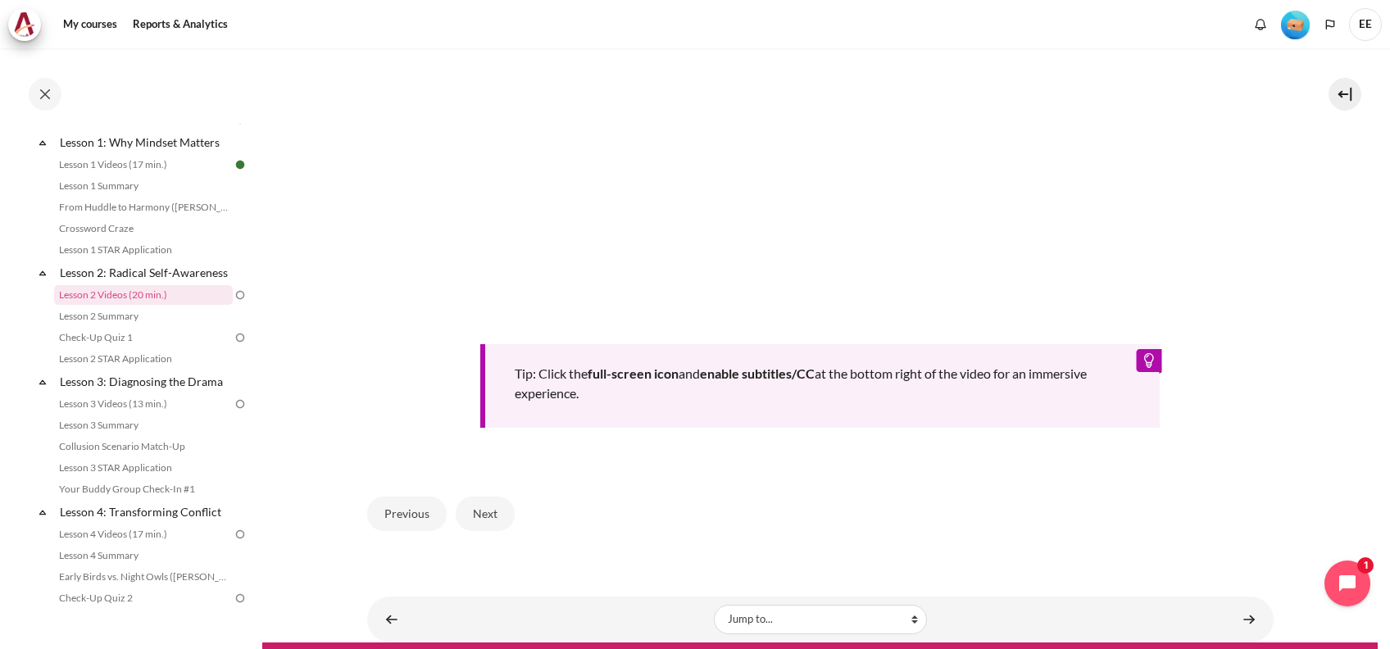
scroll to position [708, 0]
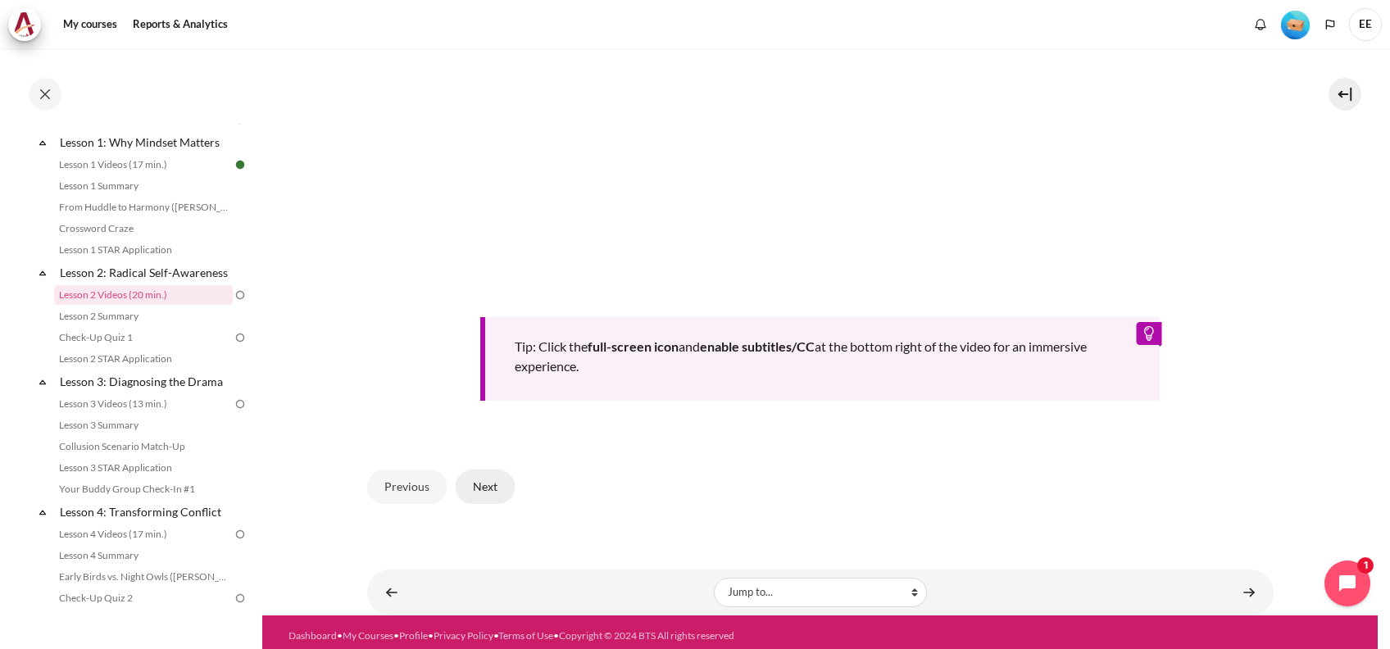
click at [478, 477] on button "Next" at bounding box center [485, 486] width 59 height 34
click at [407, 478] on button "Previous" at bounding box center [406, 486] width 79 height 34
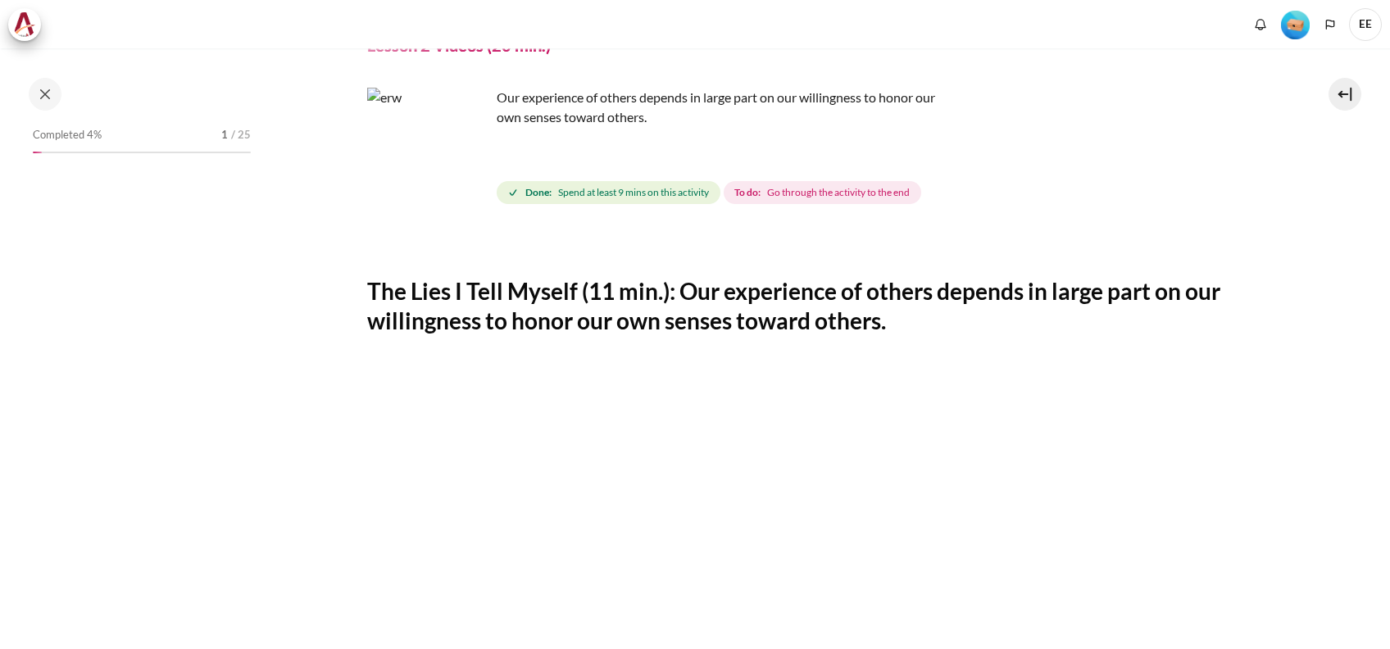
scroll to position [109, 0]
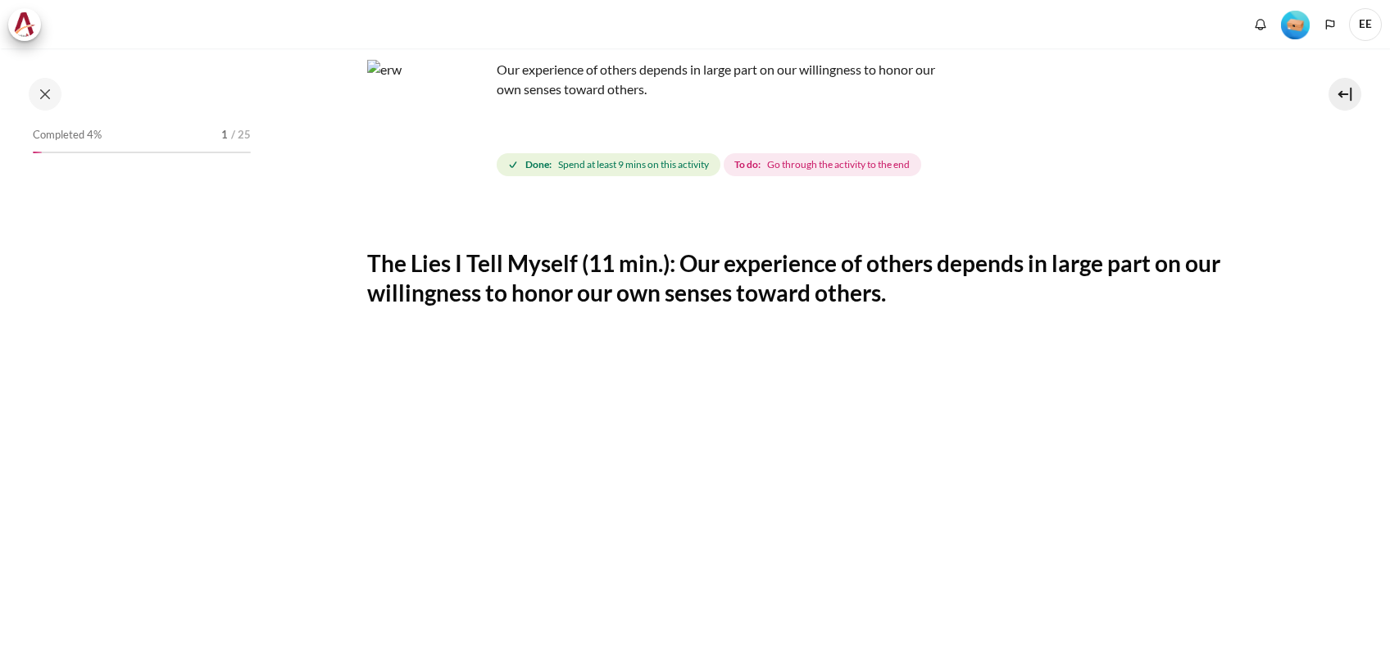
drag, startPoint x: 892, startPoint y: 290, endPoint x: 682, endPoint y: 256, distance: 212.4
click at [682, 256] on h2 "The Lies I Tell Myself (11 min.): Our experience of others depends in large par…" at bounding box center [820, 278] width 906 height 60
copy h2 "Our experience of others depends in large part on our willingness to honor our …"
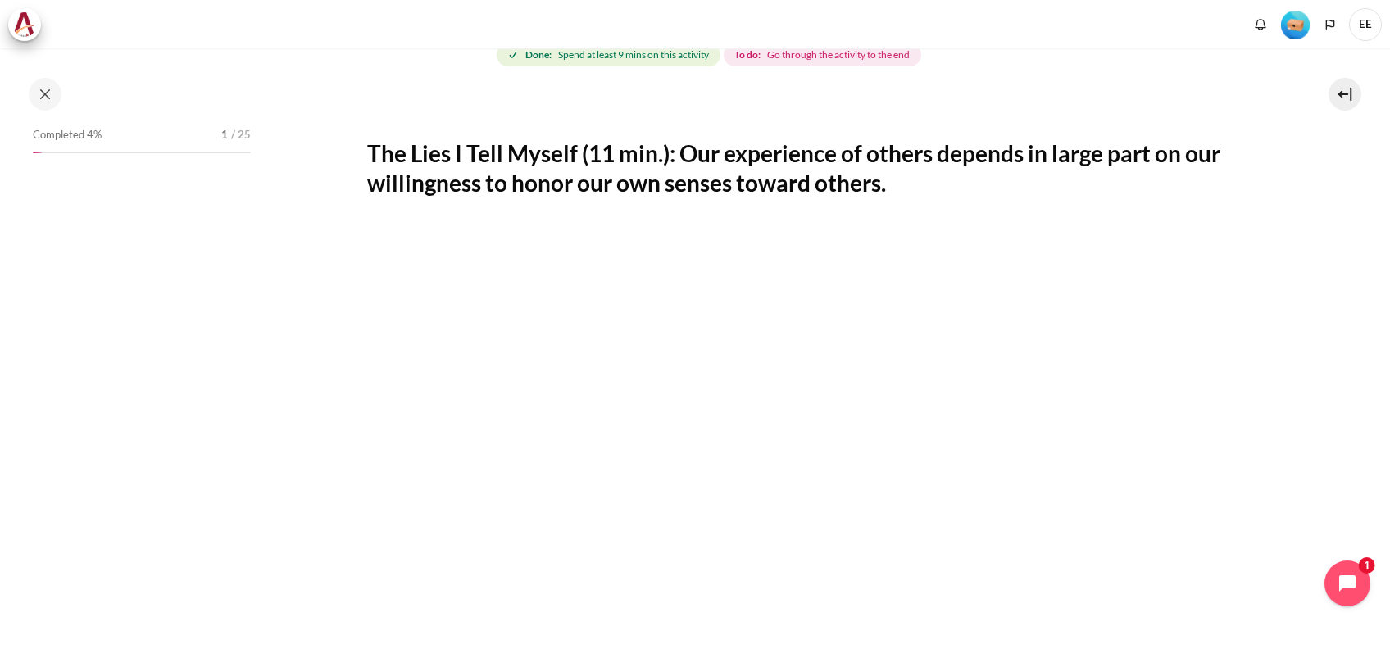
scroll to position [218, 0]
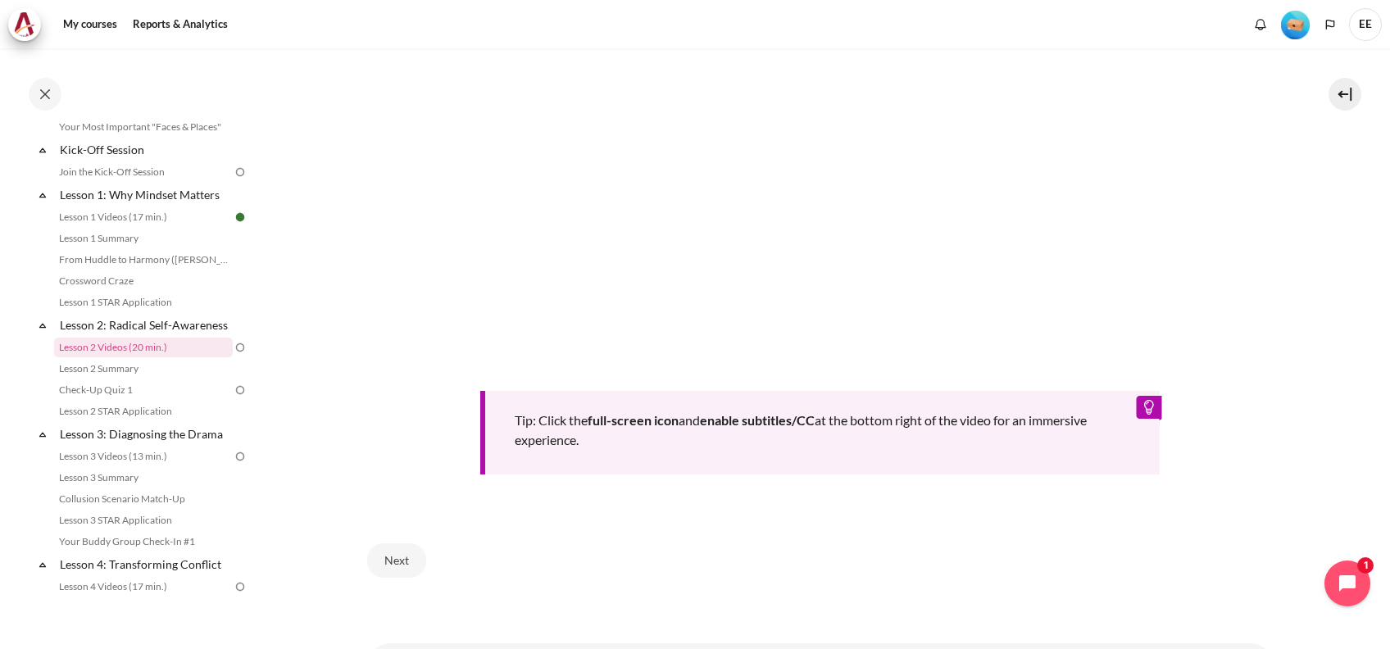
scroll to position [655, 0]
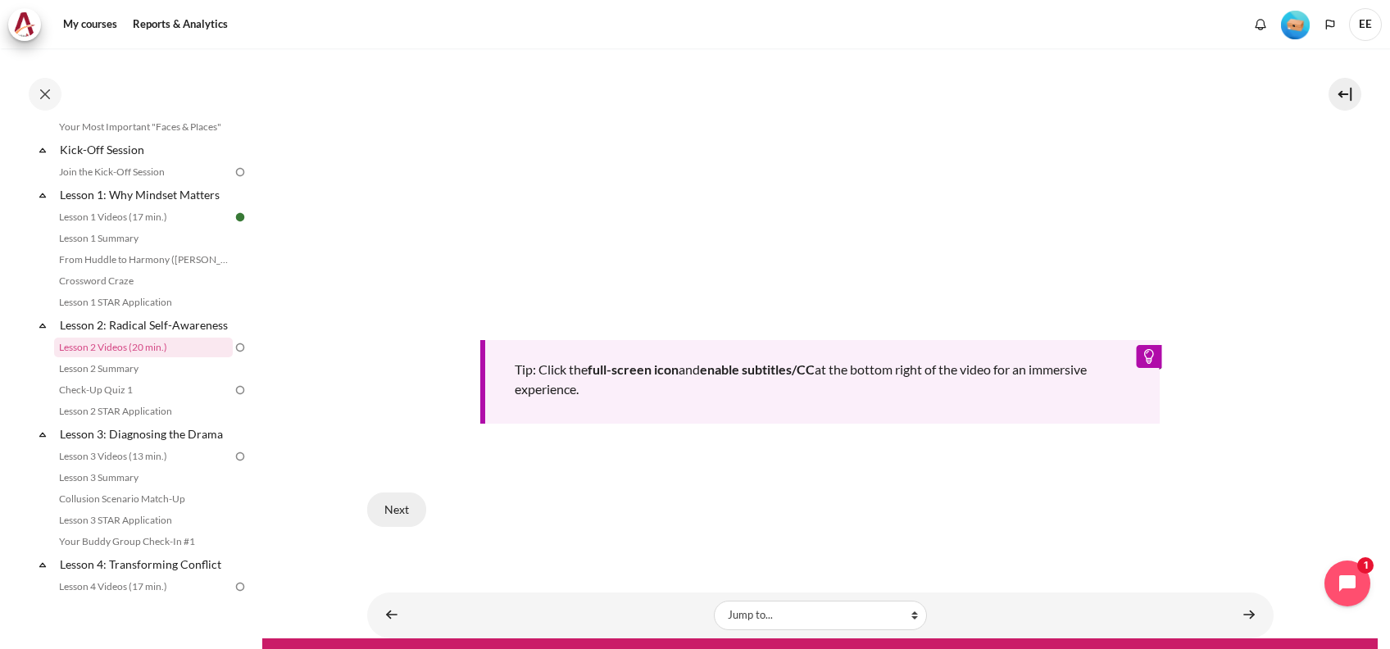
click at [399, 504] on button "Next" at bounding box center [396, 509] width 59 height 34
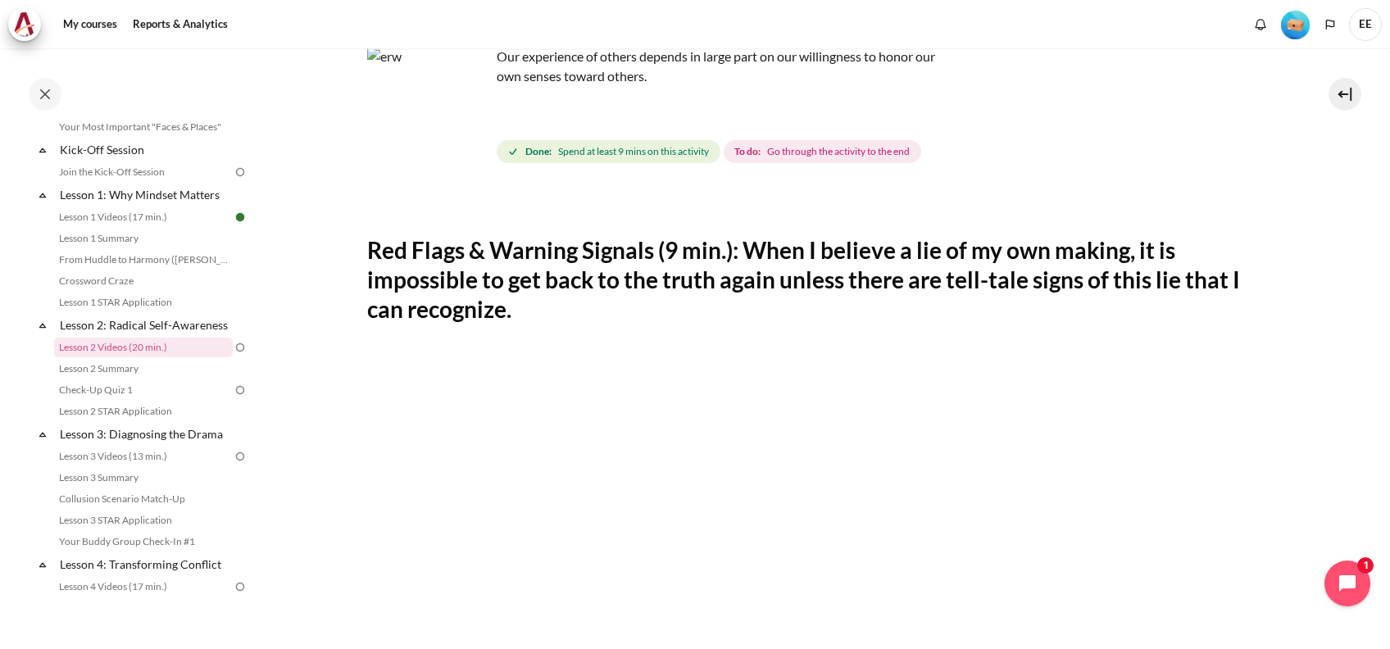
scroll to position [52, 0]
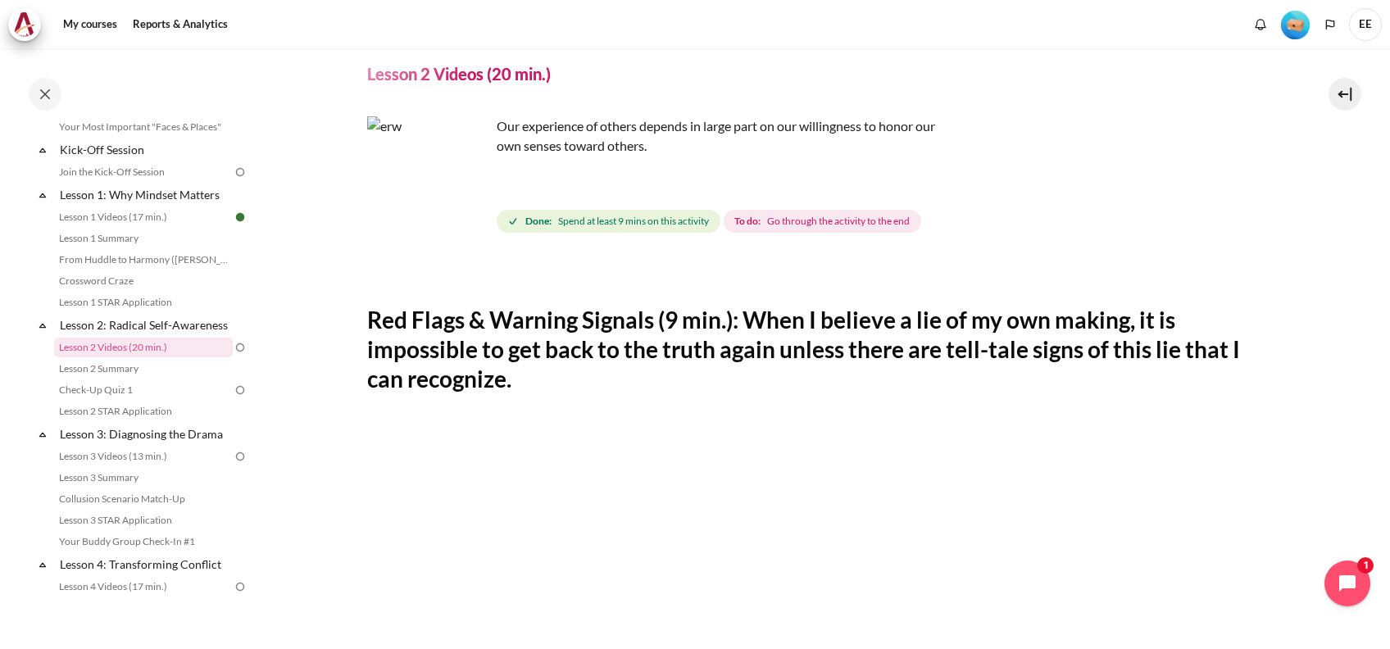
drag, startPoint x: 746, startPoint y: 316, endPoint x: 745, endPoint y: 391, distance: 74.6
click at [745, 391] on h2 "Red Flags & Warning Signals (9 min.): When I believe a lie of my own making, it…" at bounding box center [820, 349] width 906 height 89
copy h2 "When I believe a lie of my own making, it is impossible to get back to the trut…"
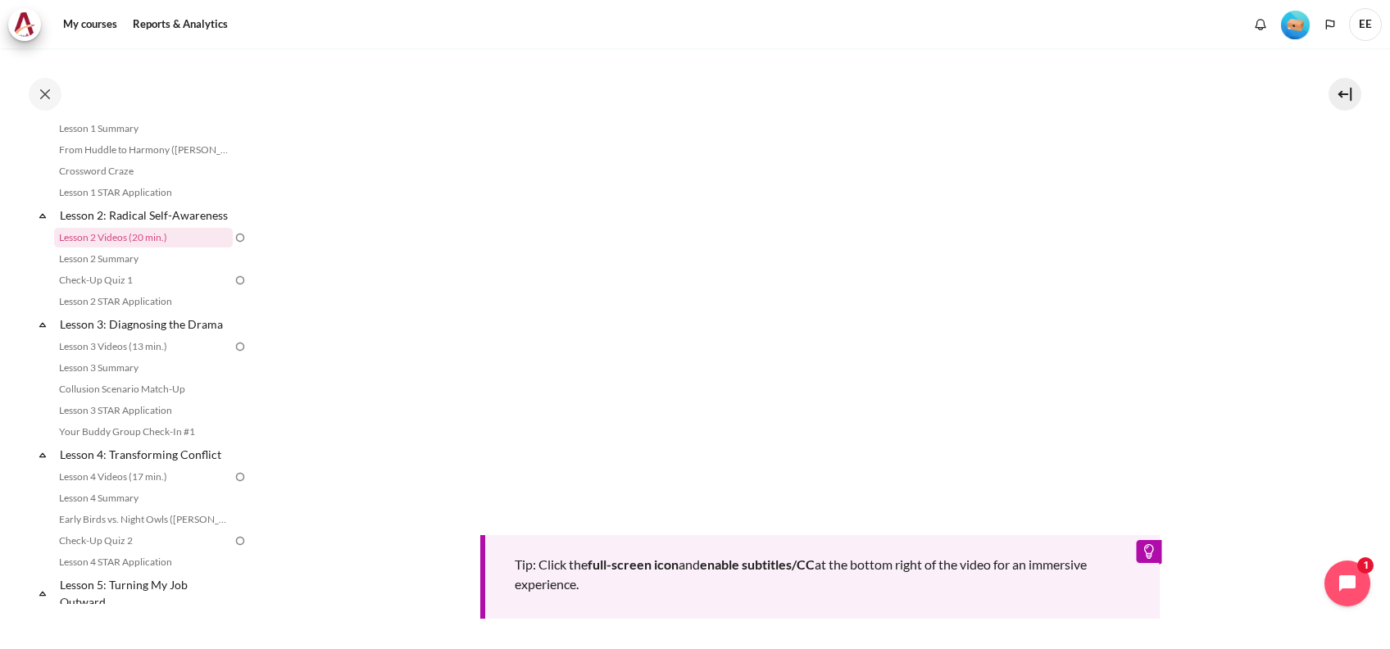
scroll to position [708, 0]
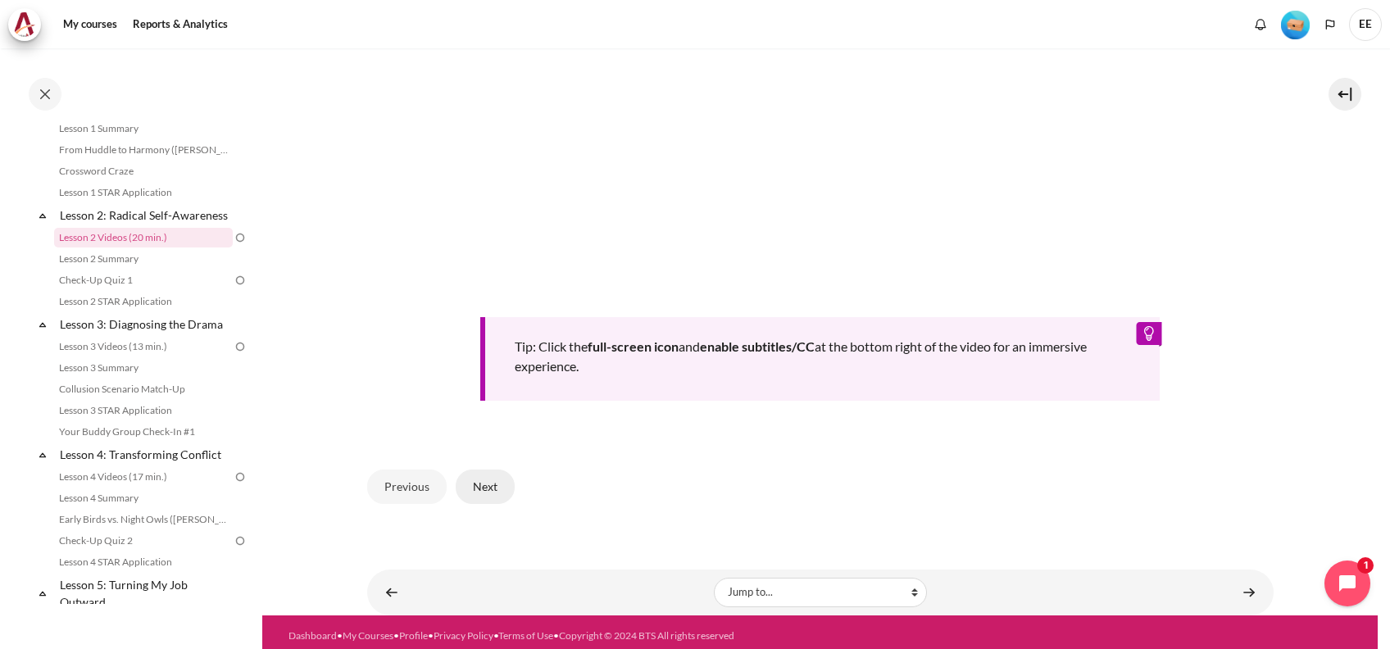
click at [478, 487] on button "Next" at bounding box center [485, 486] width 59 height 34
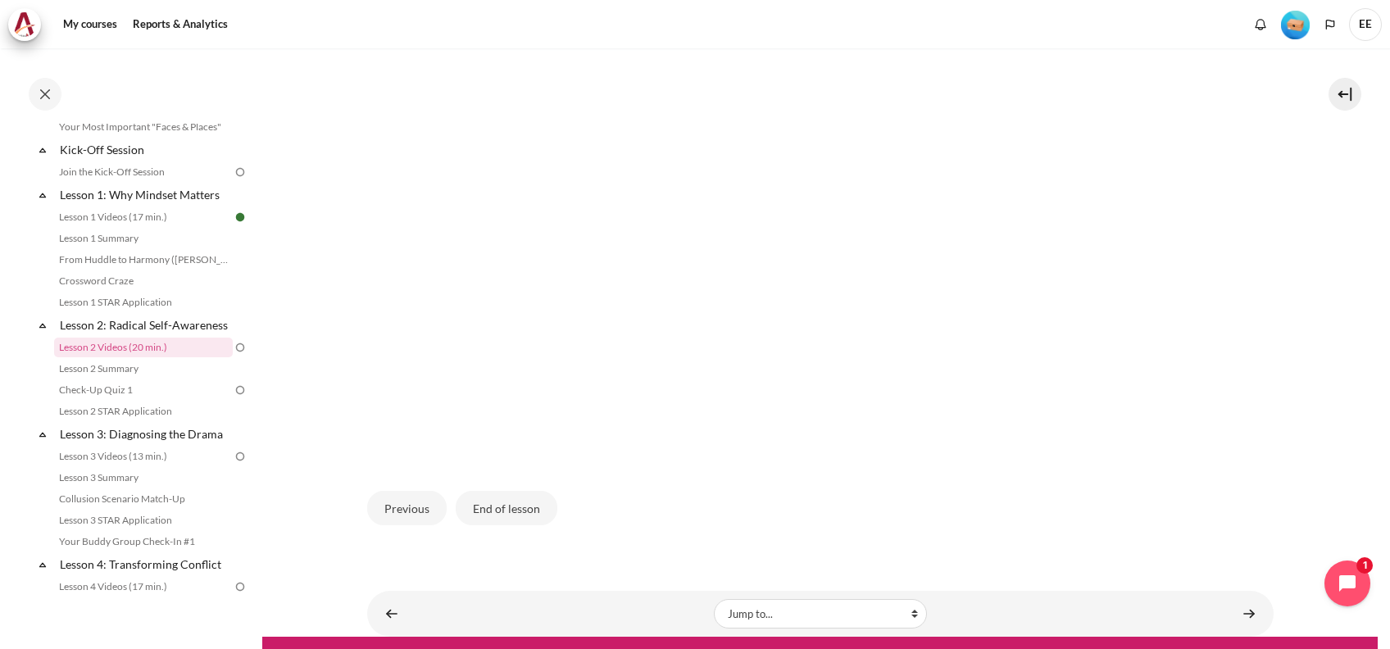
scroll to position [489, 0]
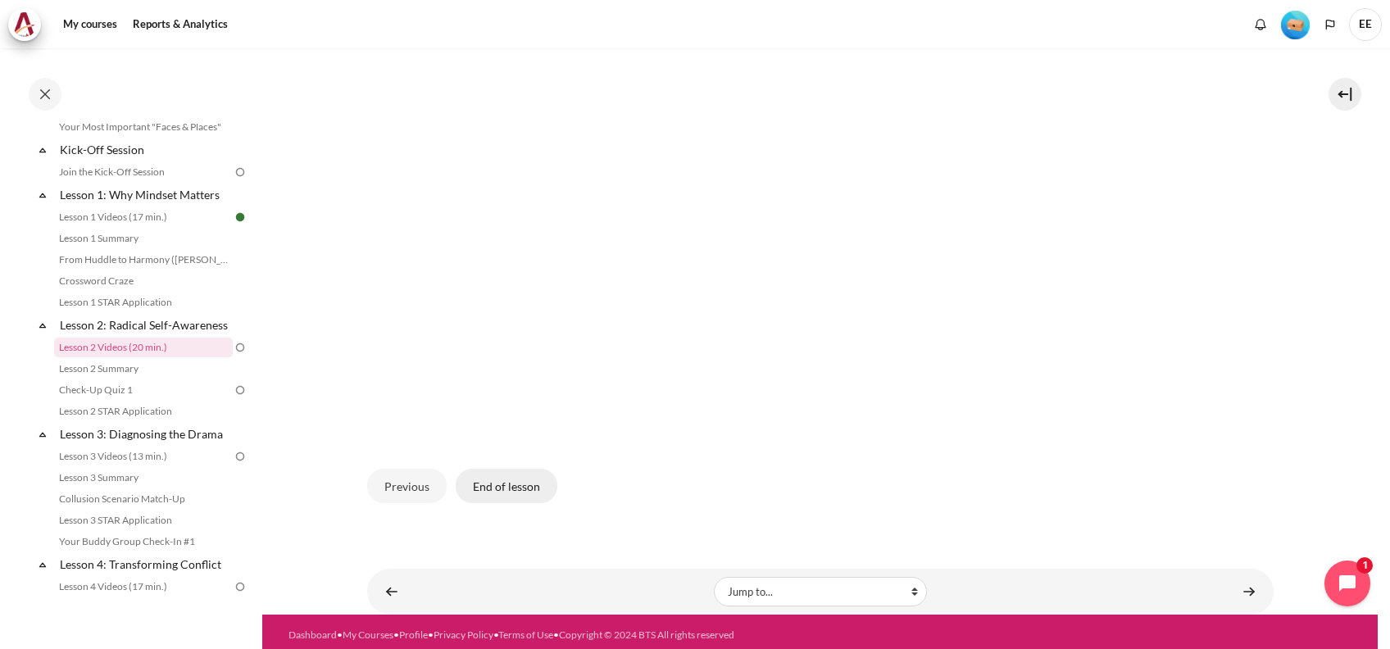
click at [489, 483] on button "End of lesson" at bounding box center [507, 486] width 102 height 34
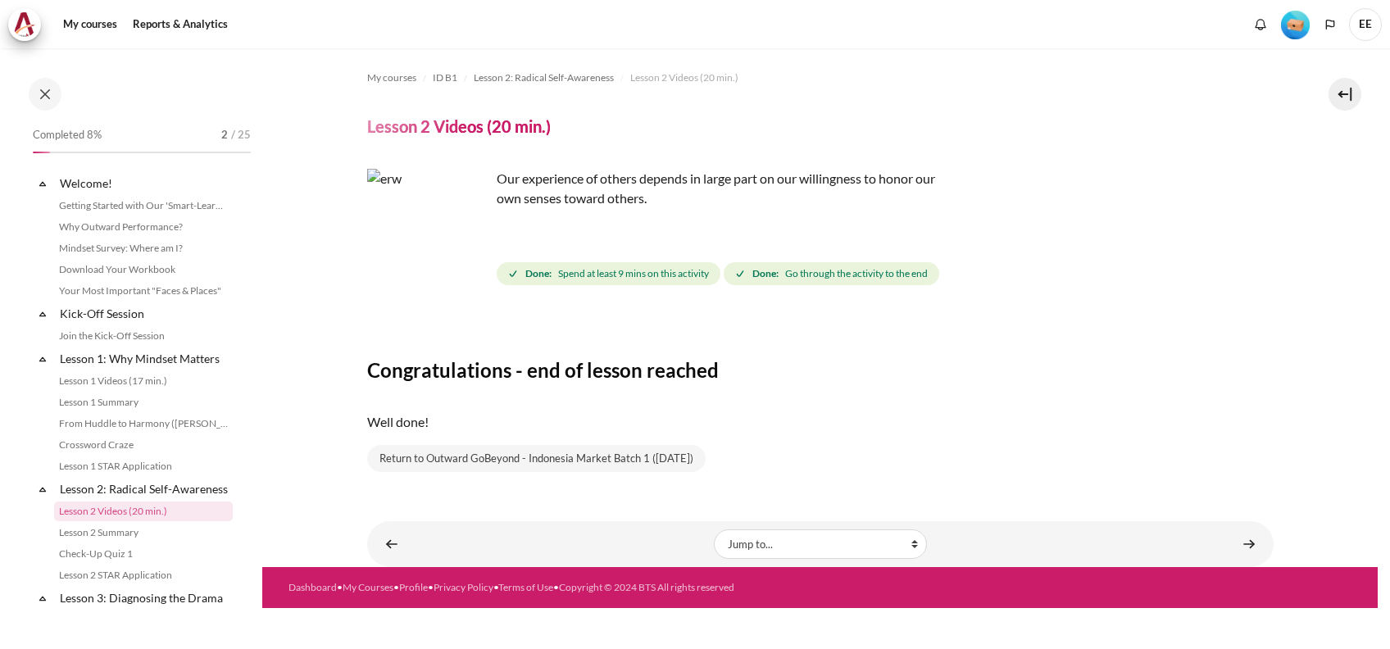
scroll to position [164, 0]
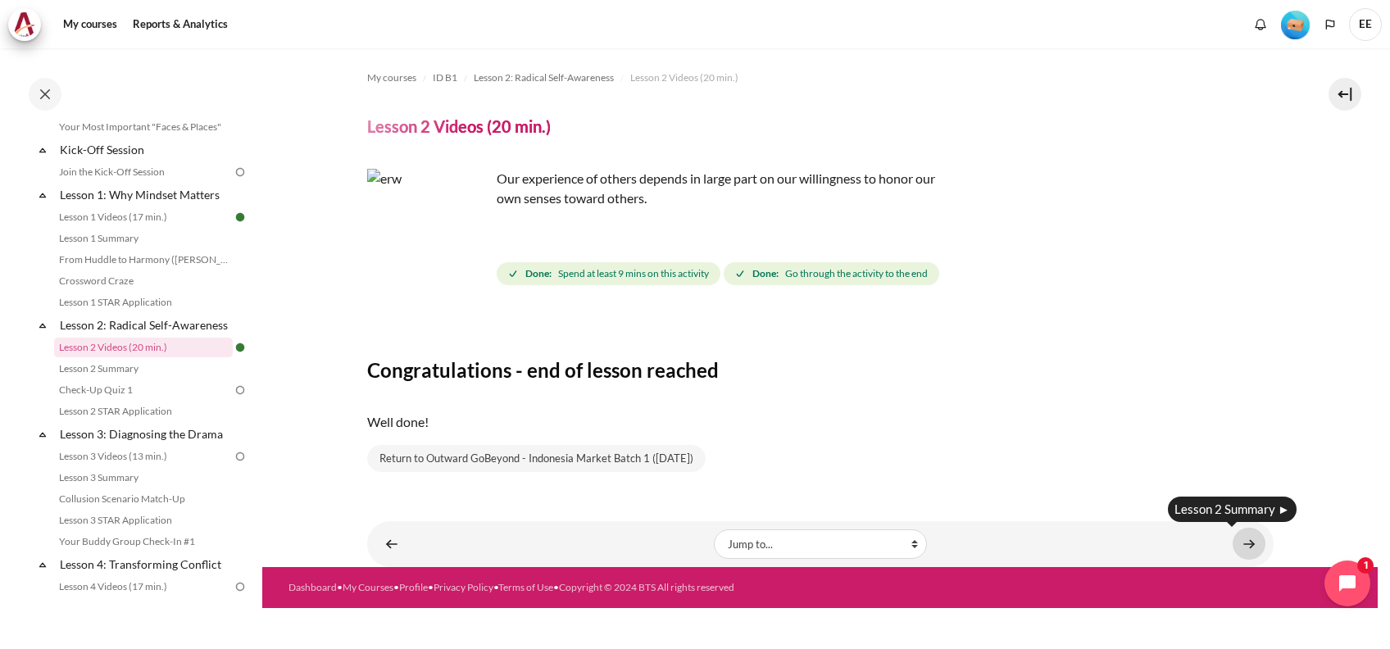
click at [1254, 545] on link "Content" at bounding box center [1248, 544] width 33 height 32
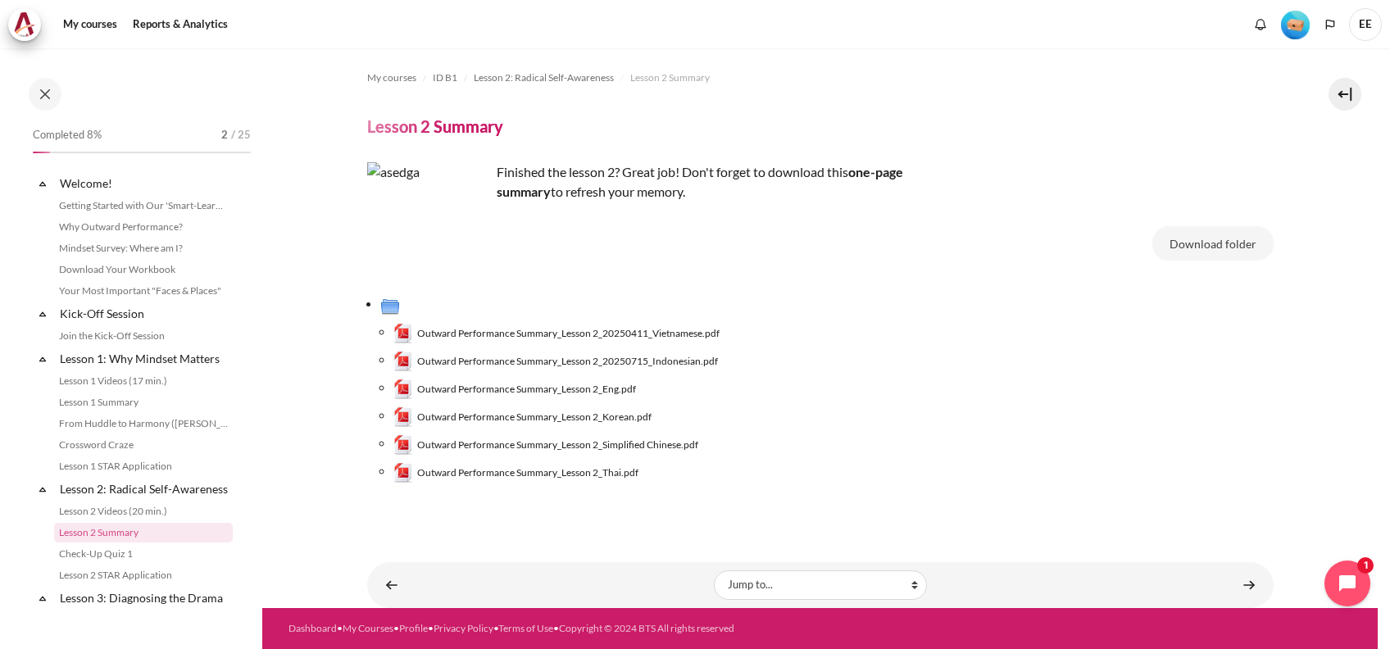
scroll to position [185, 0]
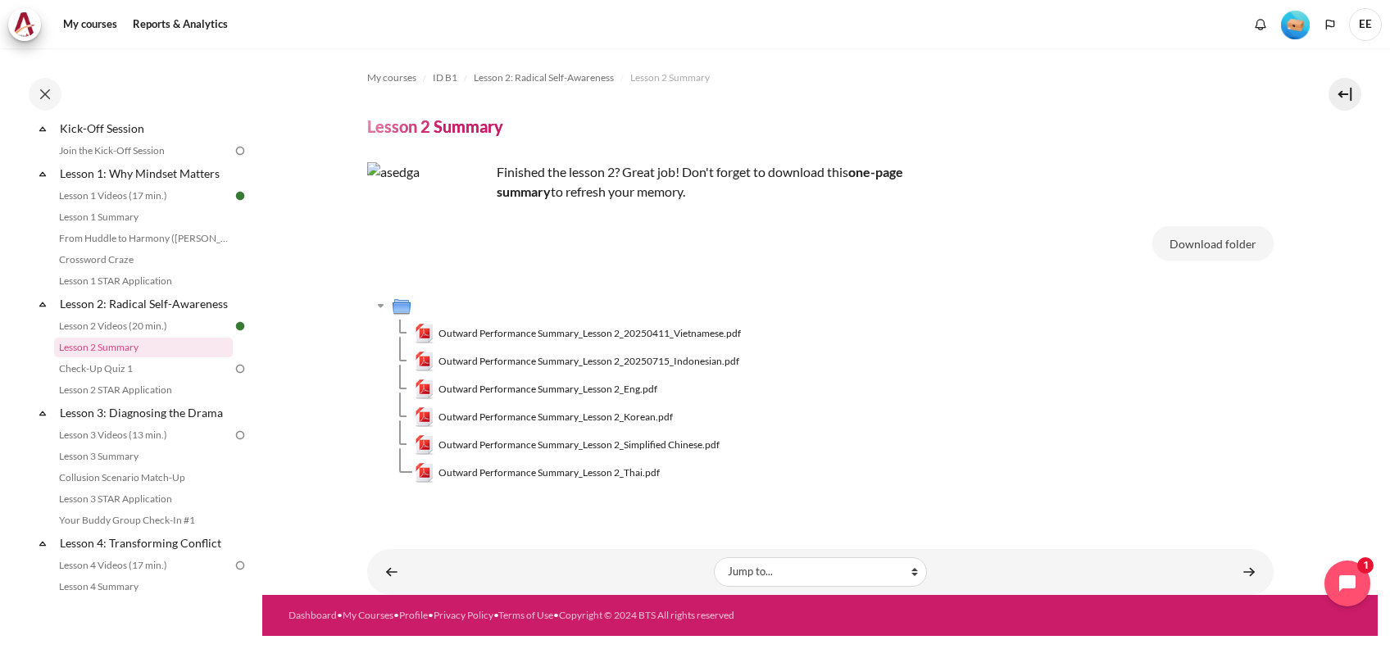
click at [279, 437] on section "My courses ID B1 Lesson 2: Radical Self-Awareness Lesson 2 Summary Lesson 2 Sum…" at bounding box center [819, 321] width 1115 height 546
click at [1246, 565] on link "Content" at bounding box center [1248, 571] width 33 height 32
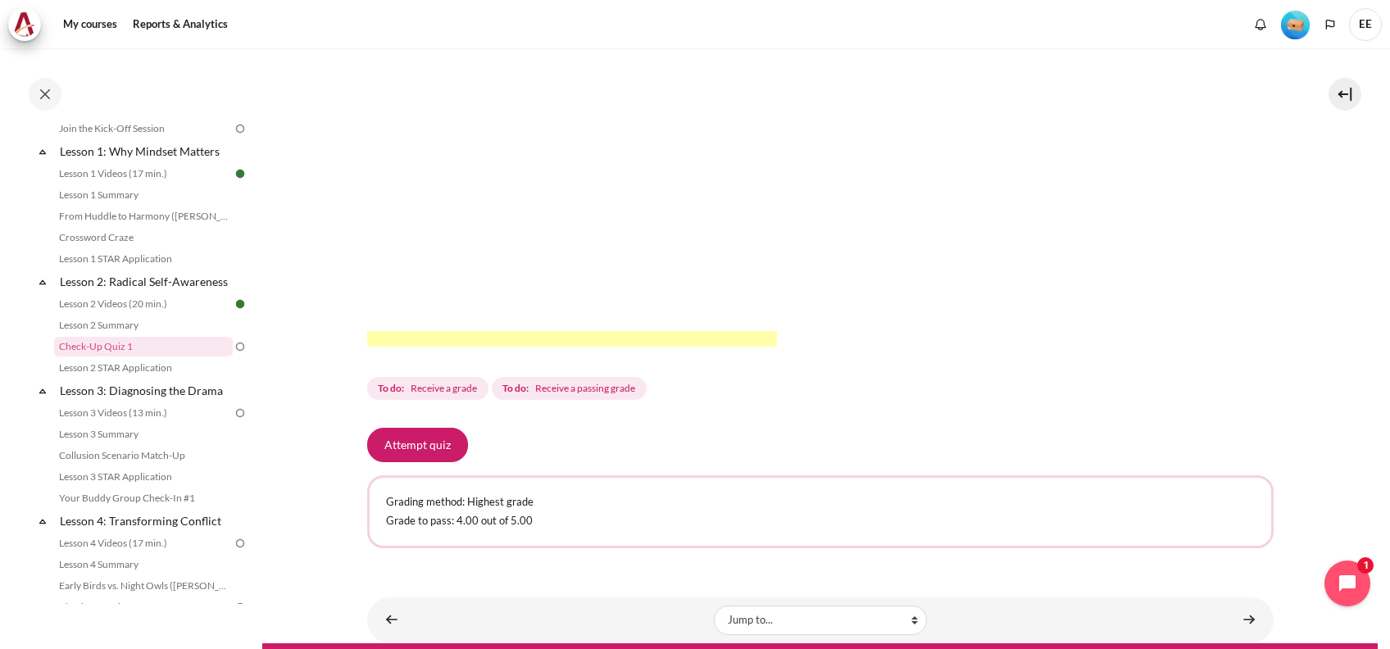
scroll to position [436, 0]
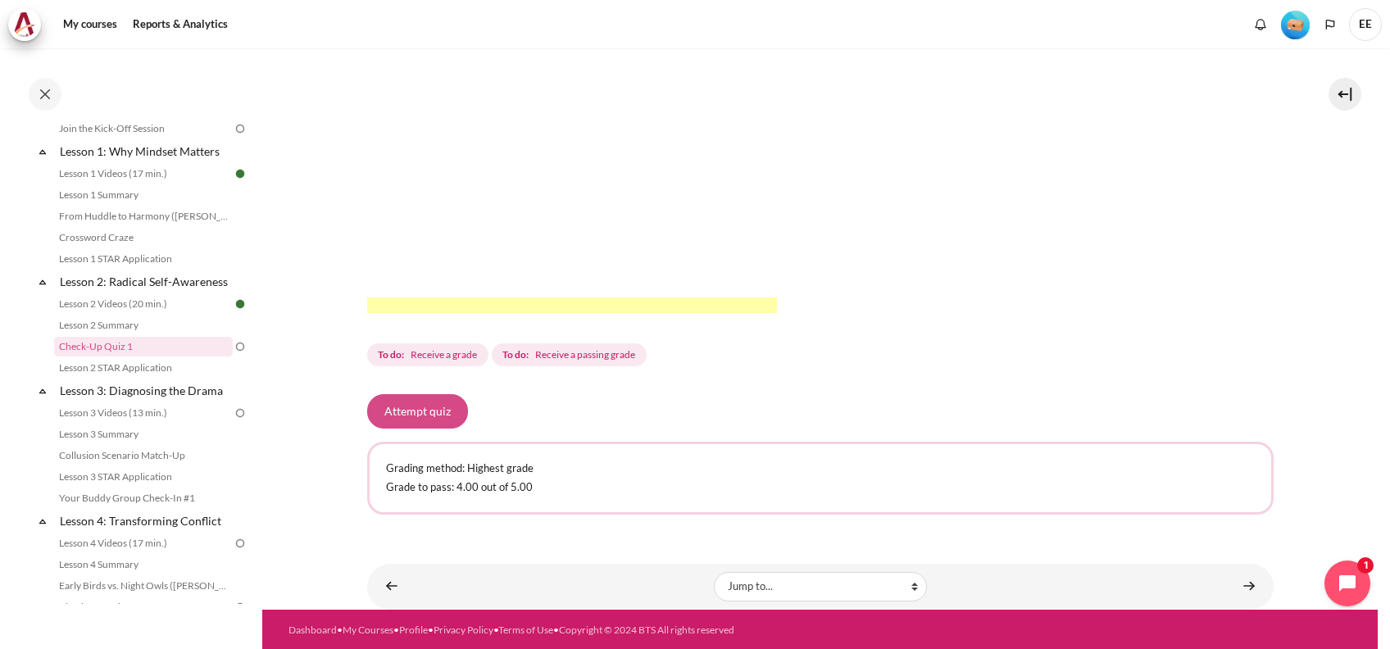
click at [423, 407] on button "Attempt quiz" at bounding box center [417, 411] width 101 height 34
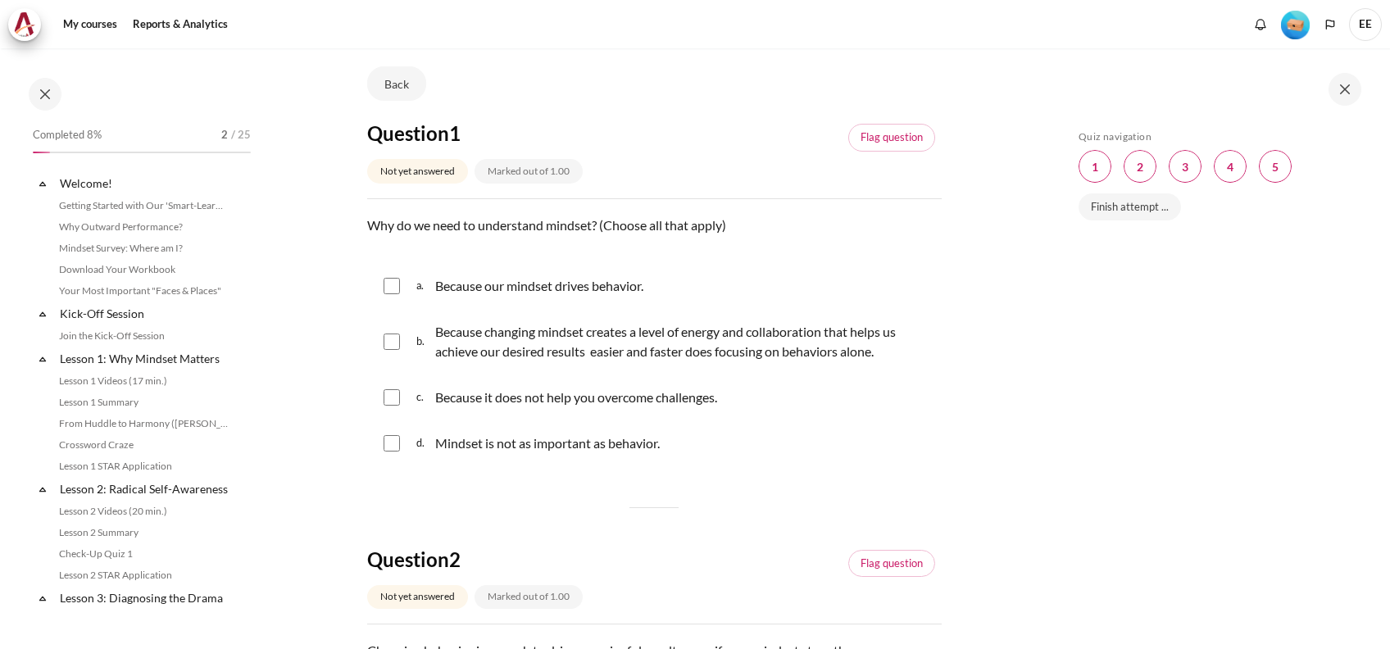
scroll to position [207, 0]
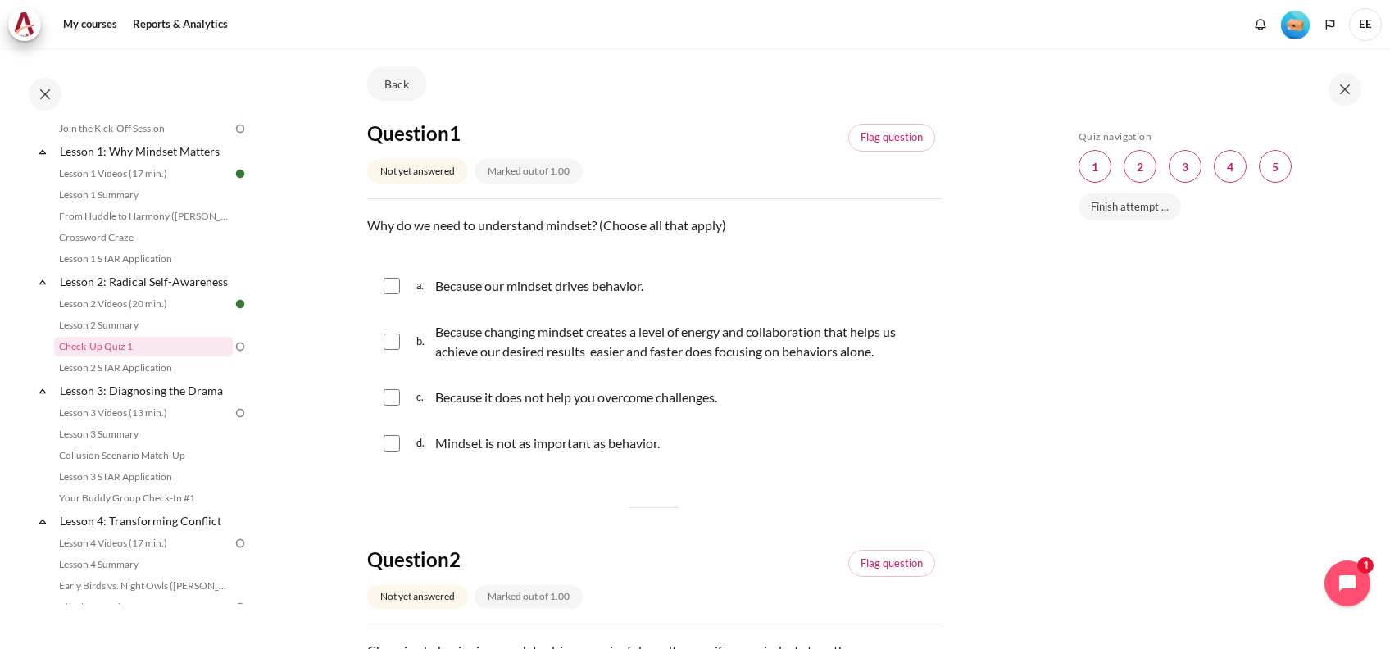
click at [396, 344] on input "Content" at bounding box center [391, 341] width 16 height 16
checkbox input "true"
click at [390, 285] on input "Content" at bounding box center [391, 286] width 16 height 16
checkbox input "true"
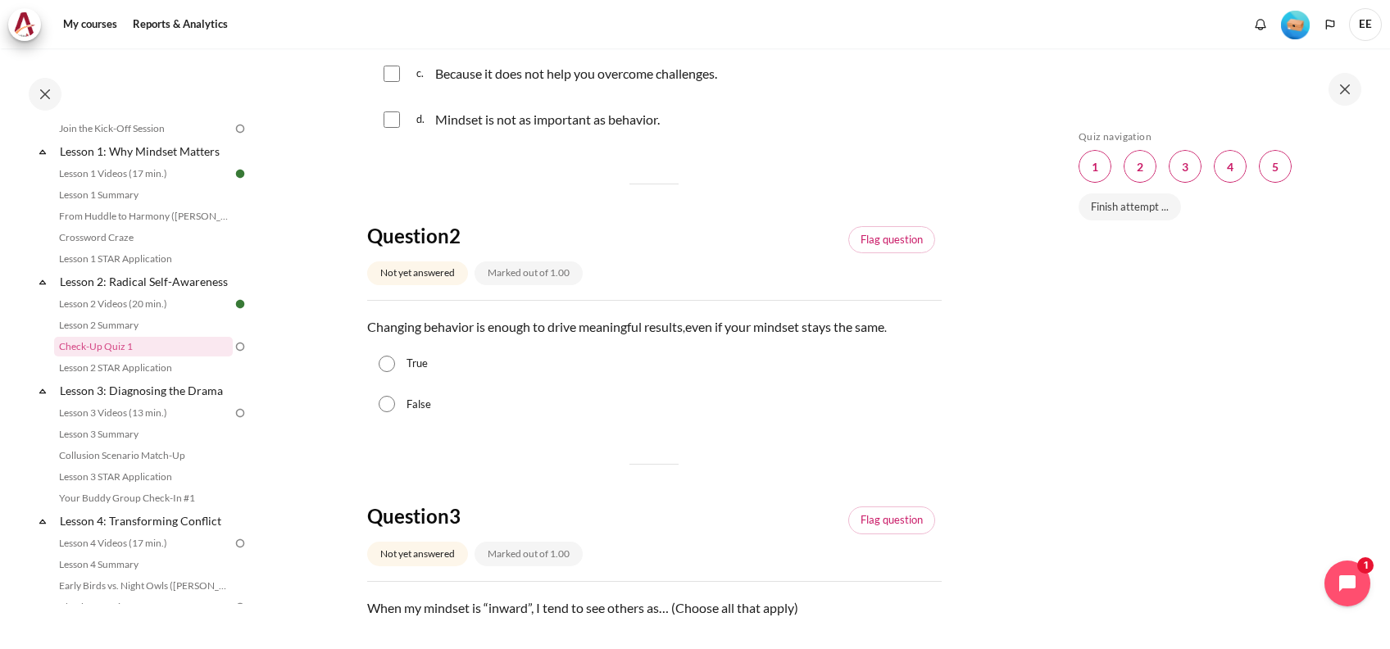
scroll to position [437, 0]
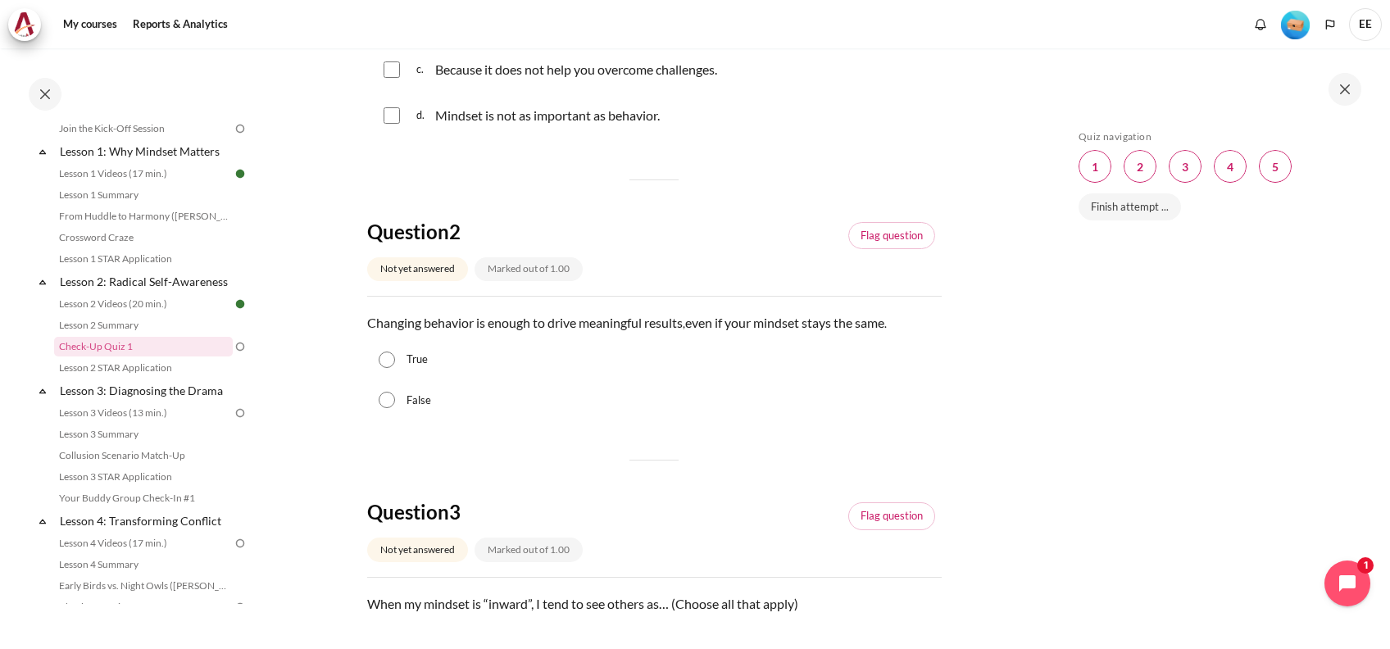
click at [385, 397] on input "False" at bounding box center [387, 400] width 16 height 16
radio input "true"
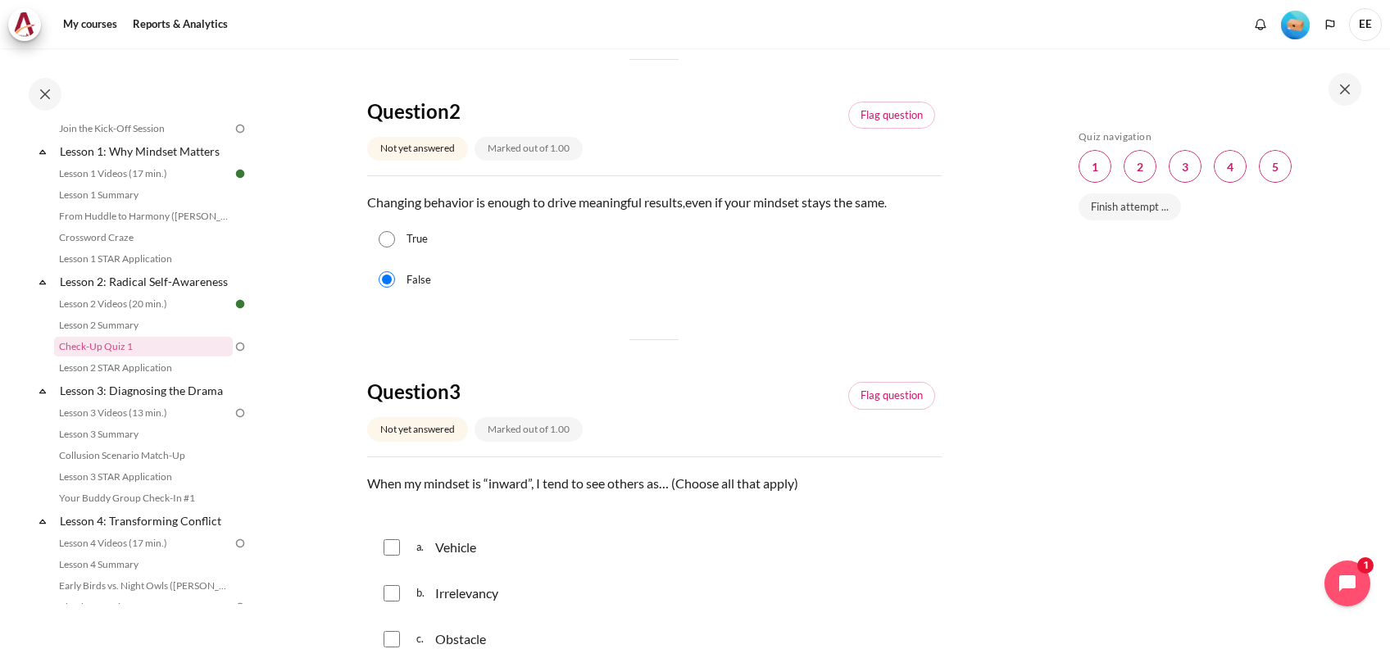
scroll to position [655, 0]
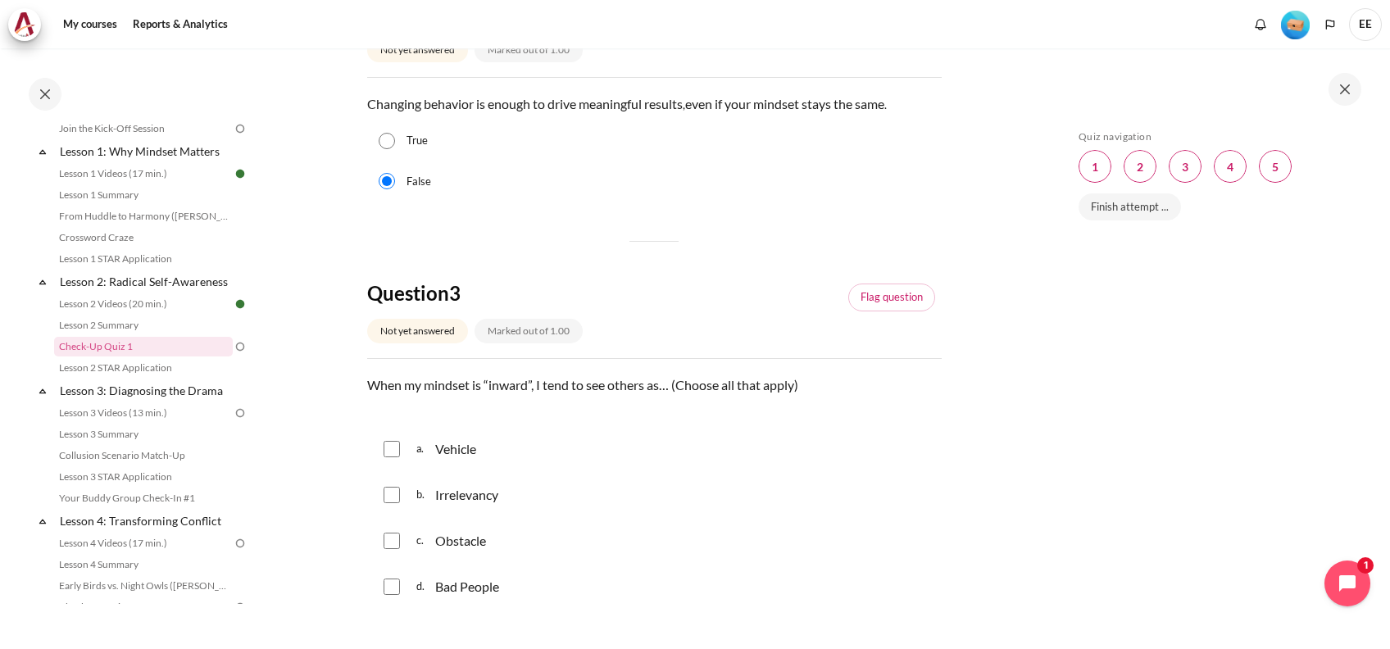
click at [395, 453] on input "Content" at bounding box center [391, 449] width 16 height 16
checkbox input "true"
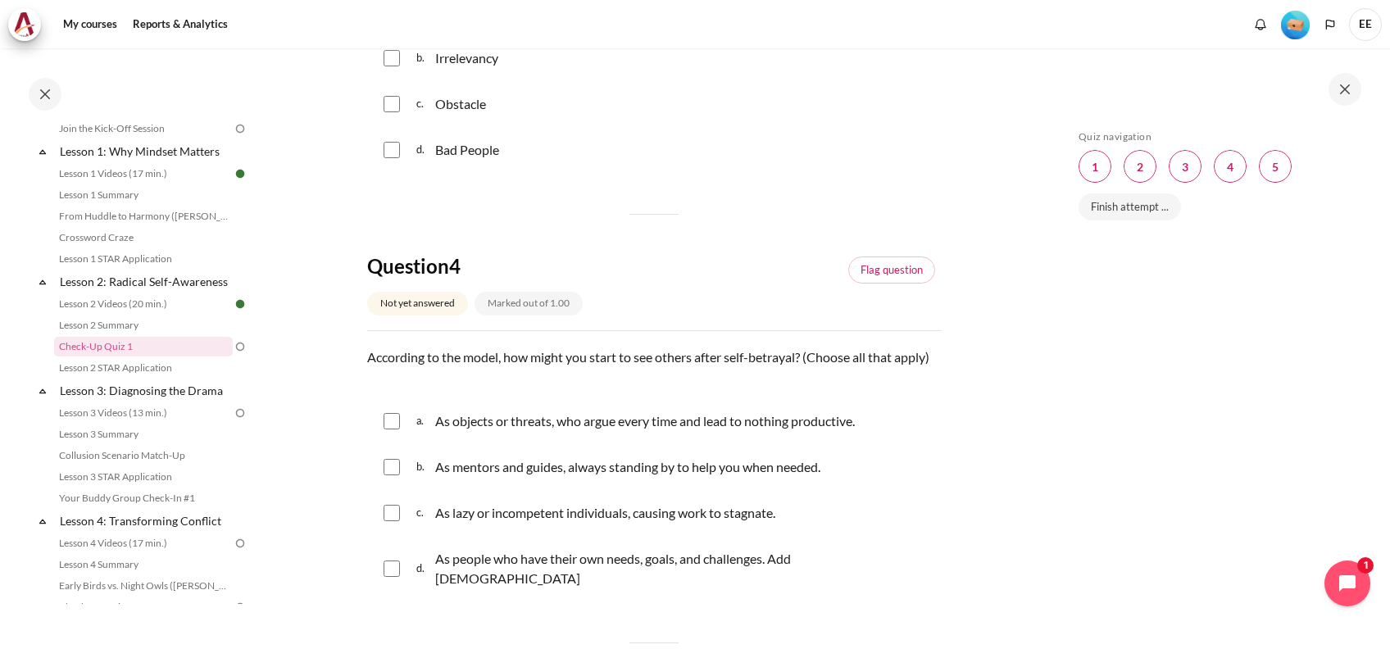
scroll to position [1201, 0]
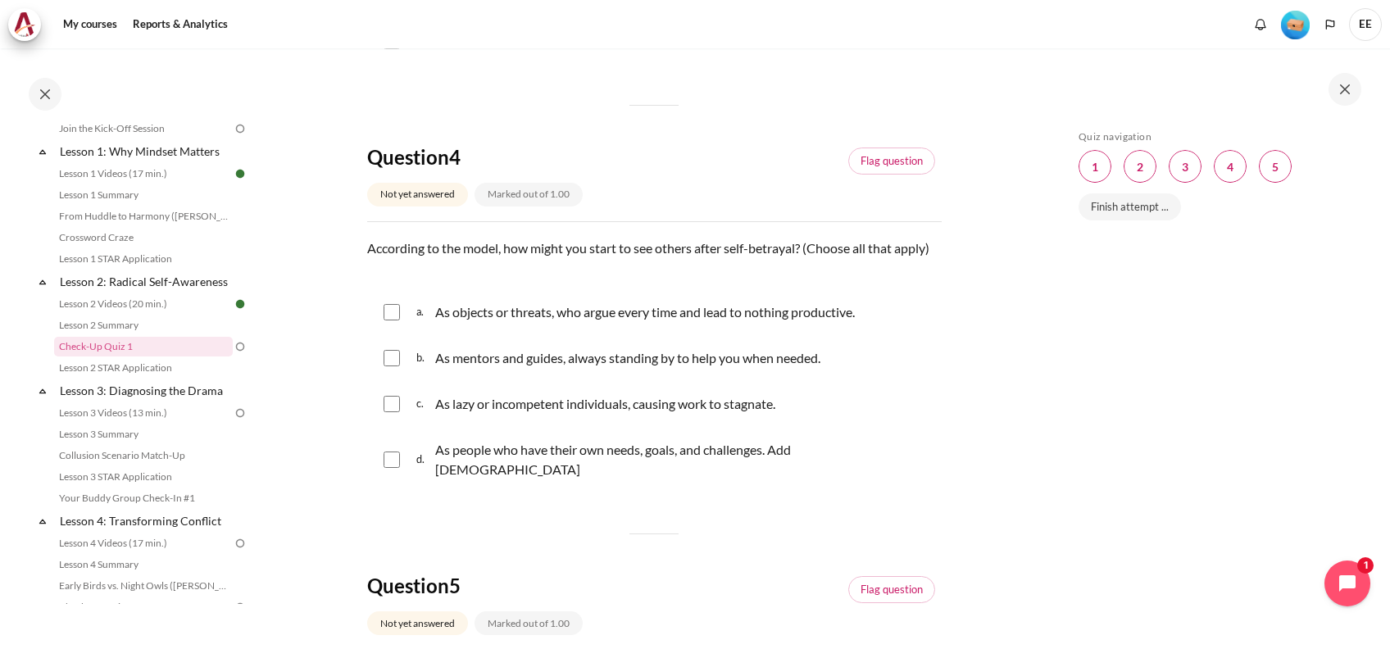
click at [386, 464] on input "Content" at bounding box center [391, 459] width 16 height 16
checkbox input "true"
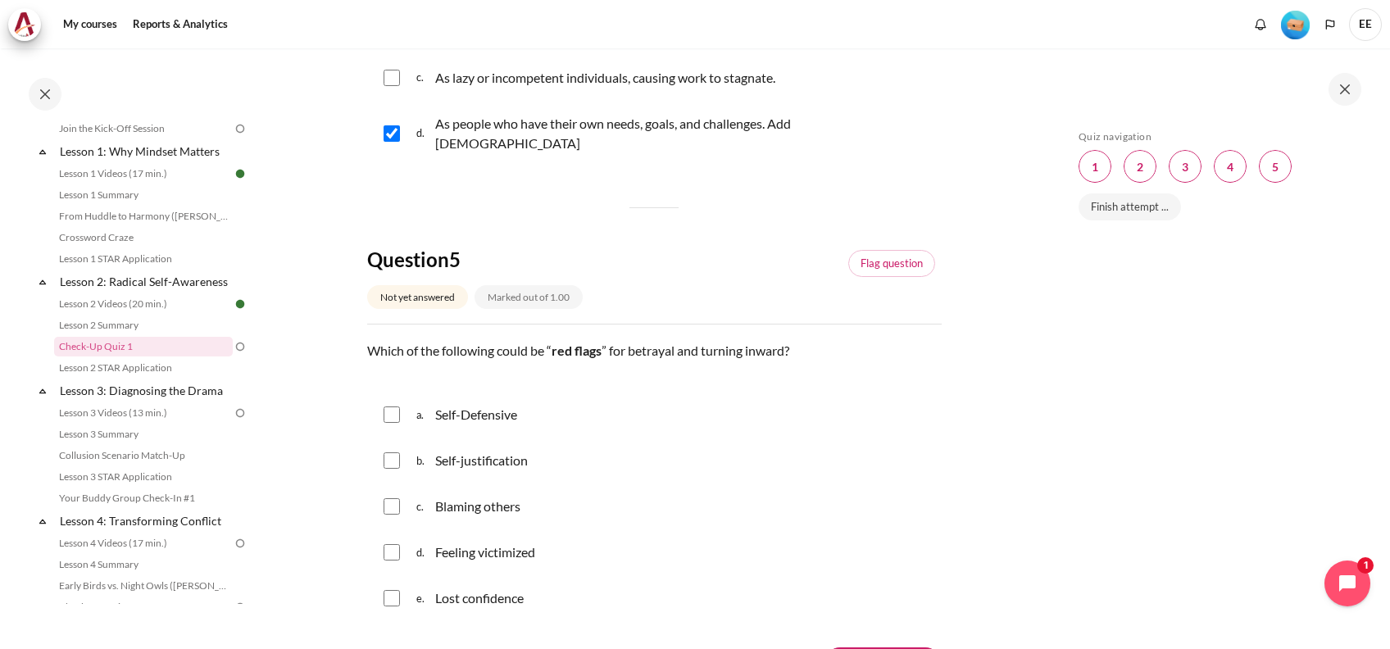
scroll to position [1529, 0]
click at [389, 419] on input "Content" at bounding box center [391, 413] width 16 height 16
checkbox input "true"
click at [387, 461] on input "Content" at bounding box center [391, 459] width 16 height 16
checkbox input "true"
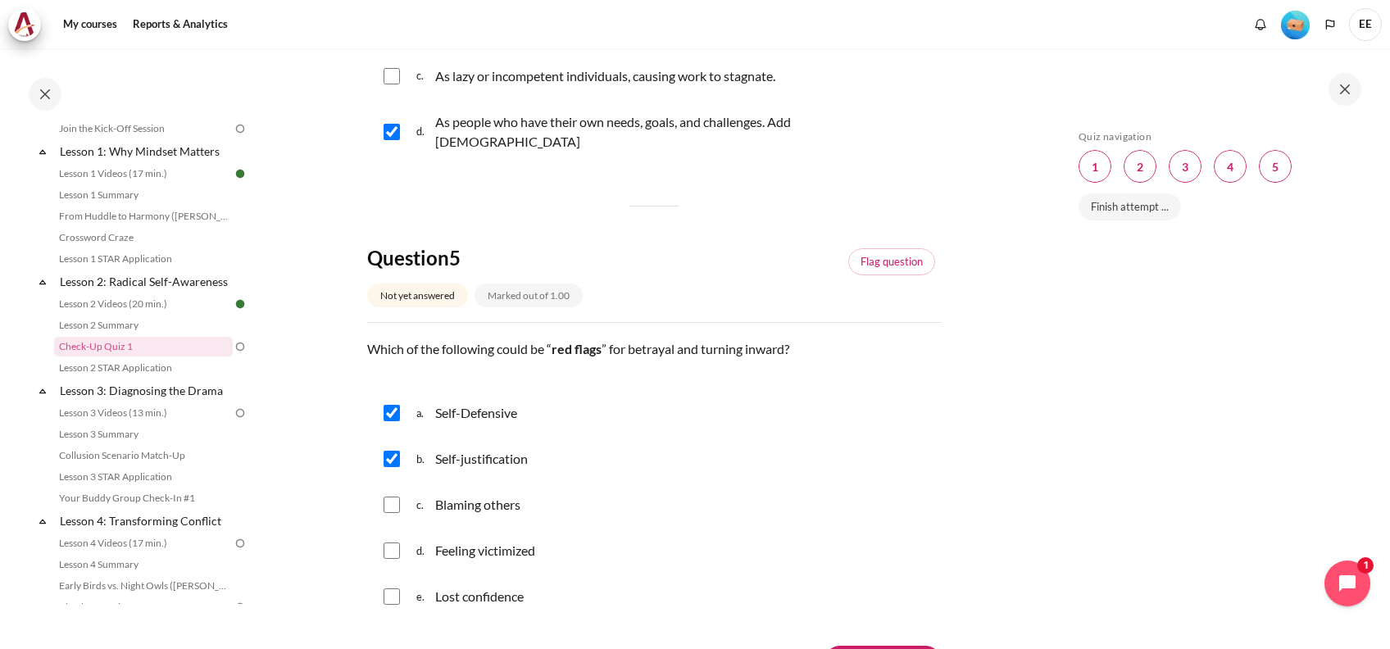
click at [387, 501] on input "Content" at bounding box center [391, 504] width 16 height 16
checkbox input "true"
click at [372, 546] on div "d. Feeling victimized" at bounding box center [654, 550] width 574 height 43
click at [385, 546] on input "Content" at bounding box center [391, 550] width 16 height 16
checkbox input "true"
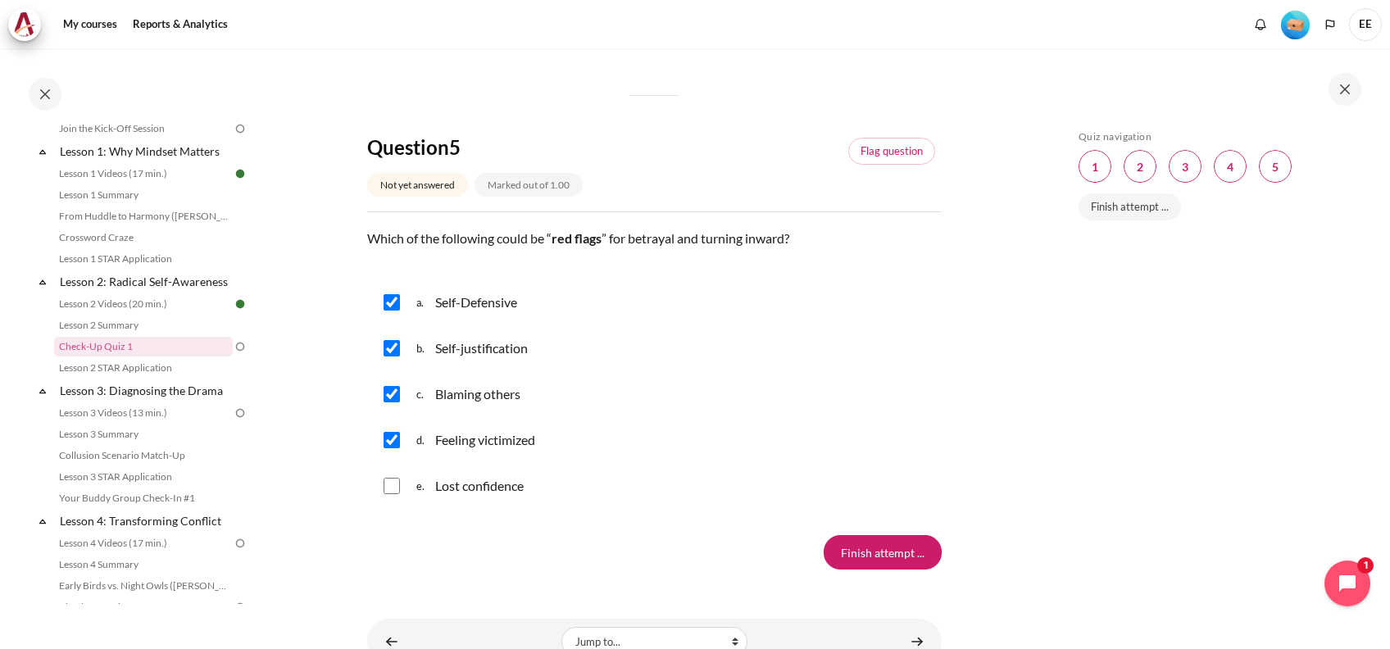
scroll to position [1710, 0]
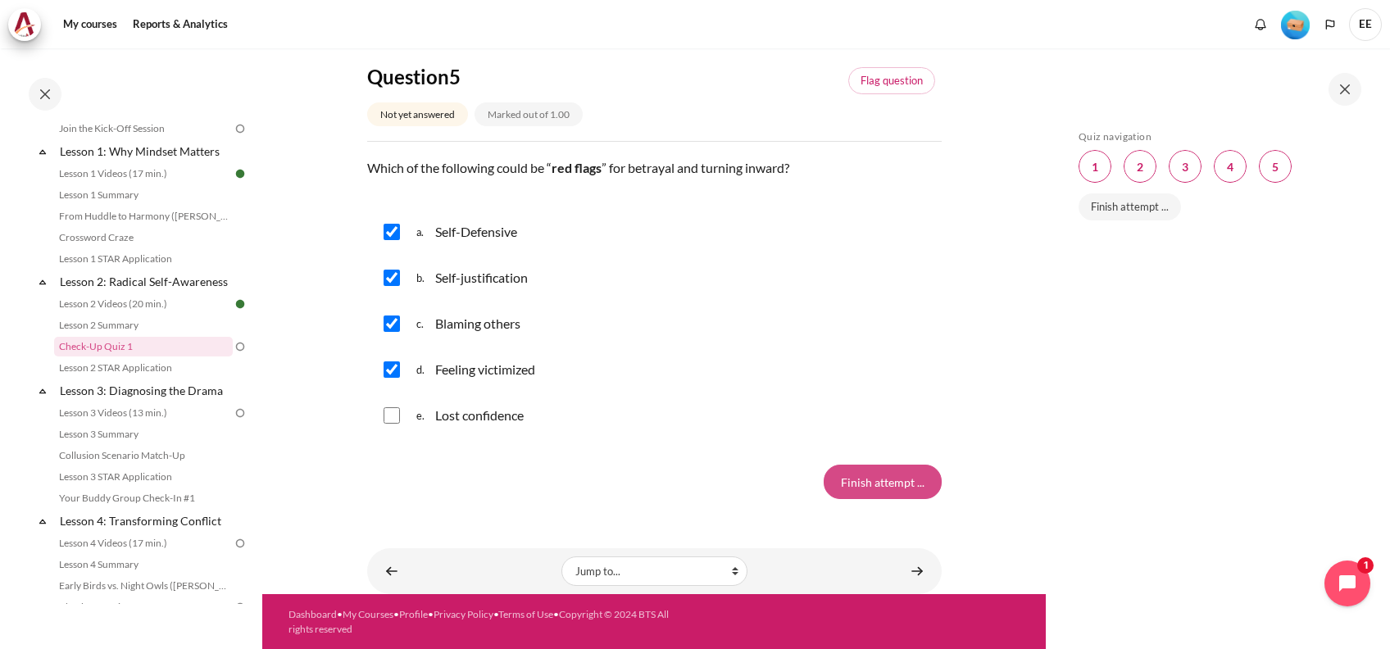
click at [892, 483] on input "Finish attempt ..." at bounding box center [882, 482] width 118 height 34
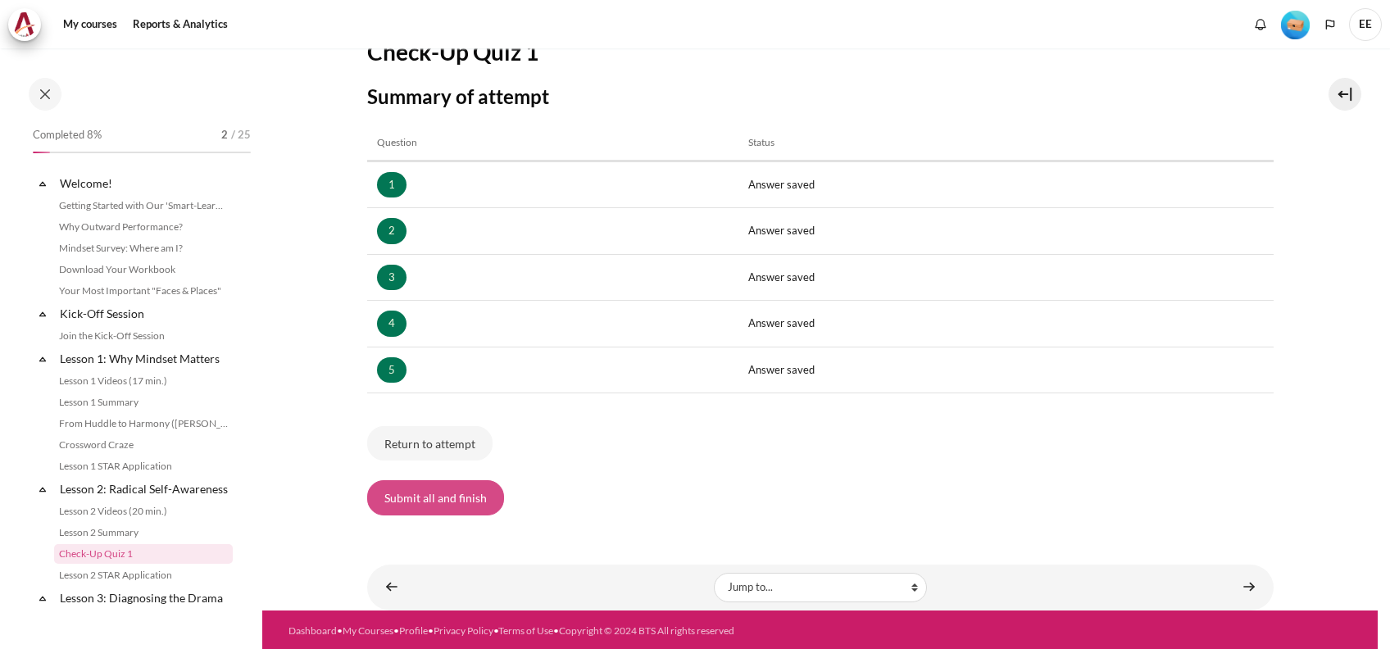
scroll to position [207, 0]
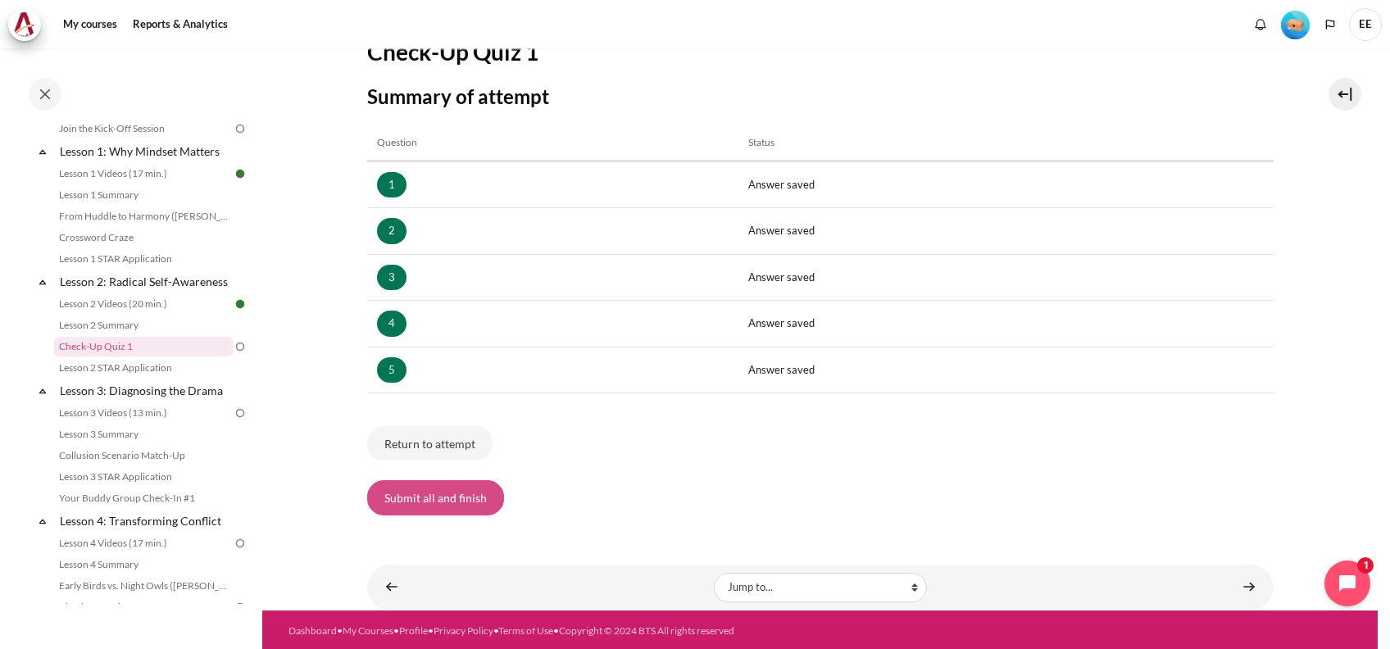
click at [445, 487] on button "Submit all and finish" at bounding box center [435, 497] width 137 height 34
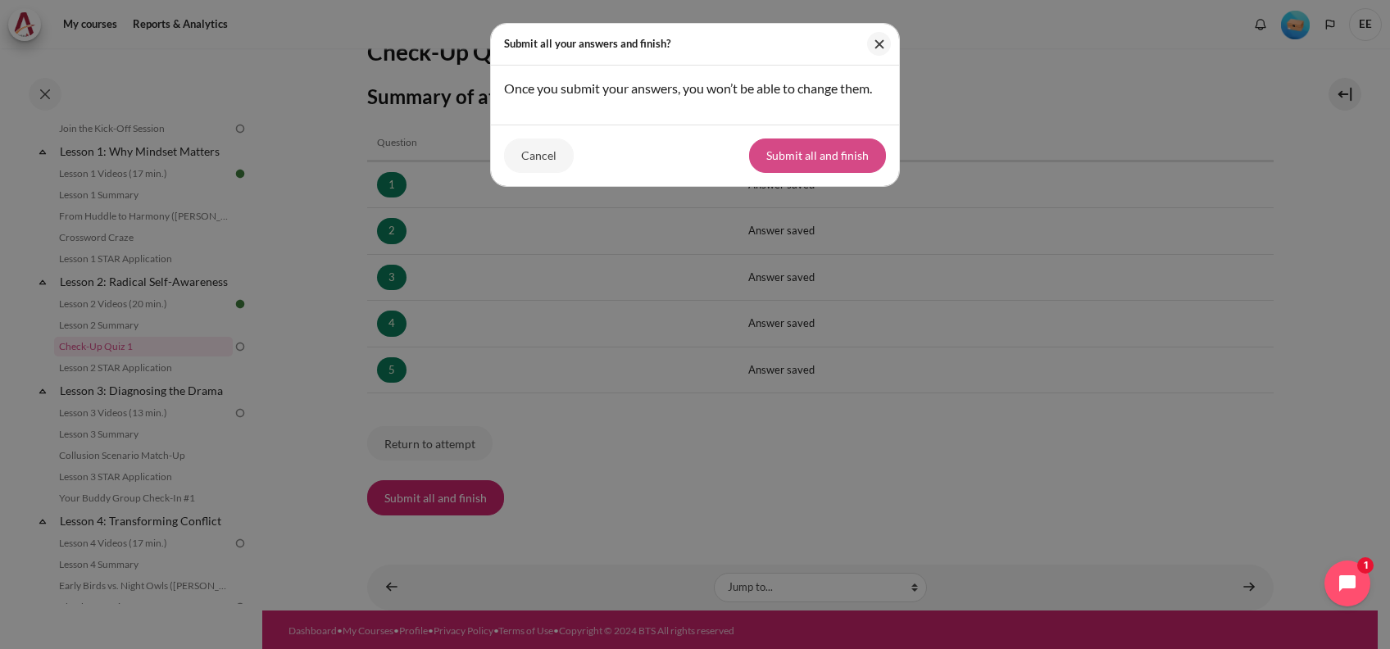
click at [801, 173] on button "Submit all and finish" at bounding box center [817, 155] width 137 height 34
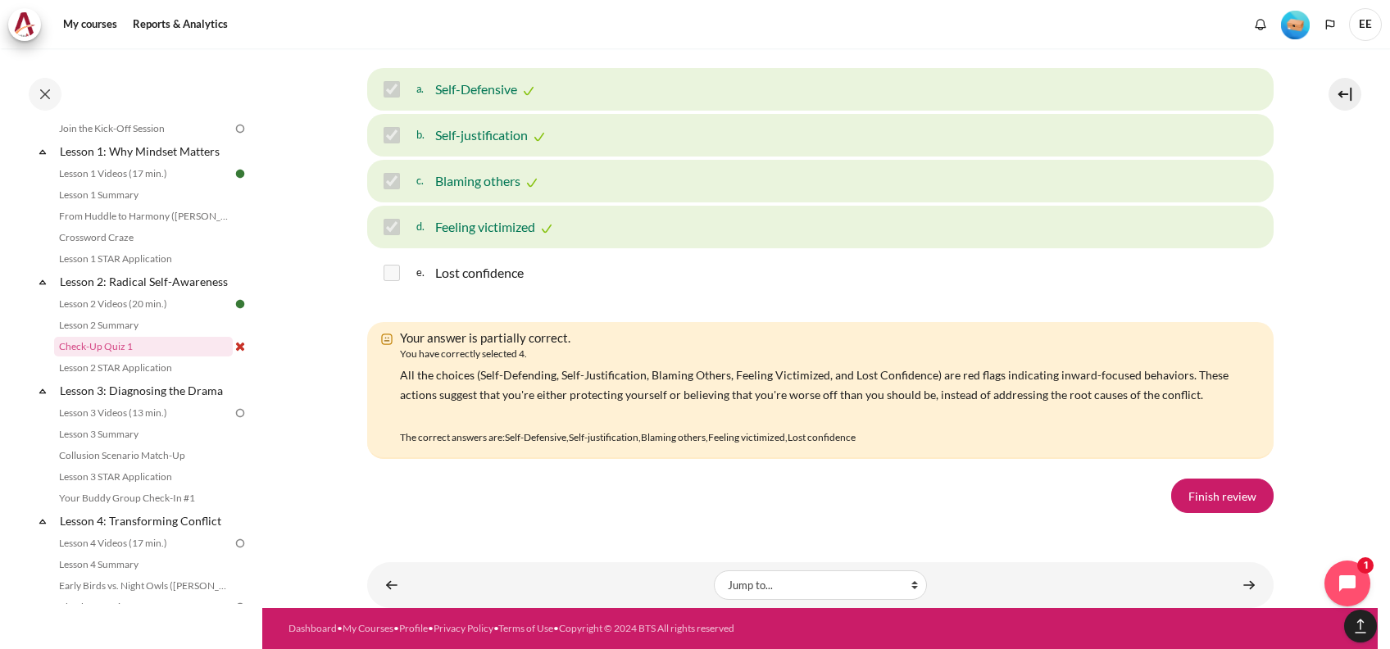
scroll to position [2804, 0]
click at [1193, 502] on link "Finish review" at bounding box center [1222, 495] width 102 height 34
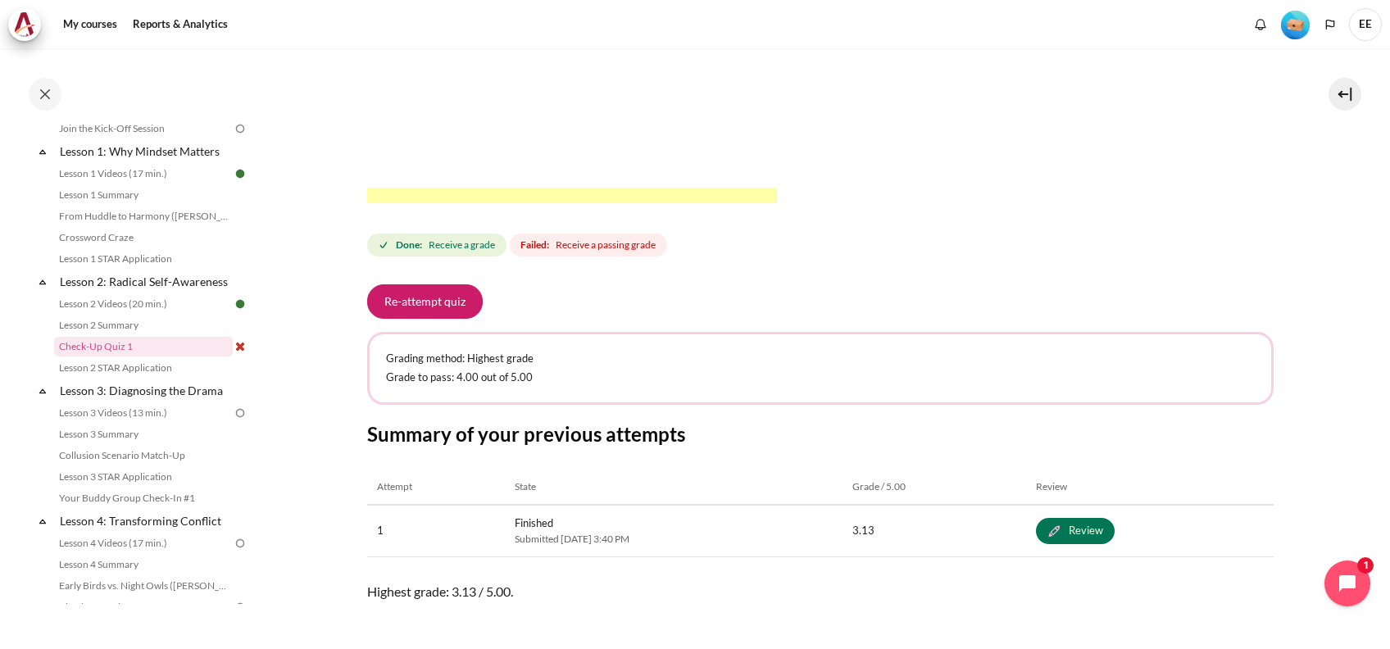
scroll to position [632, 0]
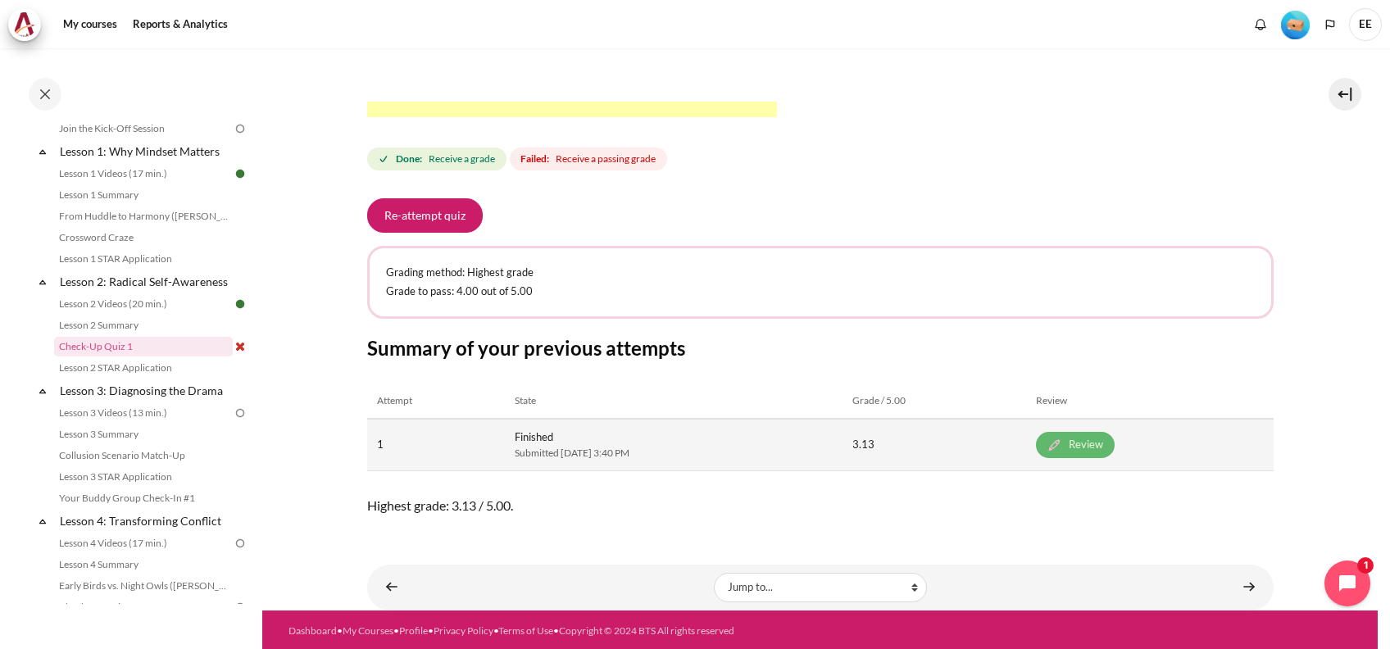
click at [1114, 442] on link "Review" at bounding box center [1075, 445] width 79 height 26
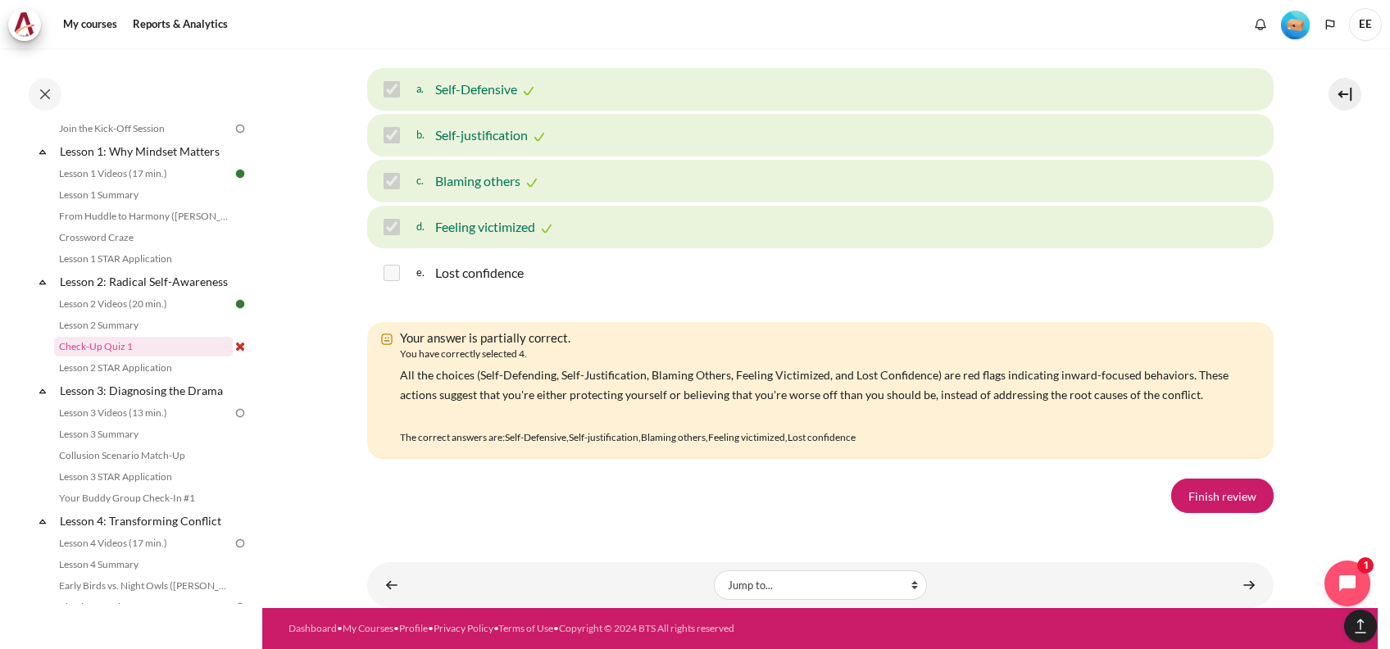
scroll to position [2804, 0]
click at [1207, 492] on link "Finish review" at bounding box center [1222, 495] width 102 height 34
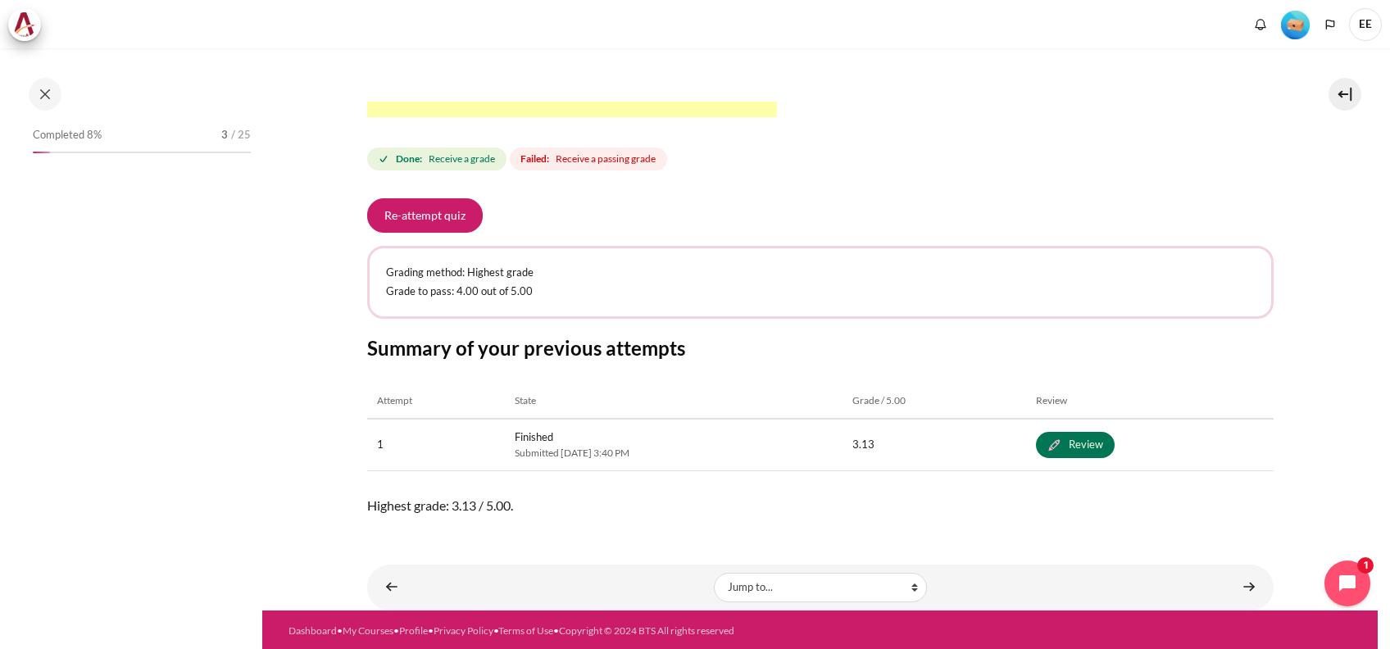
scroll to position [207, 0]
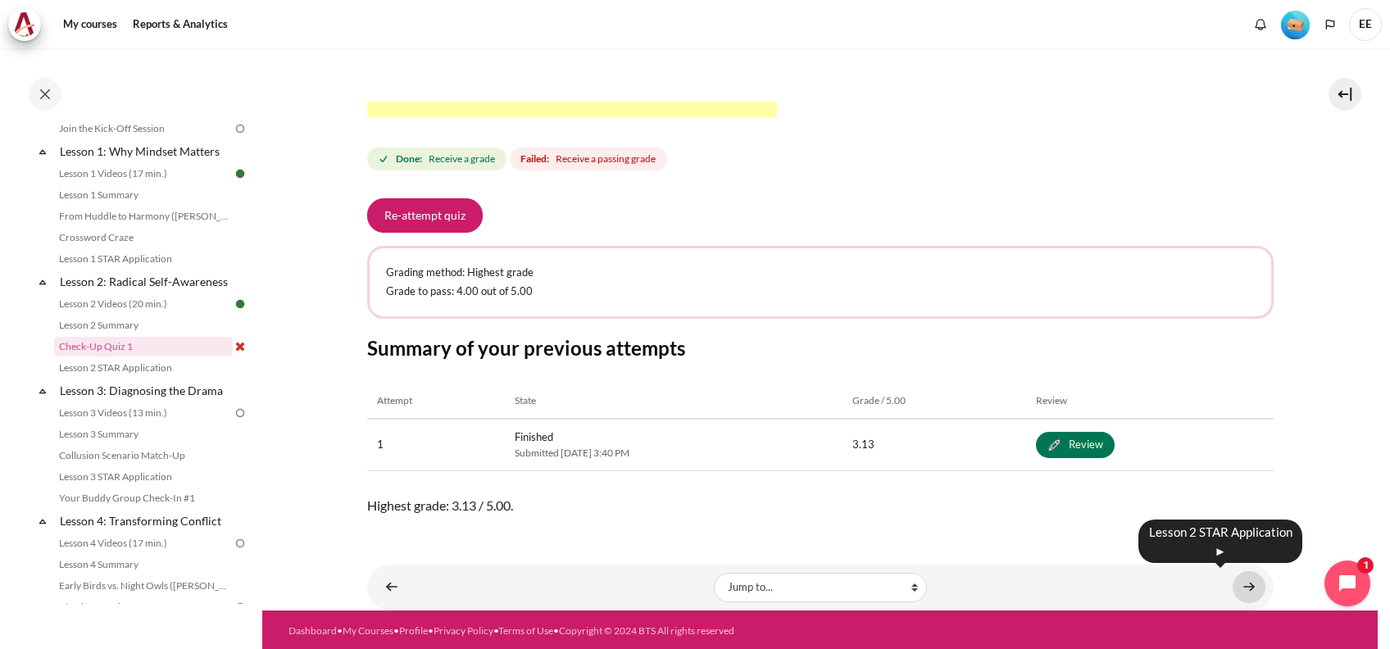
click at [1239, 583] on link "Content" at bounding box center [1248, 587] width 33 height 32
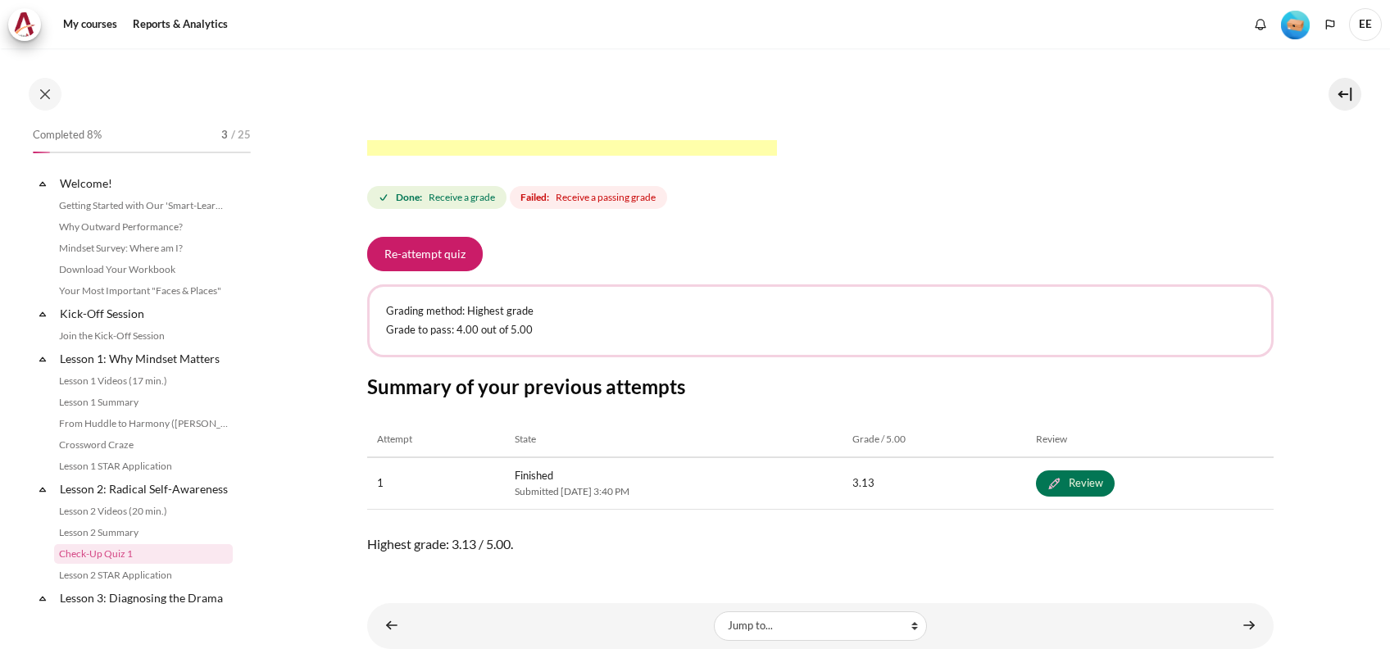
scroll to position [207, 0]
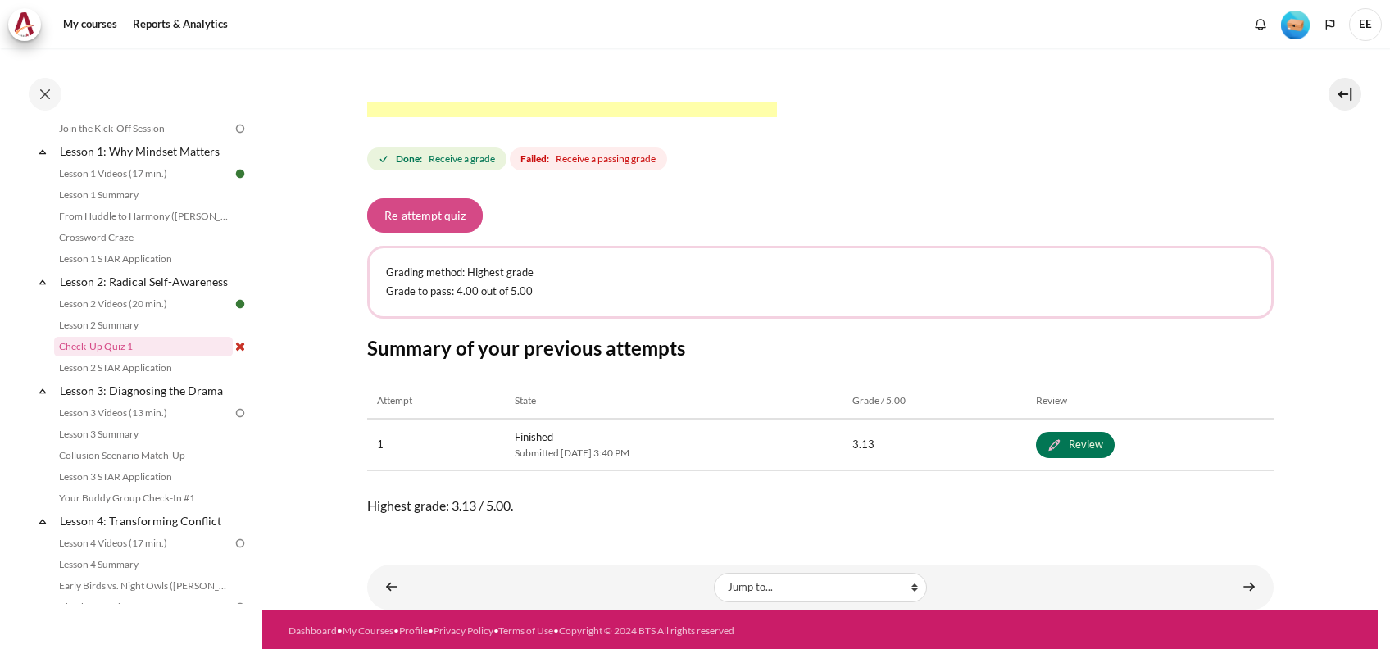
click at [436, 198] on button "Re-attempt quiz" at bounding box center [425, 215] width 116 height 34
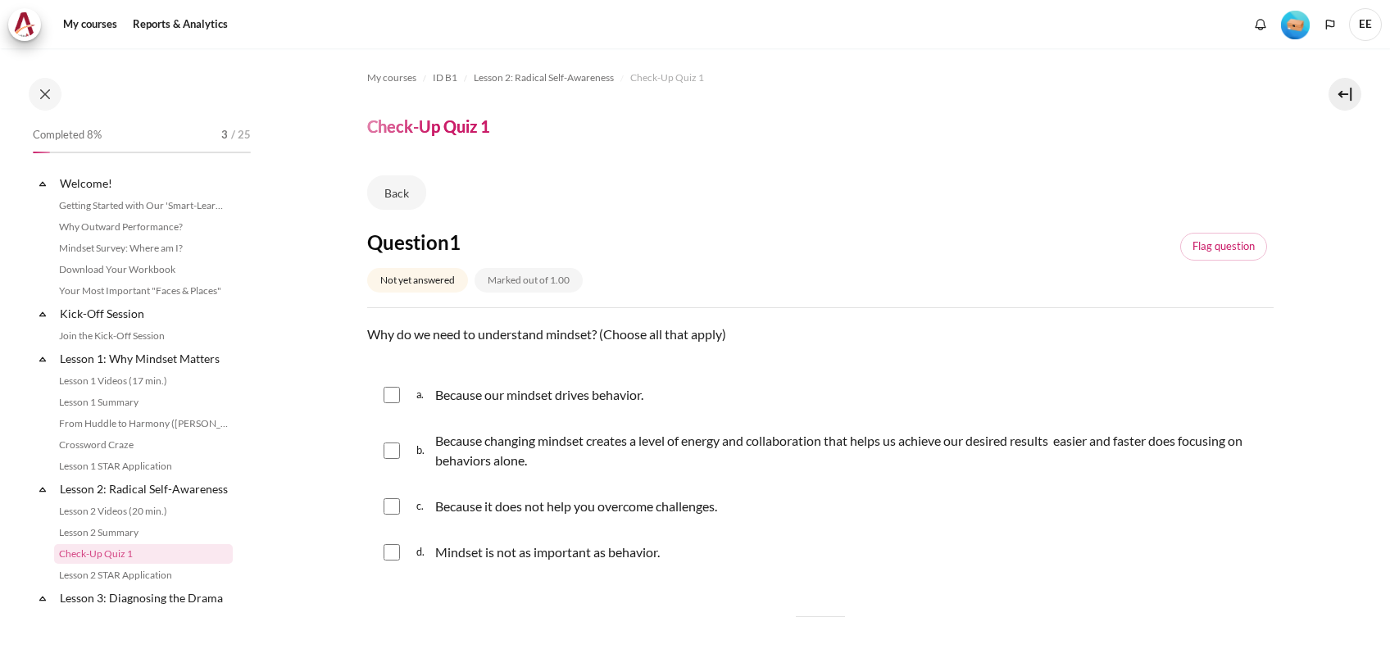
scroll to position [207, 0]
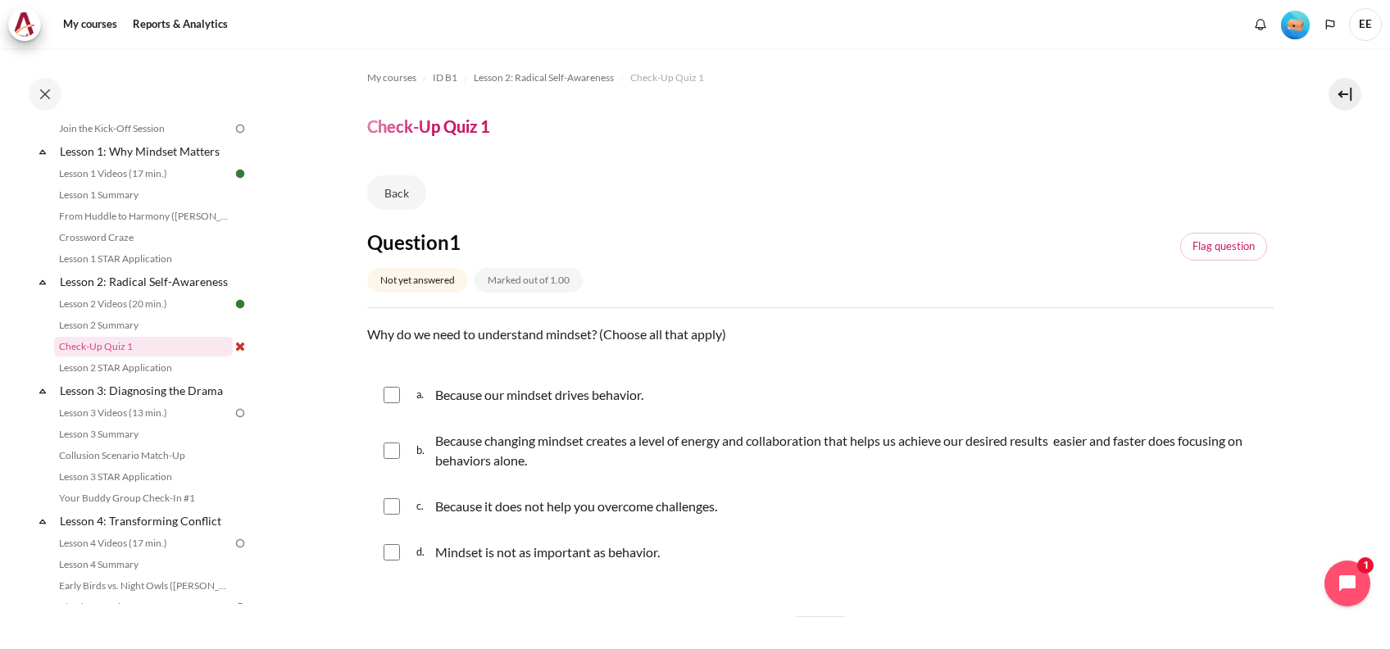
click at [393, 401] on input "Content" at bounding box center [391, 395] width 16 height 16
checkbox input "true"
click at [392, 454] on input "Content" at bounding box center [391, 450] width 16 height 16
checkbox input "true"
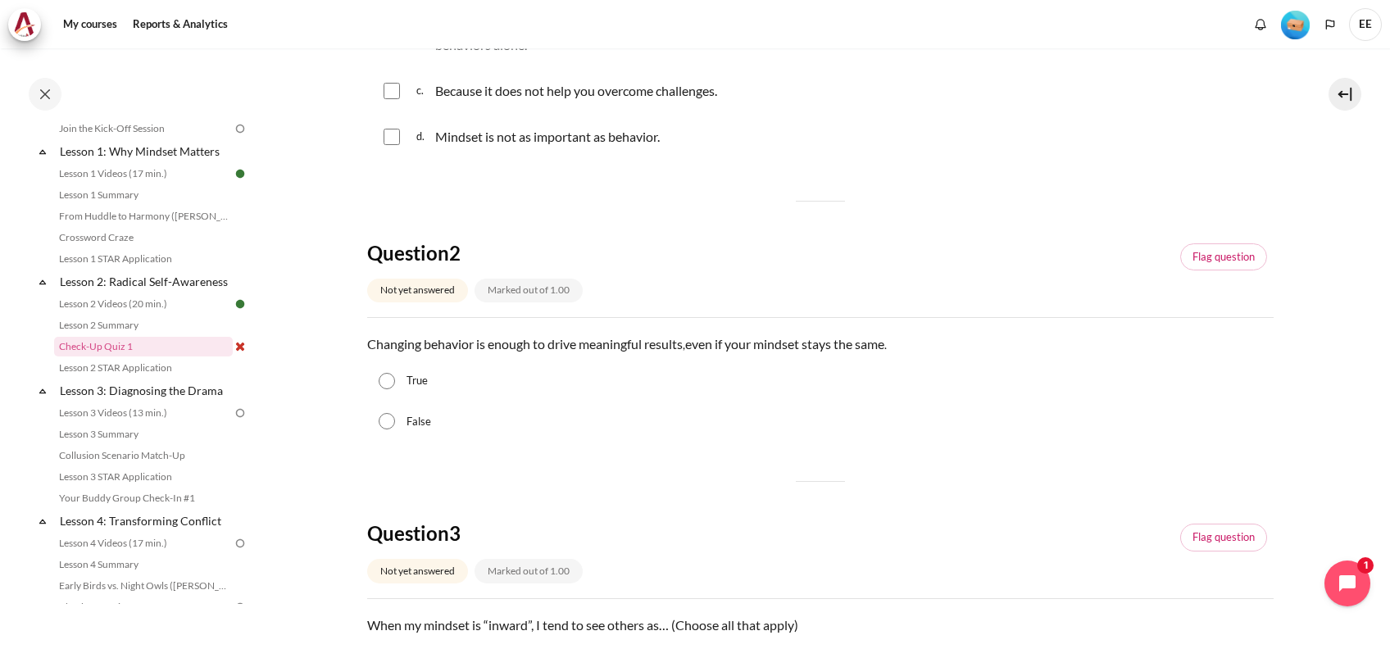
scroll to position [437, 0]
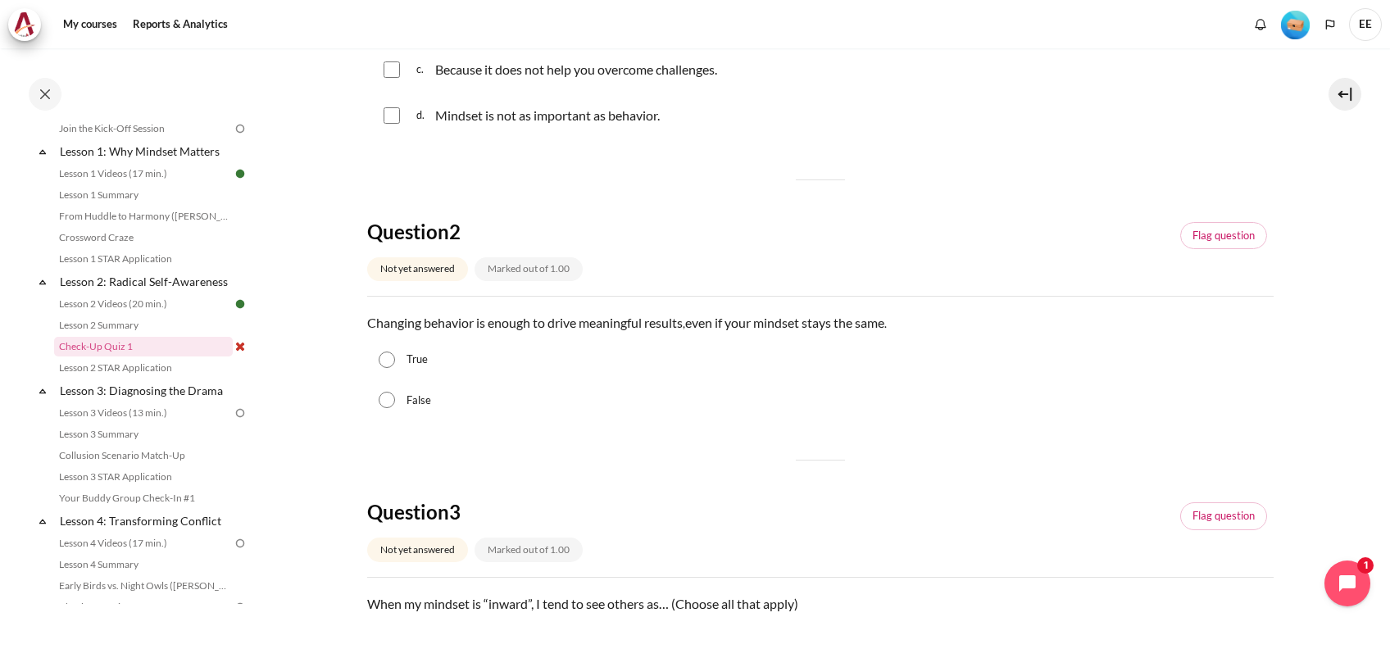
click at [387, 402] on input "False" at bounding box center [387, 400] width 16 height 16
radio input "true"
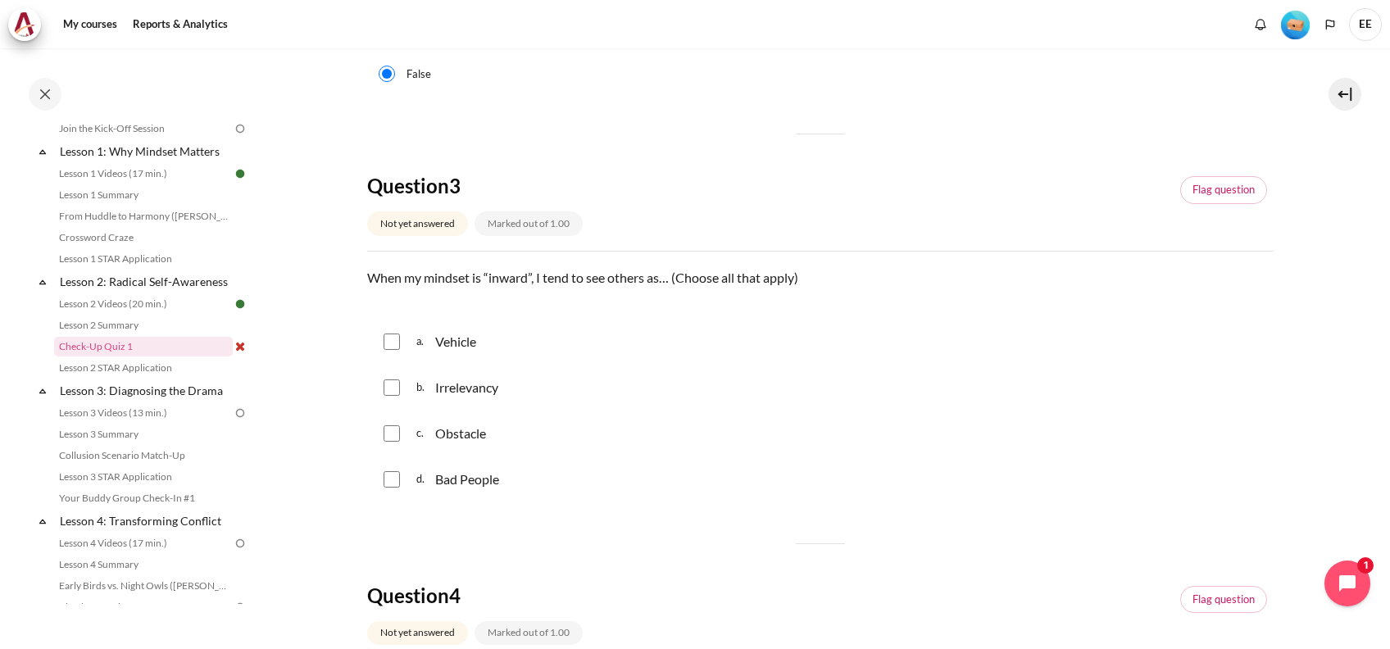
scroll to position [764, 0]
click at [395, 342] on input "Content" at bounding box center [391, 340] width 16 height 16
checkbox input "true"
click at [387, 431] on input "Content" at bounding box center [391, 432] width 16 height 16
checkbox input "true"
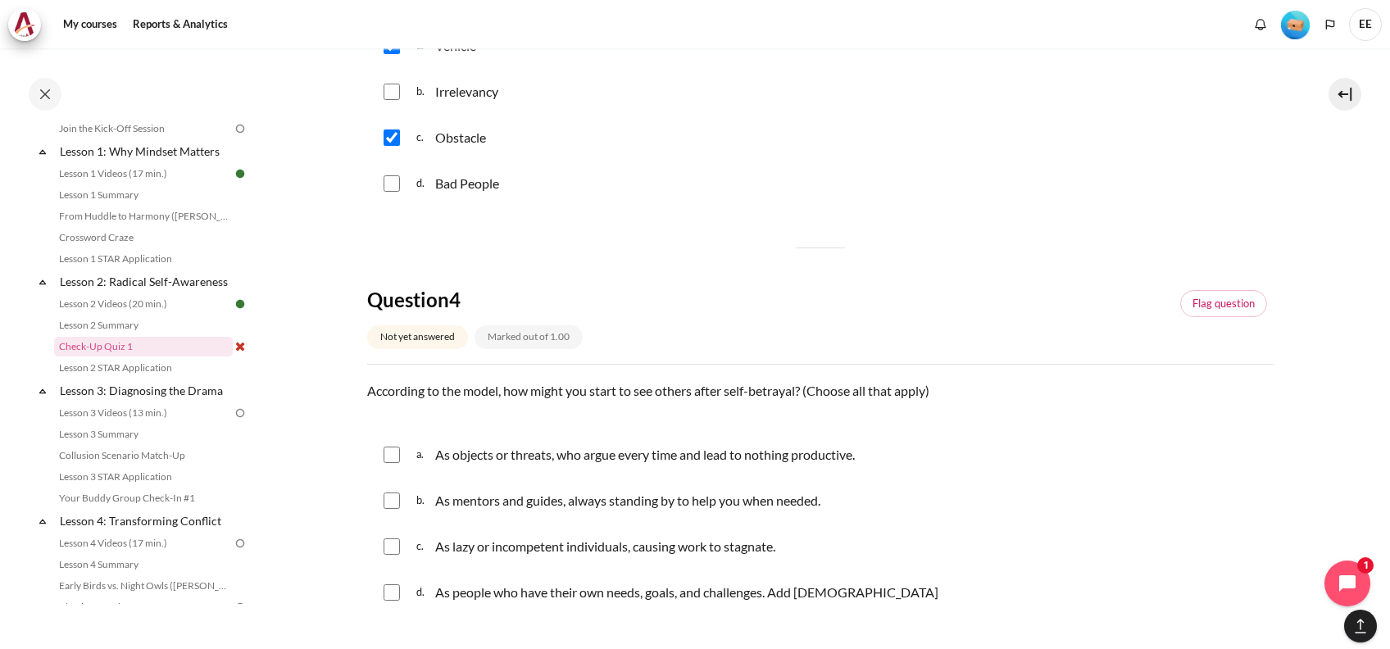
scroll to position [1092, 0]
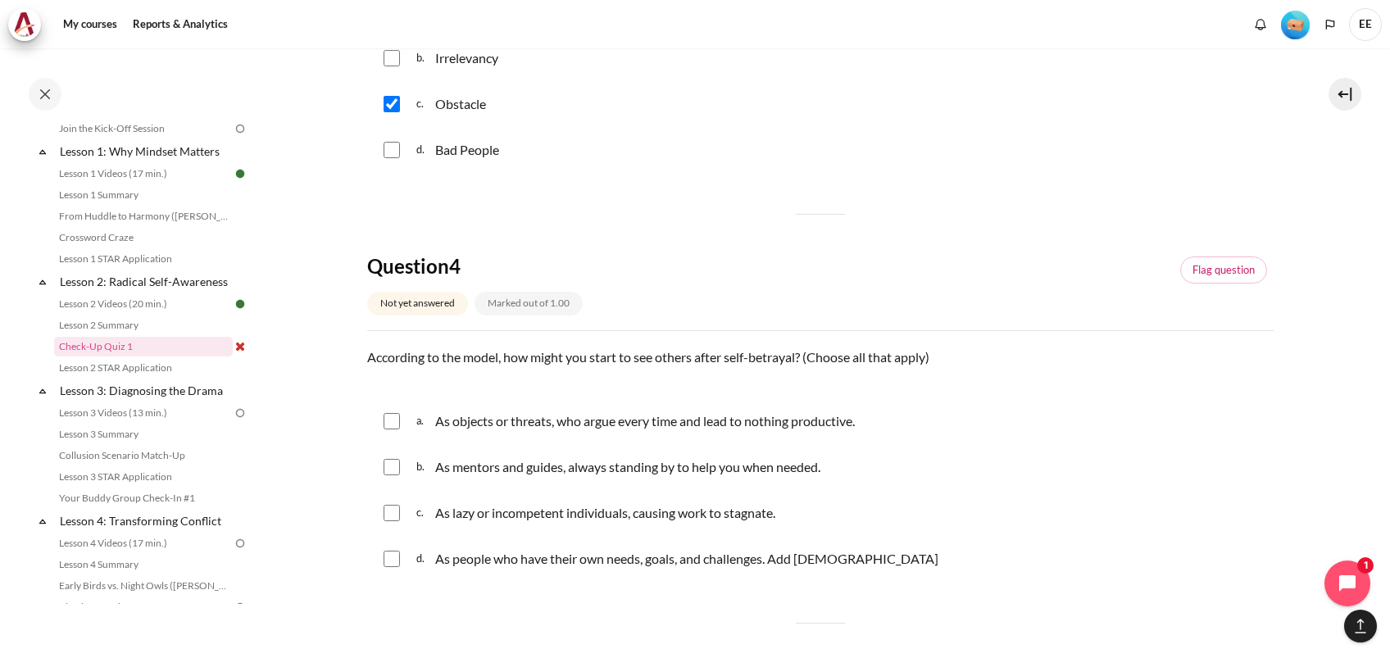
click at [387, 515] on input "Content" at bounding box center [391, 513] width 16 height 16
checkbox input "true"
click at [388, 418] on input "Content" at bounding box center [391, 421] width 16 height 16
checkbox input "true"
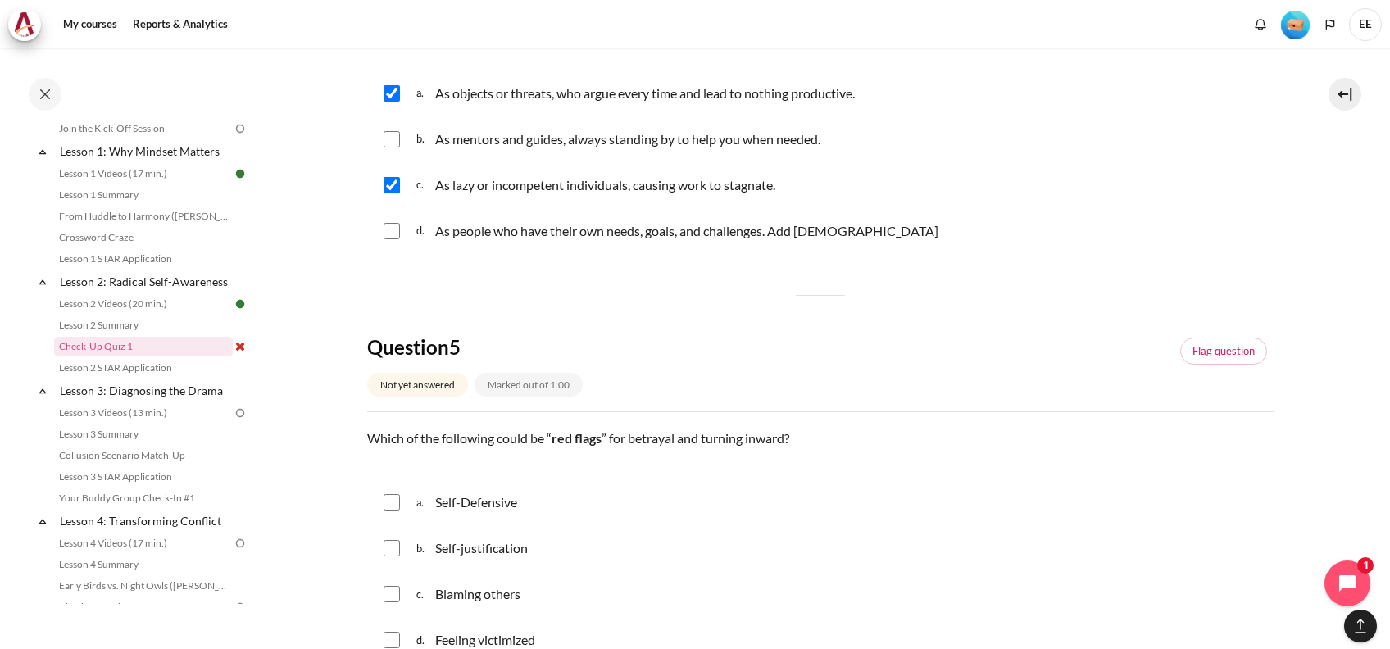
scroll to position [1639, 0]
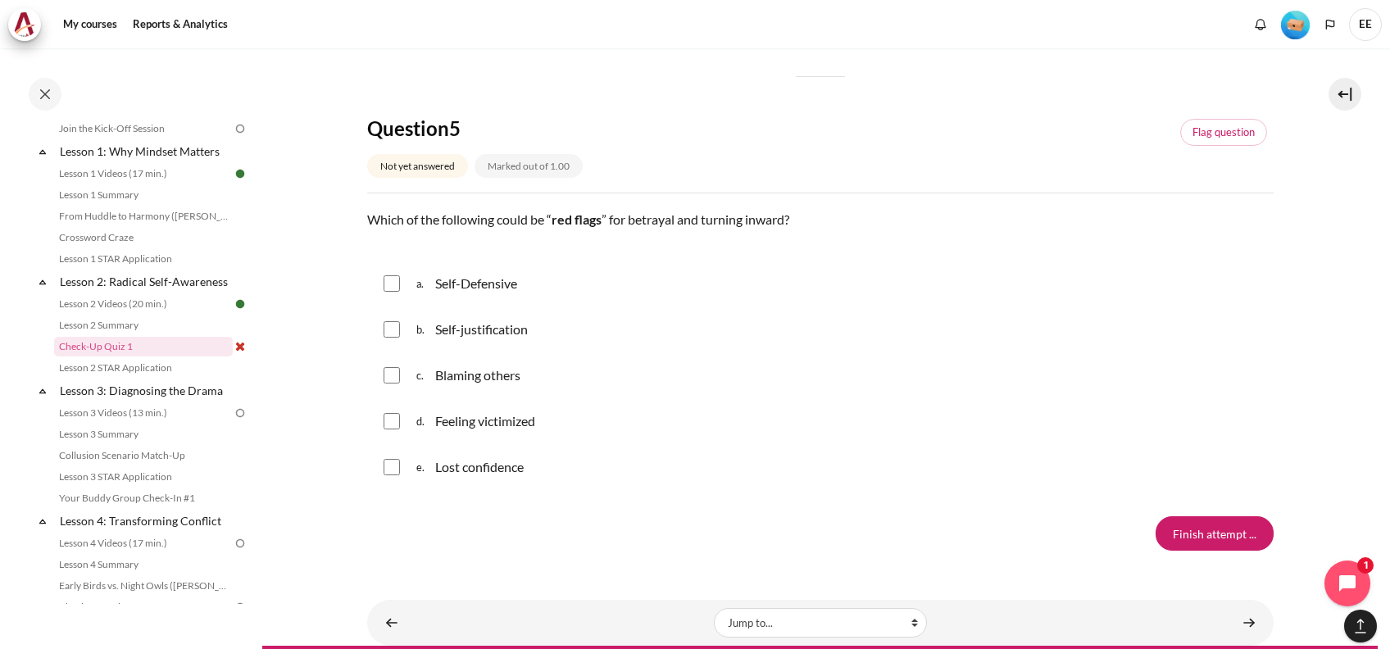
click at [392, 466] on input "Content" at bounding box center [391, 467] width 16 height 16
checkbox input "true"
click at [393, 420] on input "Content" at bounding box center [391, 421] width 16 height 16
checkbox input "true"
click at [387, 374] on input "Content" at bounding box center [391, 375] width 16 height 16
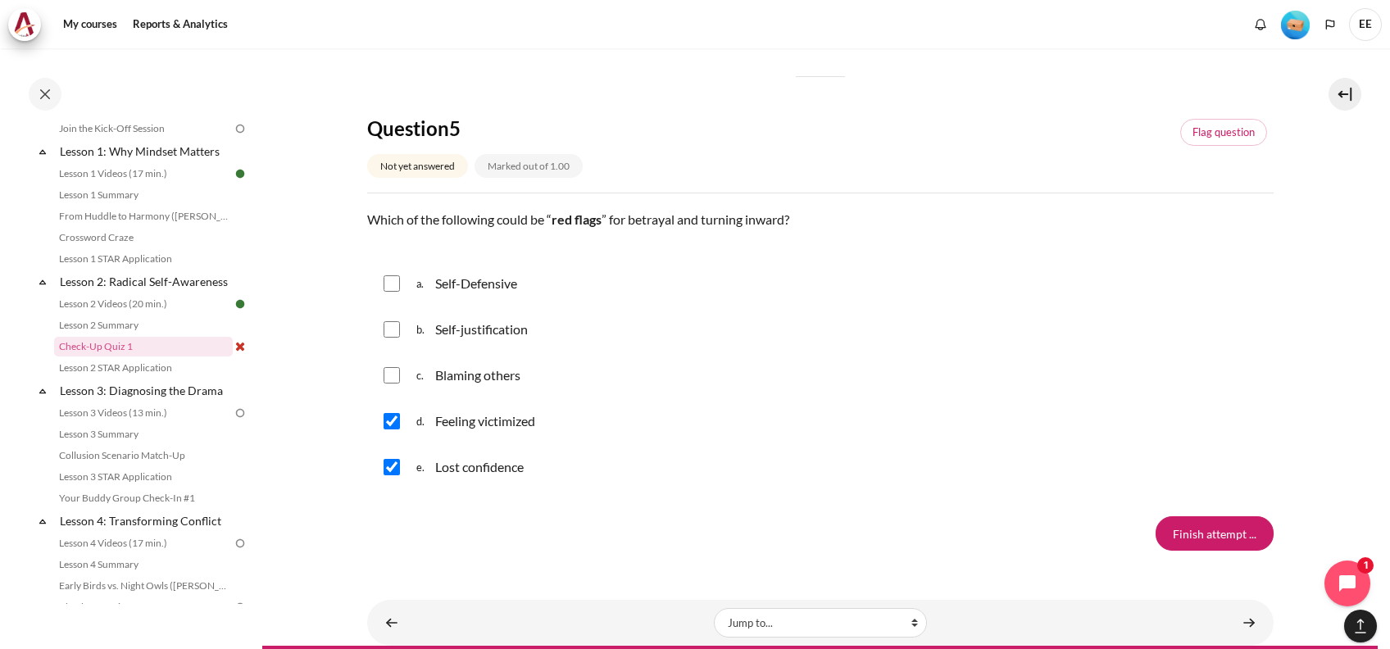
checkbox input "true"
click at [392, 328] on input "Content" at bounding box center [391, 329] width 16 height 16
checkbox input "true"
click at [388, 284] on input "Content" at bounding box center [391, 283] width 16 height 16
checkbox input "true"
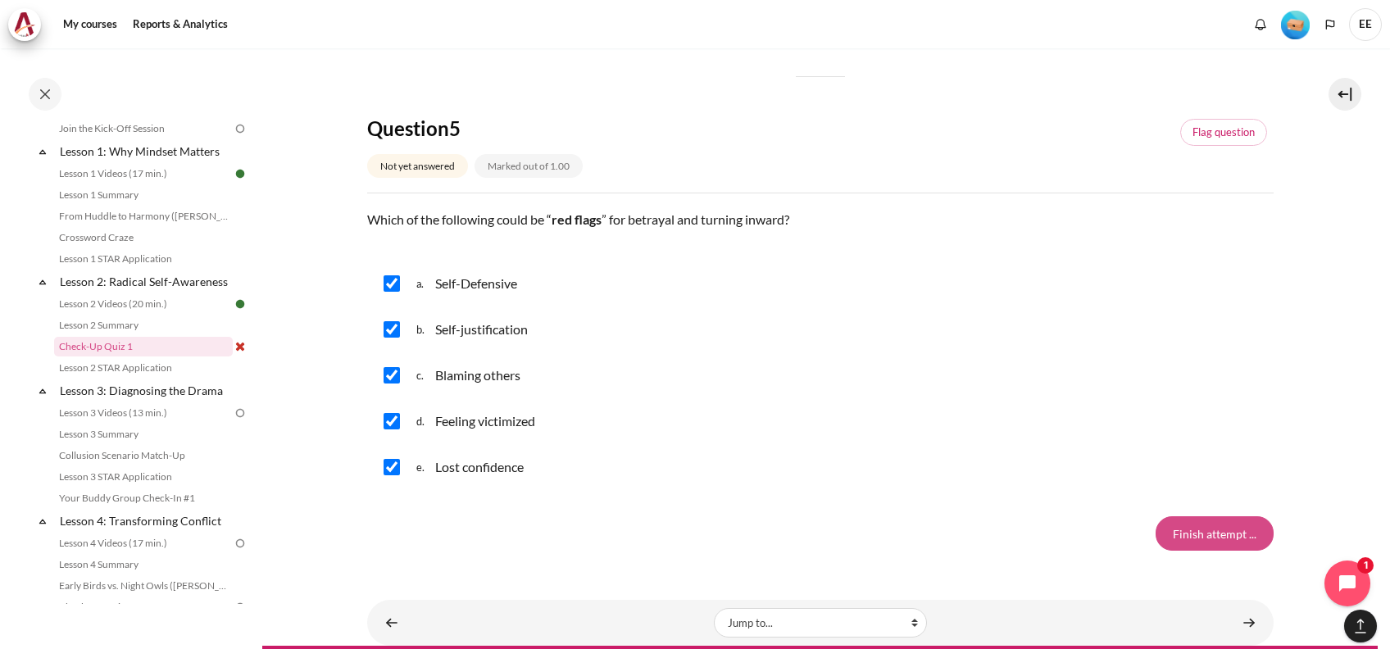
click at [1199, 532] on input "Finish attempt ..." at bounding box center [1214, 533] width 118 height 34
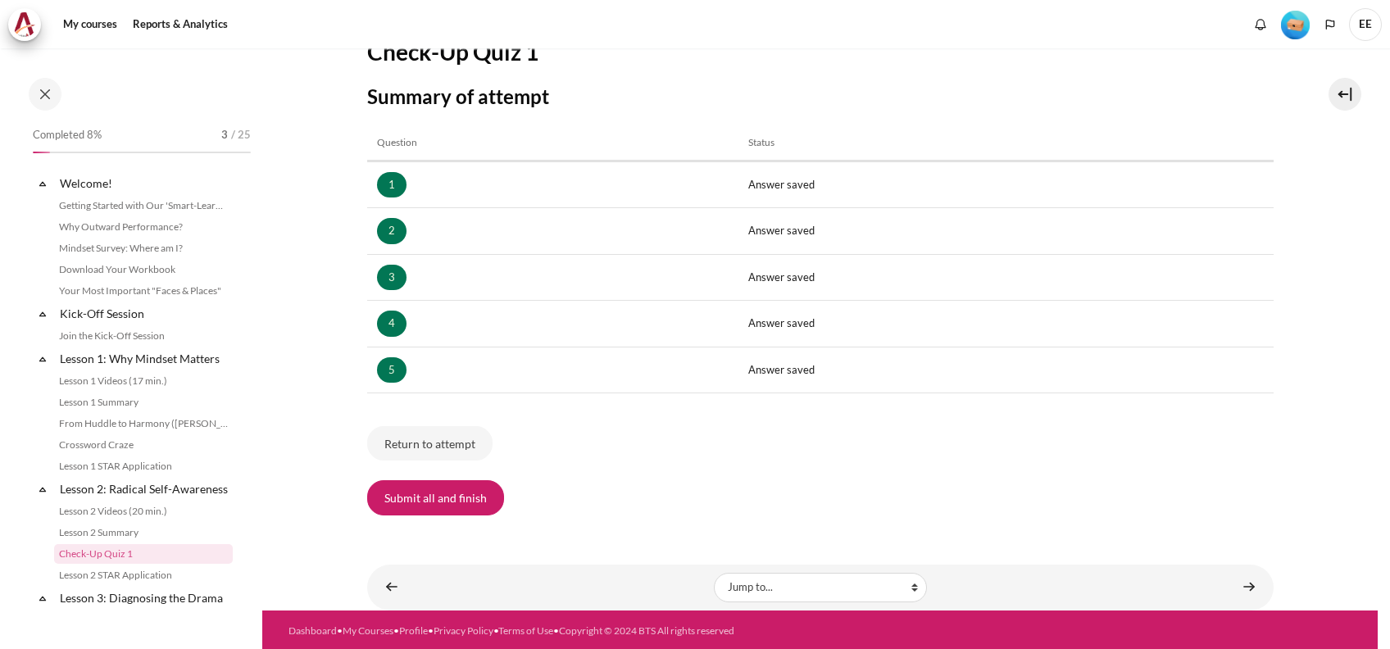
scroll to position [207, 0]
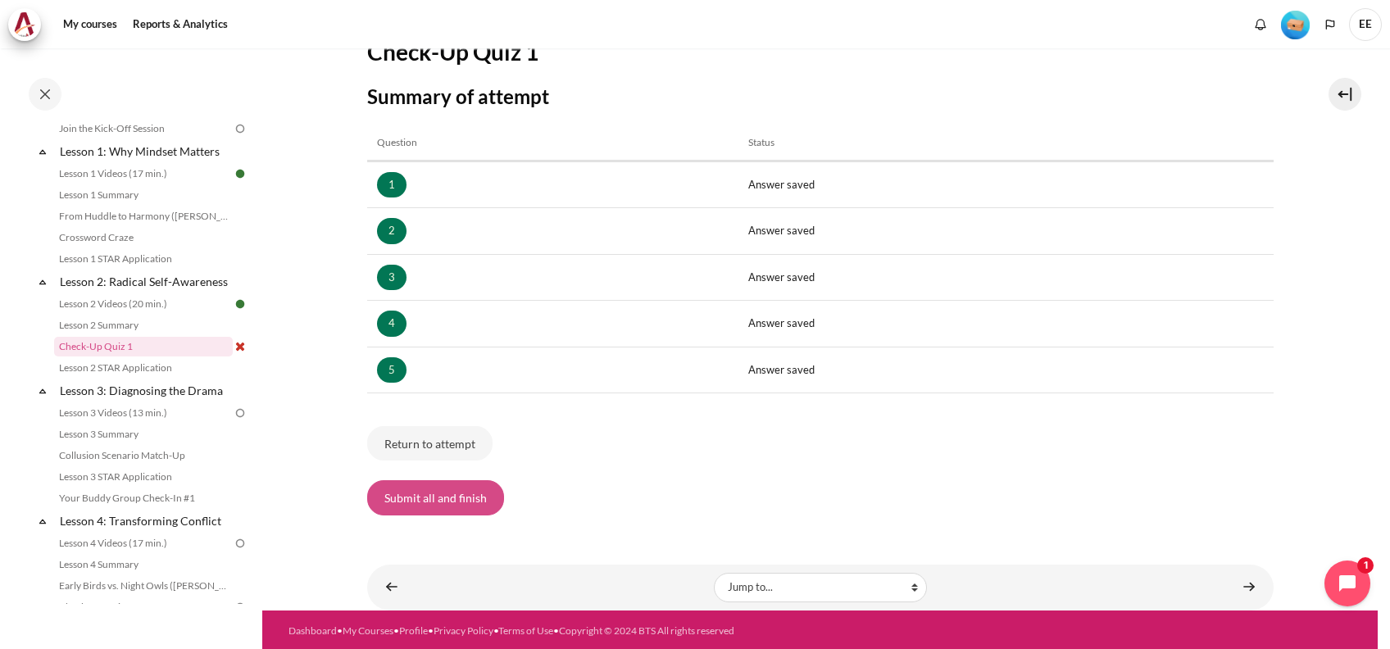
click at [487, 492] on button "Submit all and finish" at bounding box center [435, 497] width 137 height 34
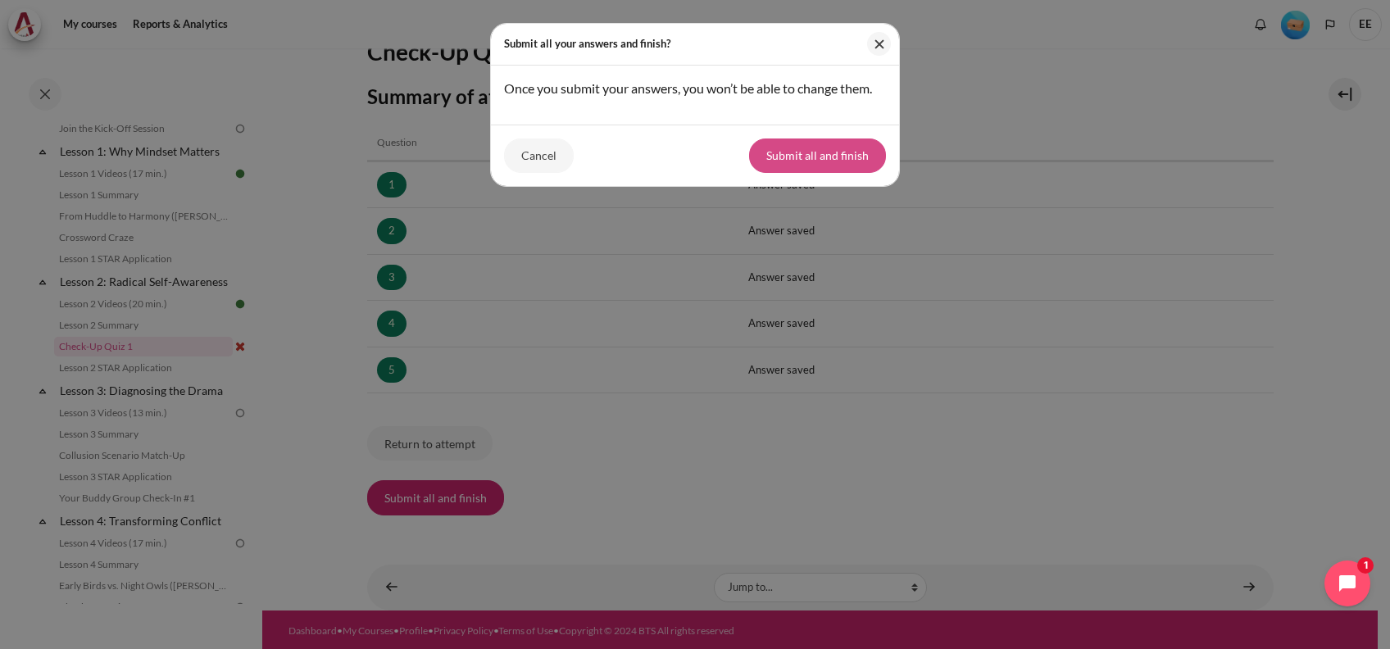
click at [817, 161] on button "Submit all and finish" at bounding box center [817, 155] width 137 height 34
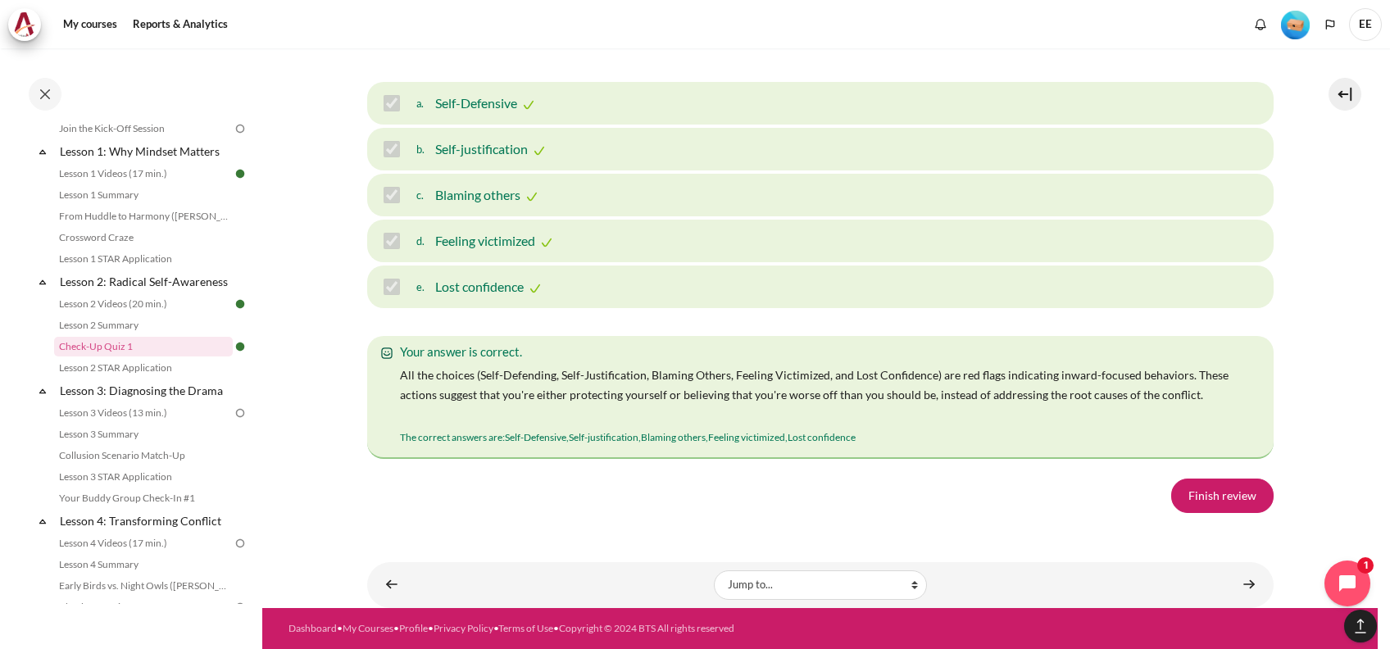
scroll to position [2838, 0]
click at [1221, 483] on link "Finish review" at bounding box center [1222, 495] width 102 height 34
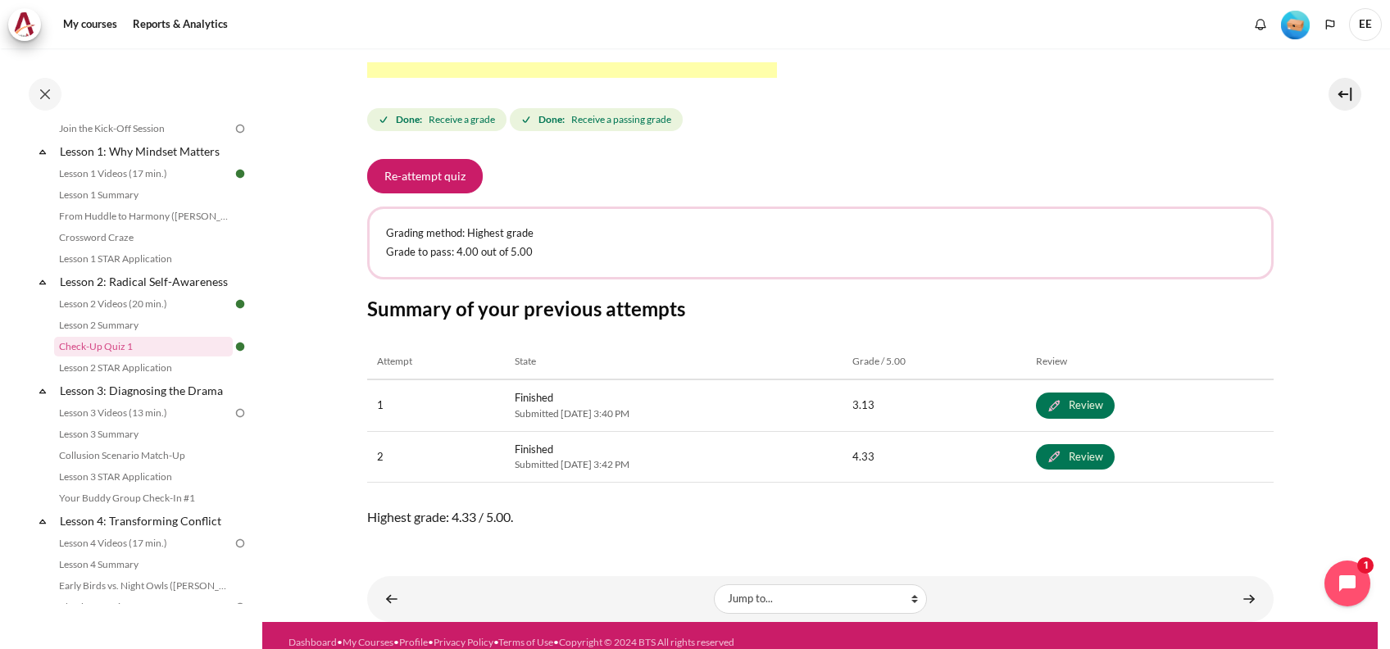
scroll to position [682, 0]
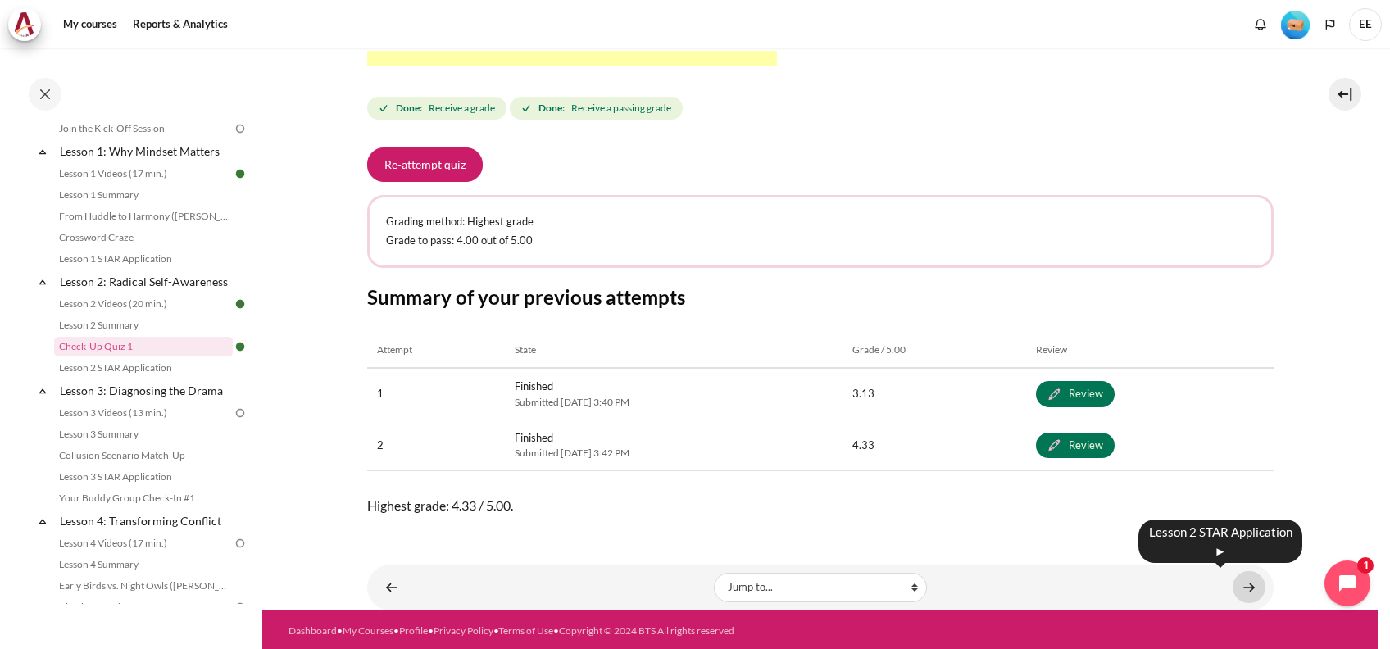
click at [1232, 583] on link "Content" at bounding box center [1248, 587] width 33 height 32
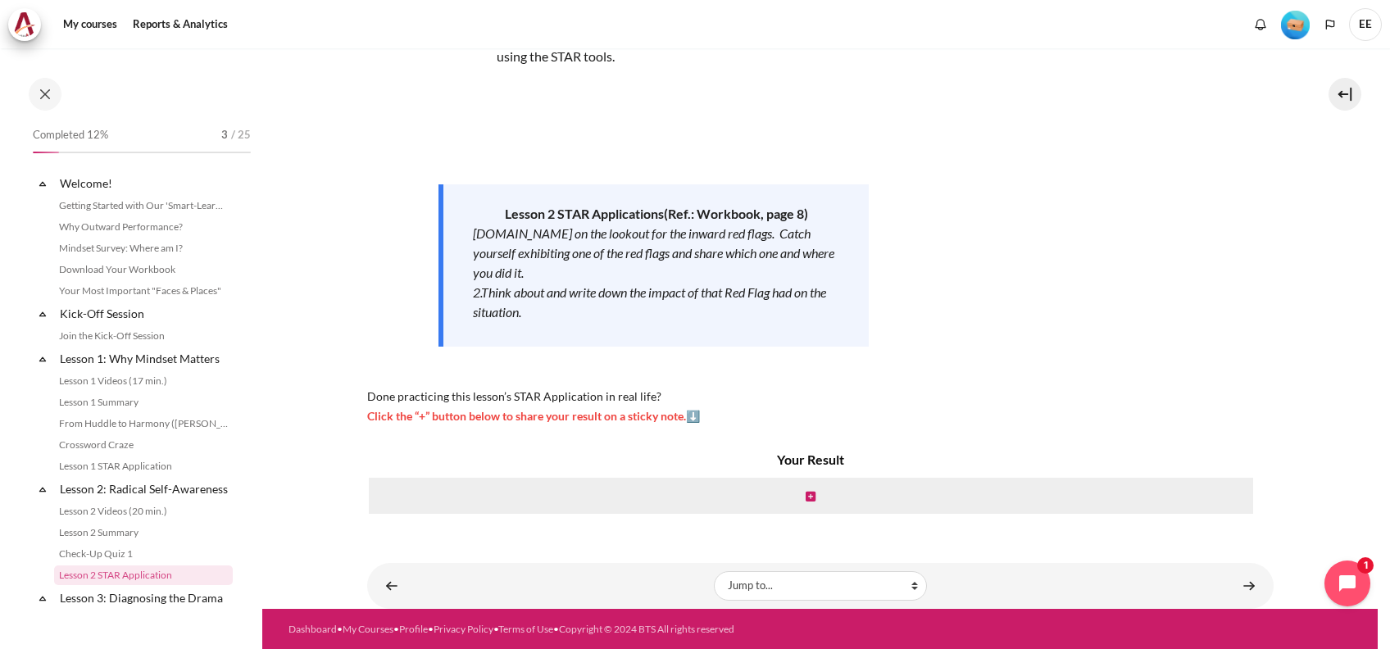
scroll to position [229, 0]
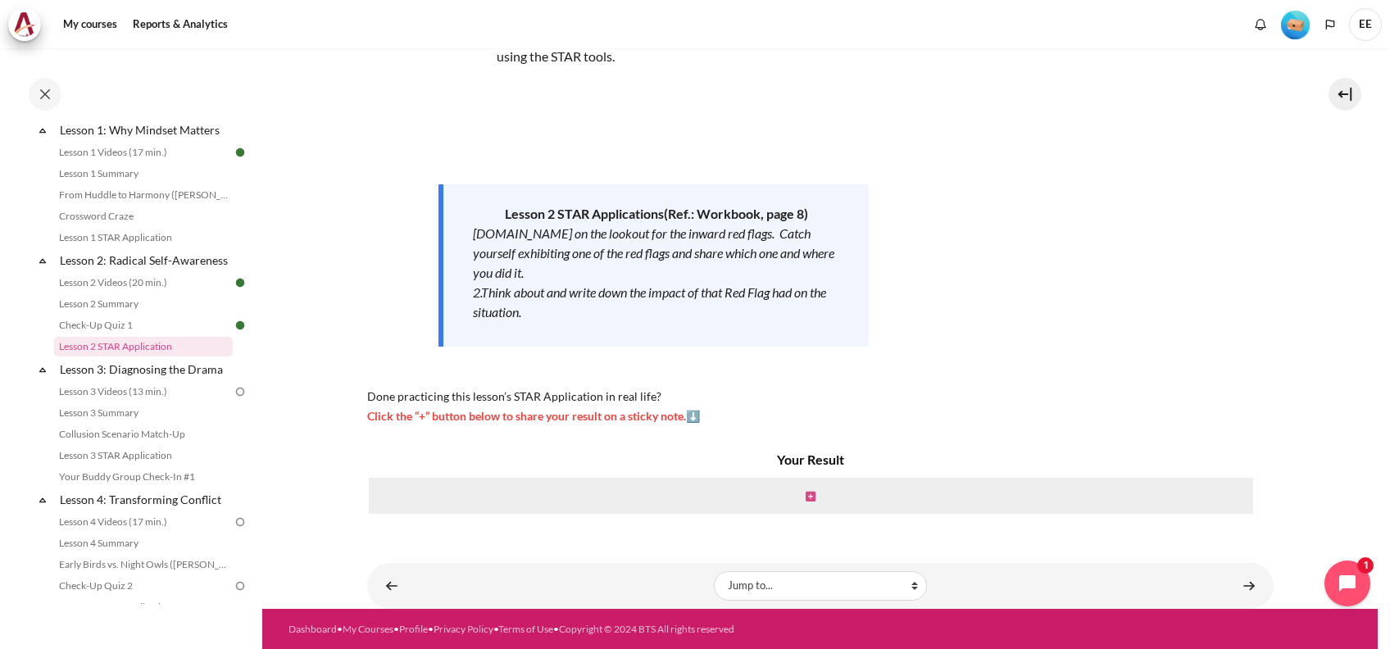
click at [806, 497] on icon "Content" at bounding box center [810, 496] width 10 height 11
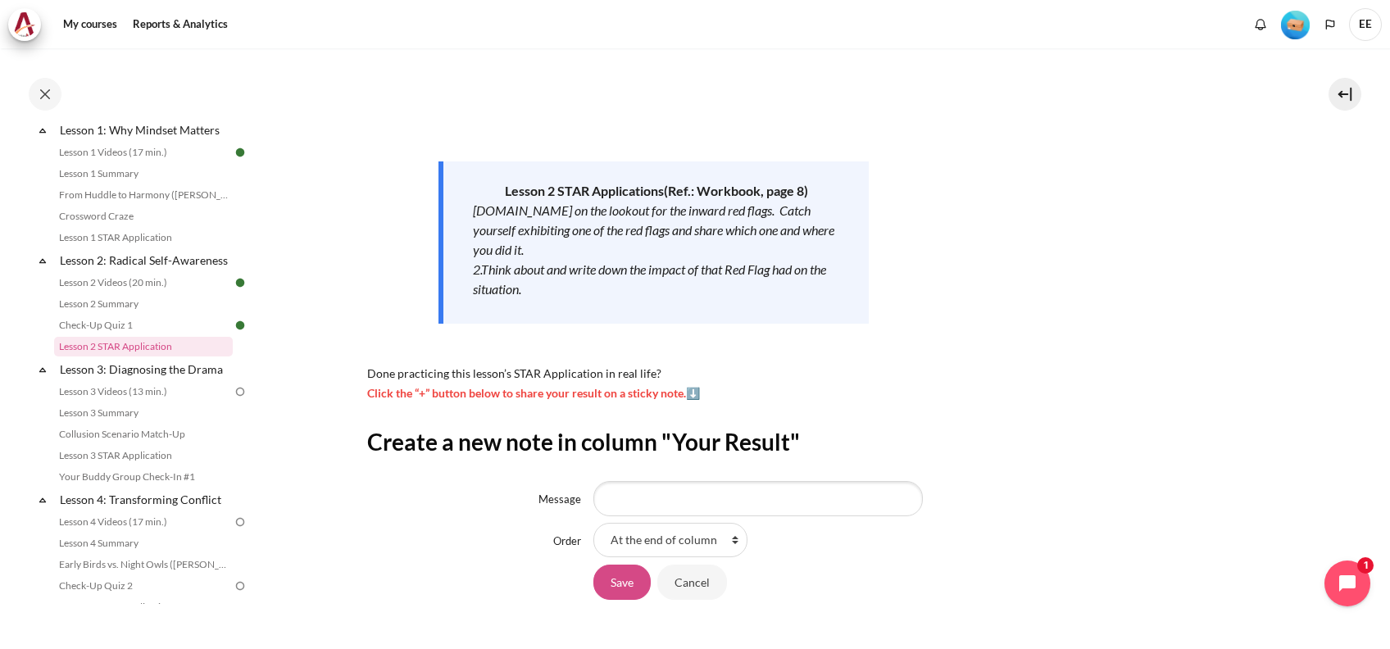
scroll to position [245, 0]
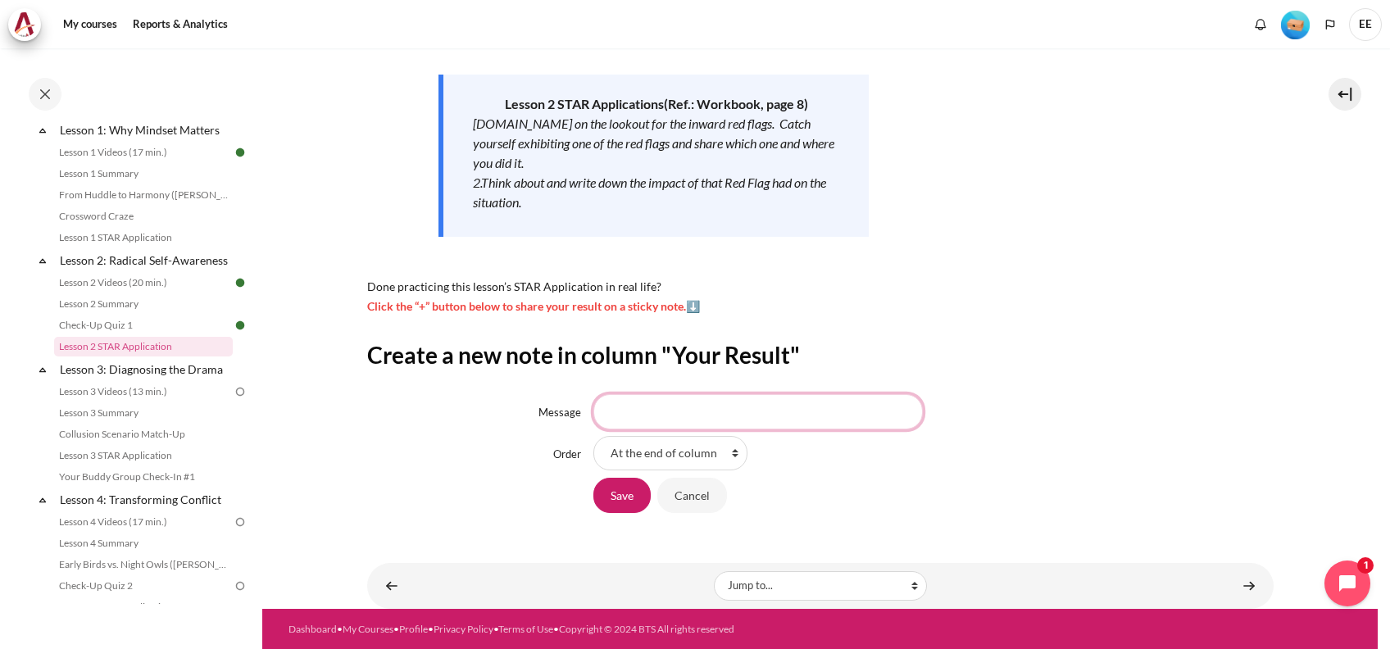
click at [643, 412] on input "Message" at bounding box center [757, 411] width 329 height 34
click at [727, 447] on select "At the end of column First place in column" at bounding box center [670, 453] width 154 height 34
select select "1"
click at [593, 436] on select "At the end of column First place in column" at bounding box center [670, 453] width 154 height 34
click at [650, 413] on input "Message" at bounding box center [757, 411] width 329 height 34
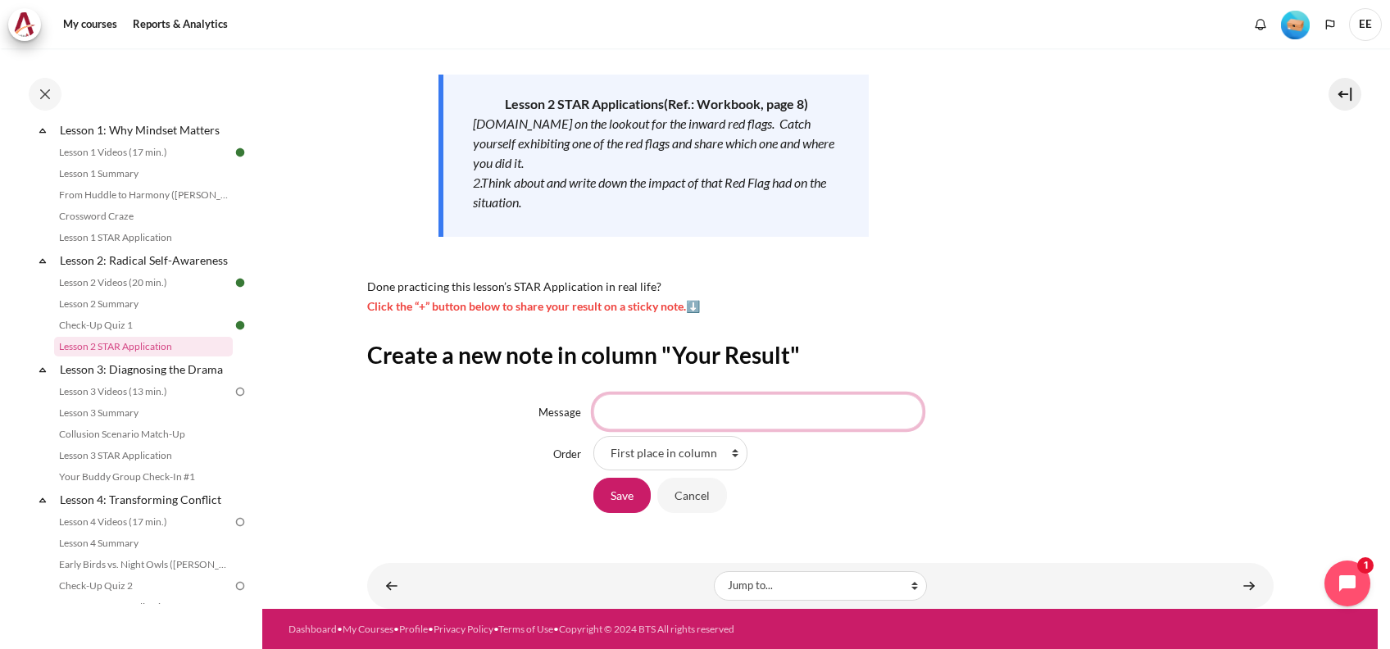
type input "P"
type input "A"
type input "Understand to how to avoid the Red Flag"
click at [618, 496] on input "Save" at bounding box center [621, 495] width 57 height 34
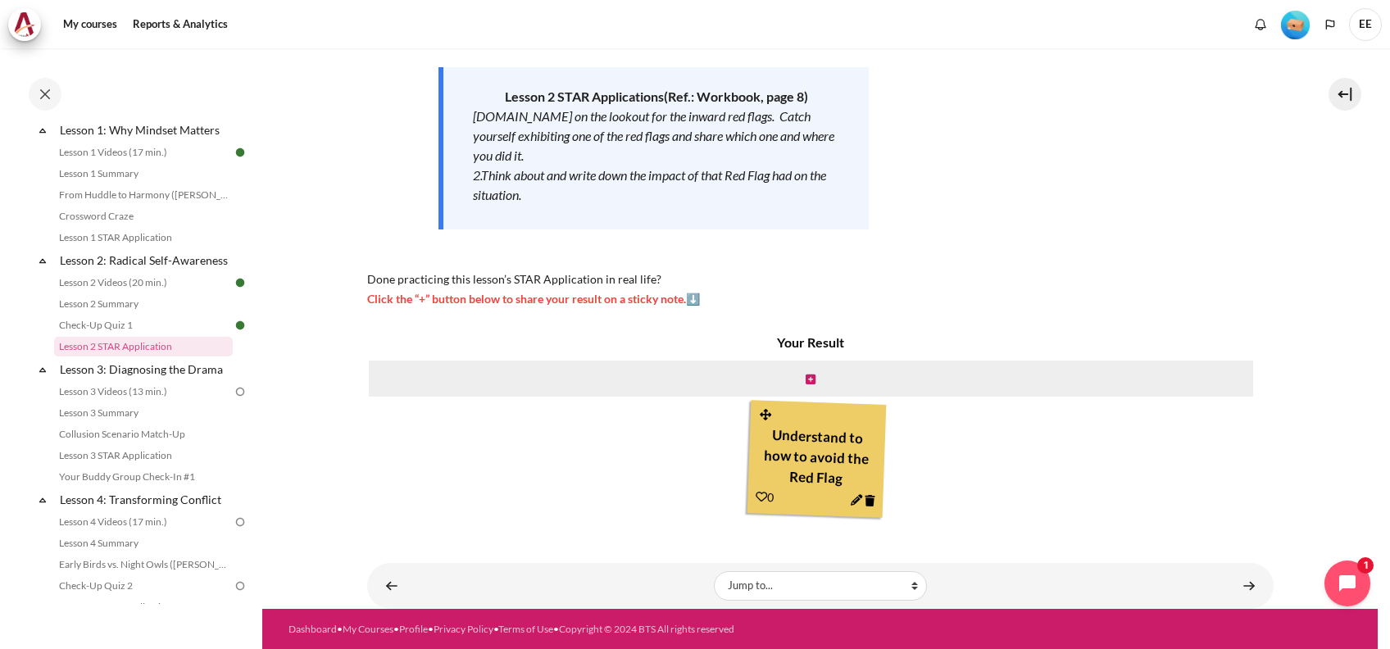
scroll to position [338, 0]
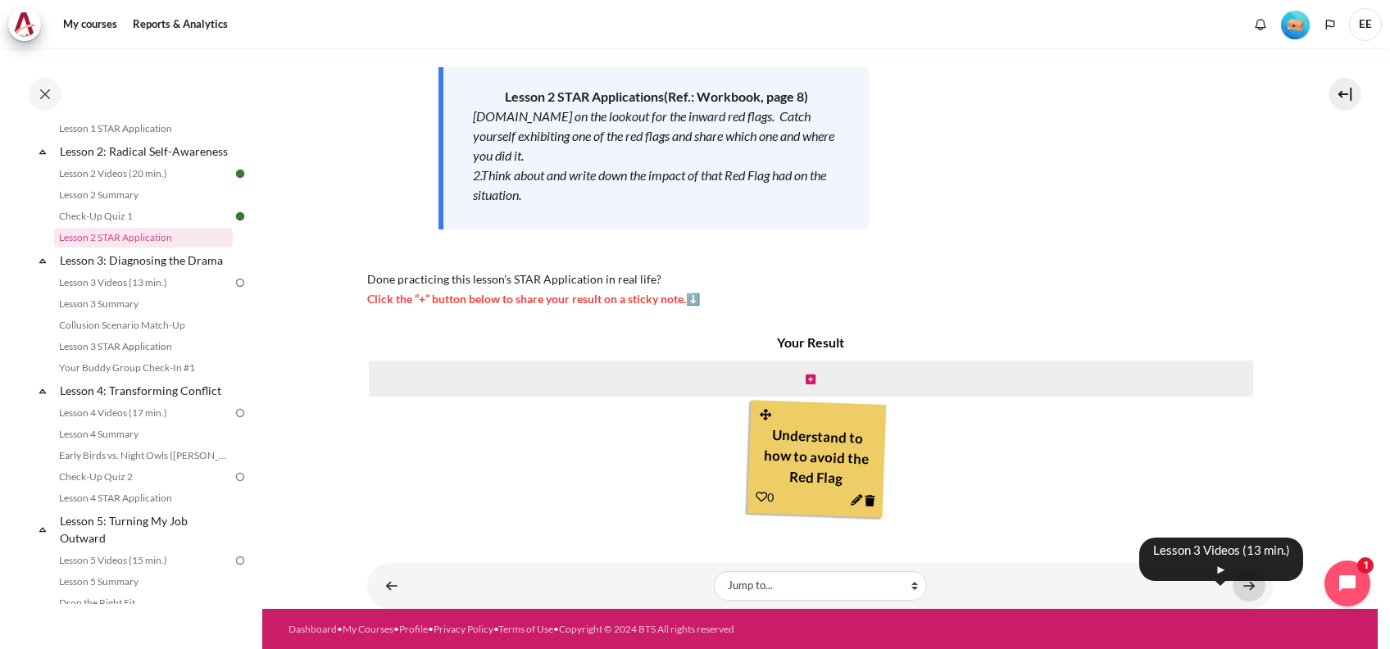
click at [1243, 584] on link "Content" at bounding box center [1248, 585] width 33 height 32
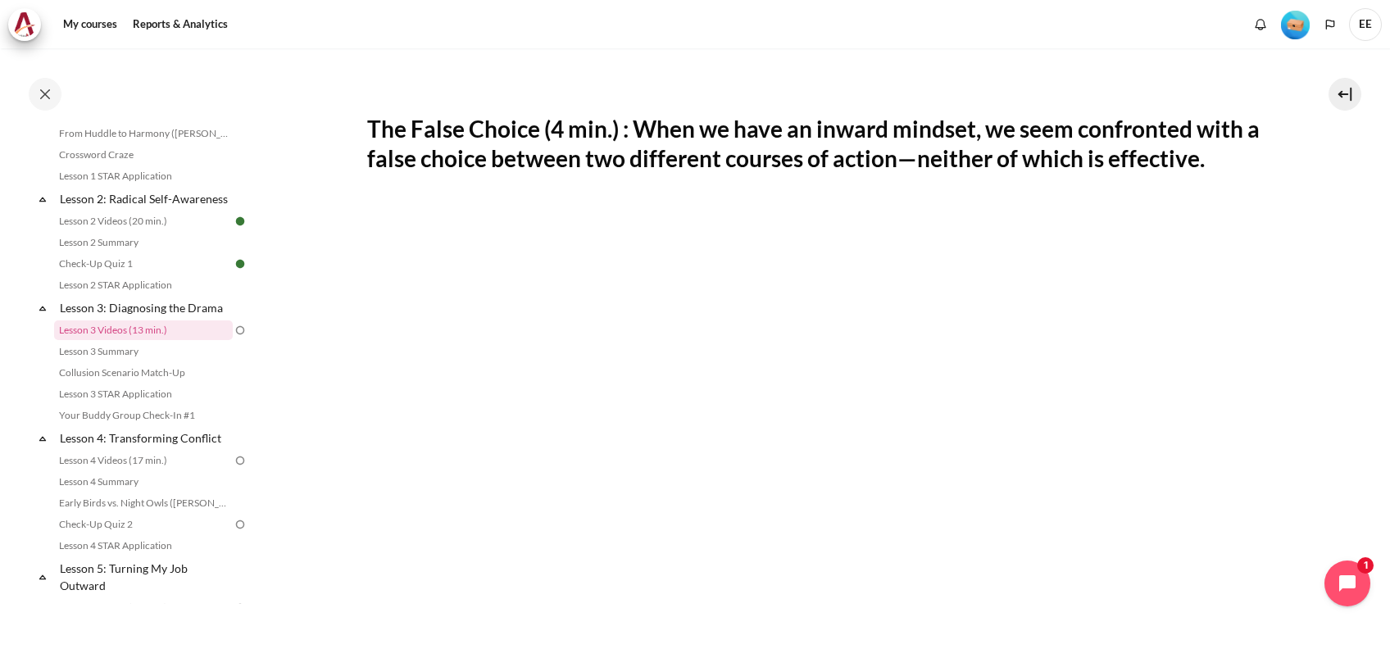
scroll to position [218, 0]
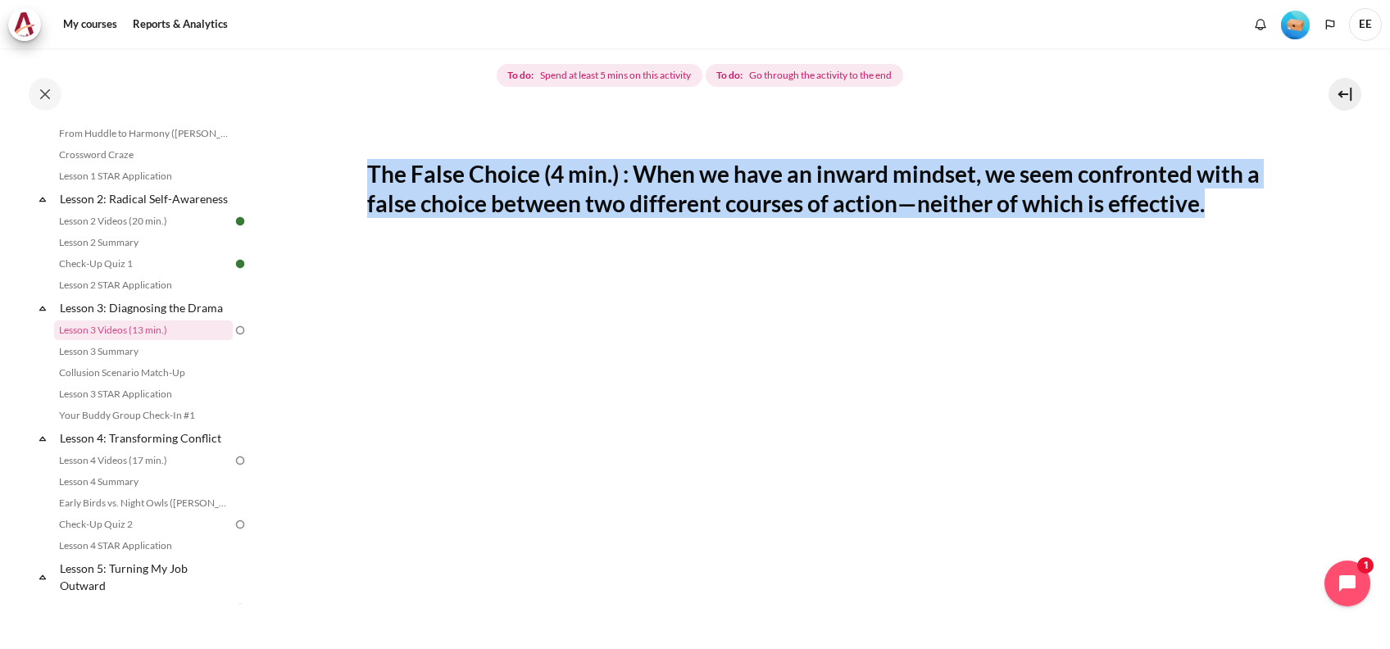
drag, startPoint x: 362, startPoint y: 168, endPoint x: 1221, endPoint y: 207, distance: 859.5
click at [1221, 207] on section "My courses ID B1 Lesson 3: Diagnosing the Drama Lesson 3 Videos (13 min.) Lesso…" at bounding box center [819, 462] width 1115 height 1265
copy h2 "The False Choice (4 min.) : When we have an inward mindset, we seem confronted …"
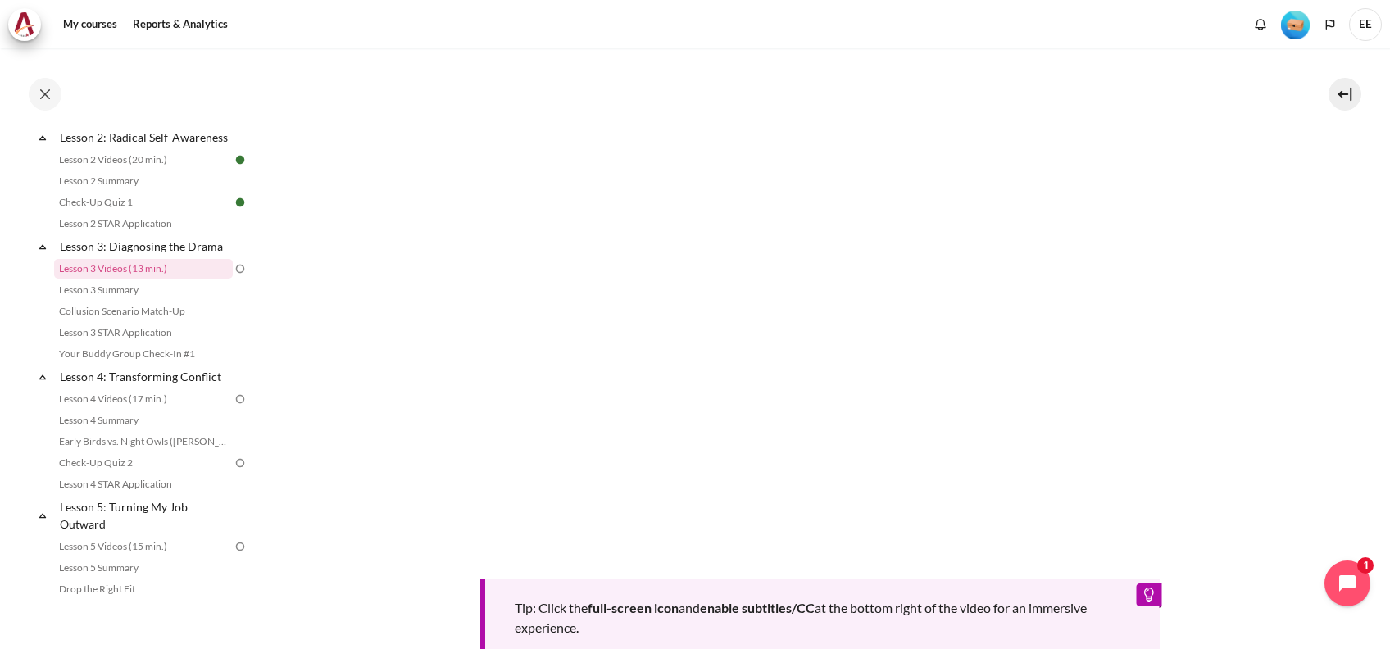
scroll to position [252, 0]
